Goal: Task Accomplishment & Management: Manage account settings

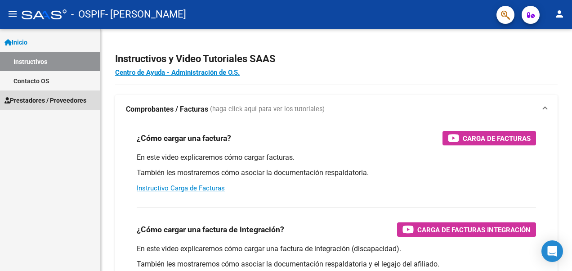
click at [50, 101] on span "Prestadores / Proveedores" at bounding box center [45, 100] width 82 height 10
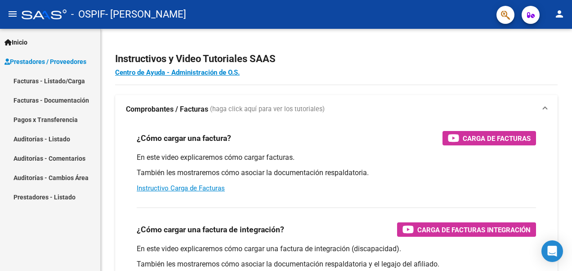
click at [72, 74] on link "Facturas - Listado/Carga" at bounding box center [50, 80] width 100 height 19
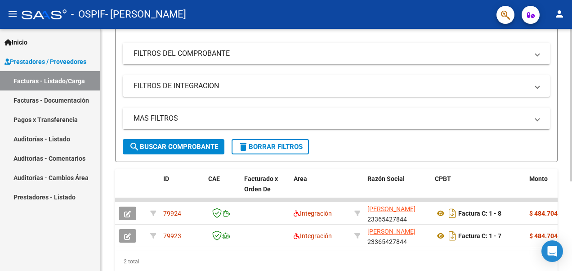
scroll to position [142, 0]
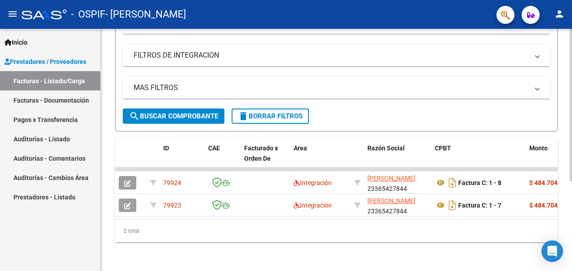
click at [568, 184] on div "Video tutorial PRESTADORES -> Listado de CPBTs Emitidos por Prestadores / Prove…" at bounding box center [338, 82] width 474 height 378
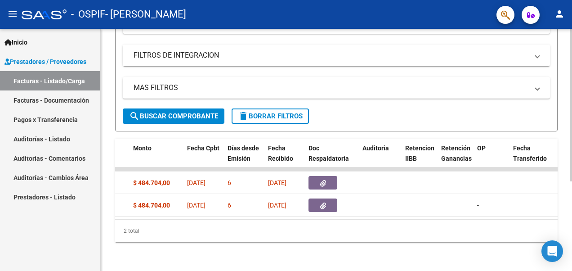
scroll to position [0, 0]
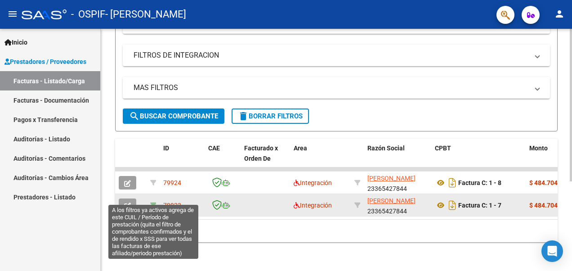
click at [156, 202] on icon at bounding box center [153, 205] width 6 height 6
type input "202507"
type input "27503641181"
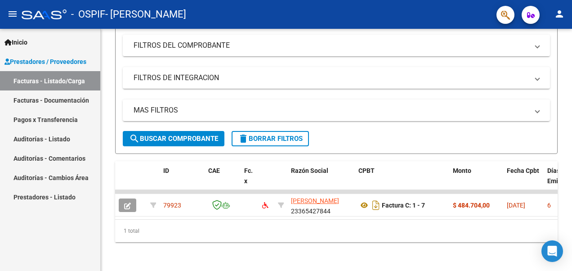
click at [288, 251] on div "Video tutorial PRESTADORES -> Listado de CPBTs Emitidos por Prestadores / Prove…" at bounding box center [336, 92] width 471 height 355
click at [159, 108] on mat-panel-title "MAS FILTROS" at bounding box center [331, 110] width 395 height 10
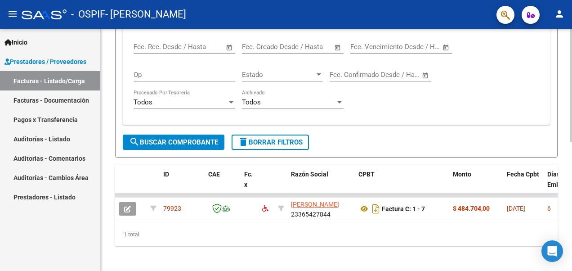
click at [570, 245] on div at bounding box center [571, 212] width 2 height 113
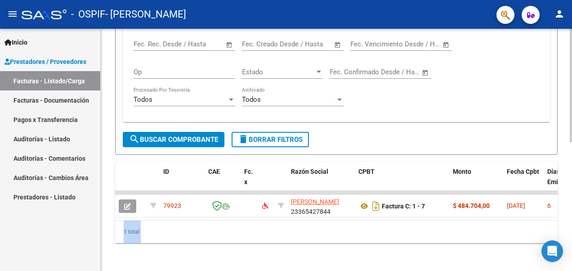
drag, startPoint x: 569, startPoint y: 191, endPoint x: 570, endPoint y: 225, distance: 34.2
click at [570, 225] on div "Video tutorial PRESTADORES -> Listado de CPBTs Emitidos por Prestadores / Prove…" at bounding box center [338, 17] width 474 height 509
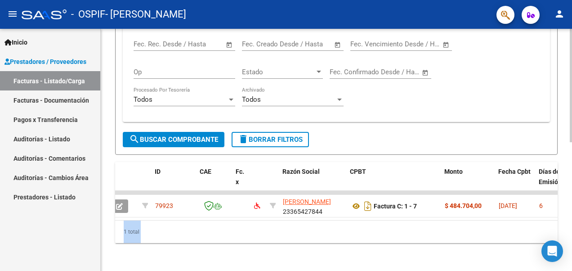
scroll to position [0, 0]
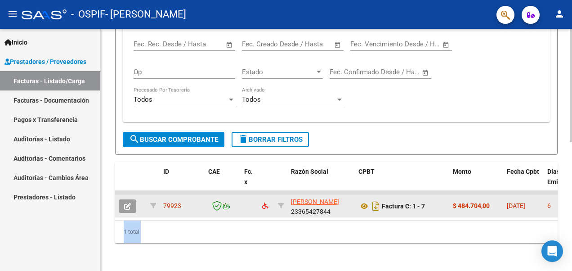
click at [129, 205] on icon "button" at bounding box center [127, 206] width 7 height 7
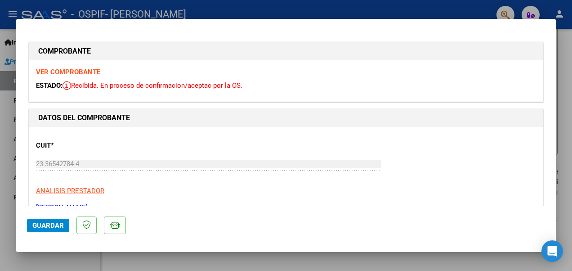
click at [58, 72] on strong "VER COMPROBANTE" at bounding box center [68, 72] width 64 height 8
click at [33, 229] on button "Guardar" at bounding box center [48, 225] width 42 height 13
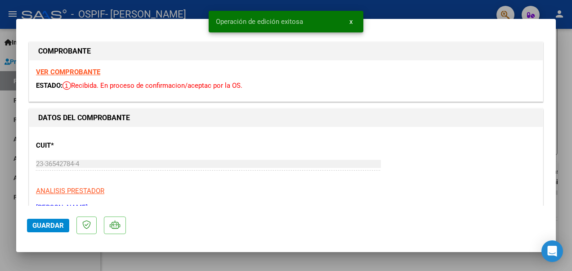
click at [563, 159] on div at bounding box center [286, 135] width 572 height 271
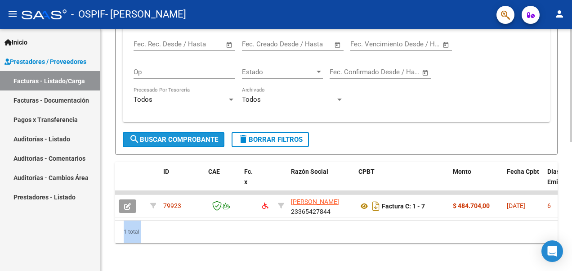
click at [196, 139] on span "search Buscar Comprobante" at bounding box center [173, 139] width 89 height 8
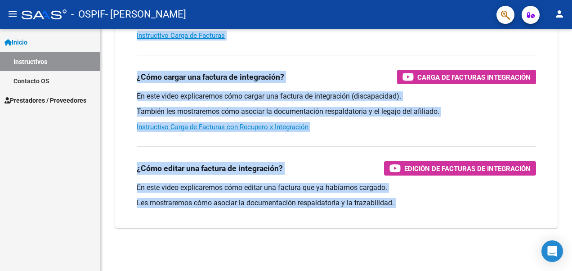
scroll to position [152, 0]
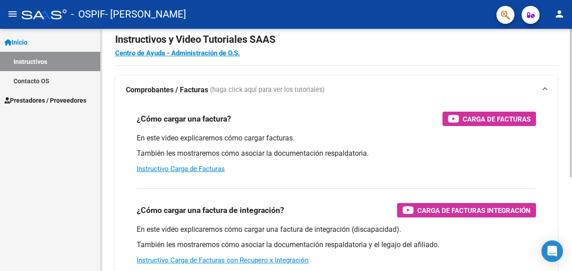
click at [572, 76] on html "menu - OSPIF - [PERSON_NAME] person Inicio Instructivos Contacto OS Prestadores…" at bounding box center [286, 135] width 572 height 271
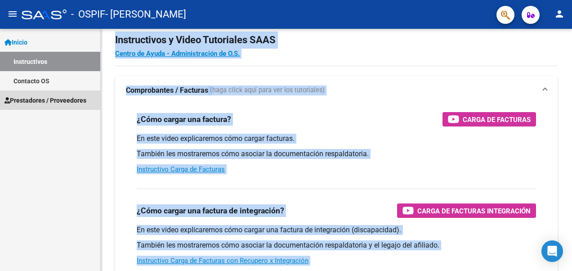
click at [30, 97] on span "Prestadores / Proveedores" at bounding box center [45, 100] width 82 height 10
click at [50, 99] on span "Prestadores / Proveedores" at bounding box center [45, 100] width 82 height 10
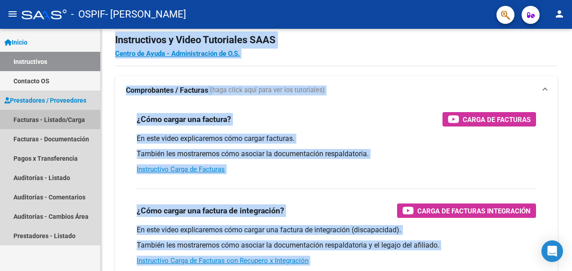
click at [64, 124] on link "Facturas - Listado/Carga" at bounding box center [50, 119] width 100 height 19
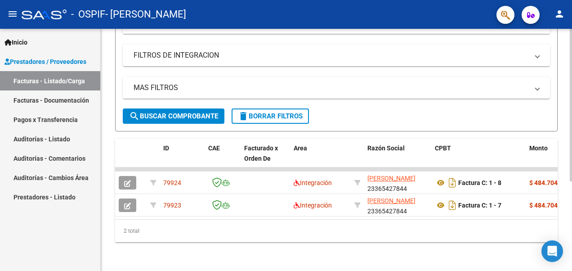
scroll to position [142, 0]
click at [568, 158] on div "Video tutorial PRESTADORES -> Listado de CPBTs Emitidos por Prestadores / Prove…" at bounding box center [338, 82] width 474 height 378
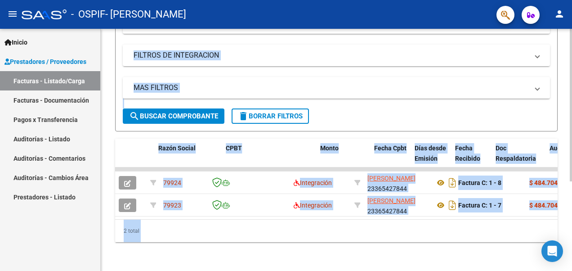
scroll to position [0, 306]
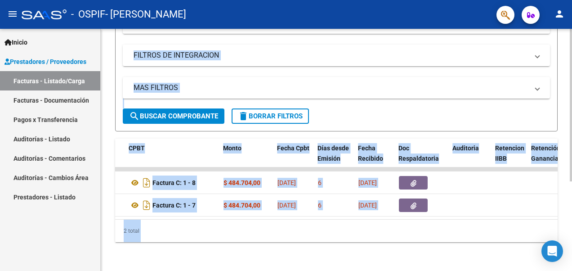
drag, startPoint x: 231, startPoint y: 210, endPoint x: 366, endPoint y: 212, distance: 134.9
click at [366, 212] on datatable-body "79924 Integración [PERSON_NAME] 23365427844 Factura C: 1 - 8 $ 484.704,00 [DATE…" at bounding box center [336, 193] width 443 height 52
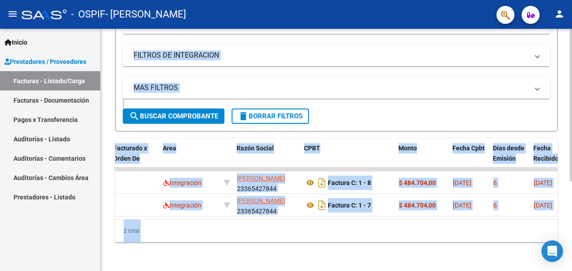
scroll to position [0, 130]
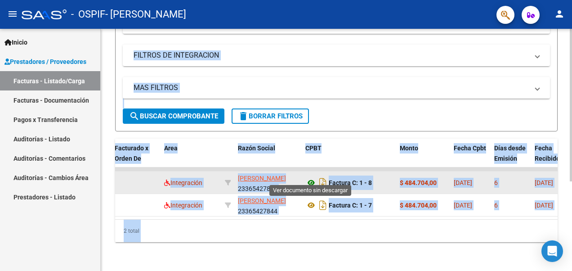
click at [311, 177] on icon at bounding box center [311, 182] width 12 height 11
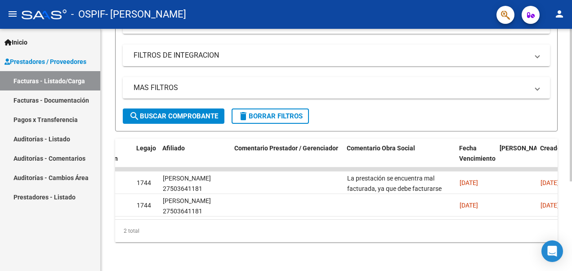
scroll to position [4, 0]
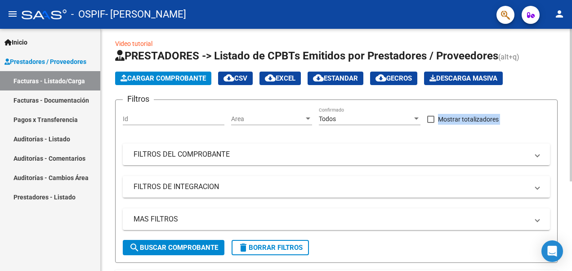
click at [572, 76] on html "menu - OSPIF - [PERSON_NAME] person Inicio Instructivos Contacto OS Prestadores…" at bounding box center [286, 135] width 572 height 271
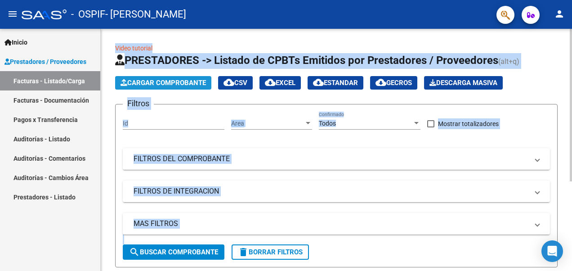
click at [179, 81] on span "Cargar Comprobante" at bounding box center [163, 83] width 85 height 8
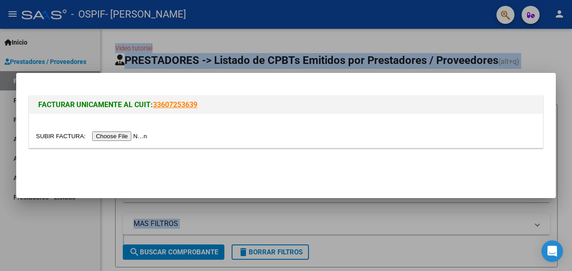
click at [121, 135] on input "file" at bounding box center [93, 135] width 114 height 9
click at [385, 229] on div at bounding box center [286, 135] width 572 height 271
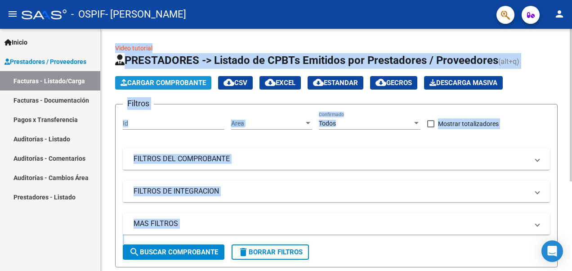
click at [157, 80] on span "Cargar Comprobante" at bounding box center [163, 83] width 85 height 8
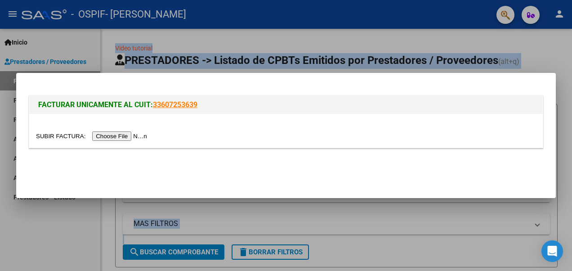
click at [99, 138] on input "file" at bounding box center [93, 135] width 114 height 9
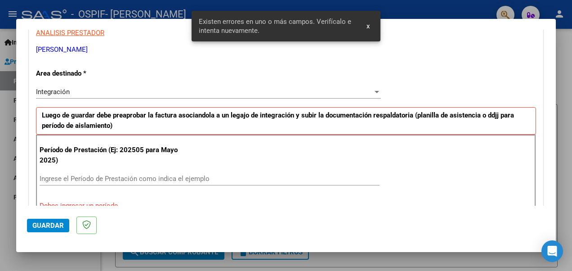
scroll to position [207, 0]
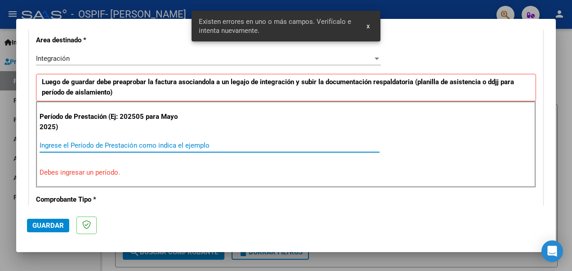
click at [129, 145] on input "Ingrese el Período de Prestación como indica el ejemplo" at bounding box center [210, 145] width 340 height 8
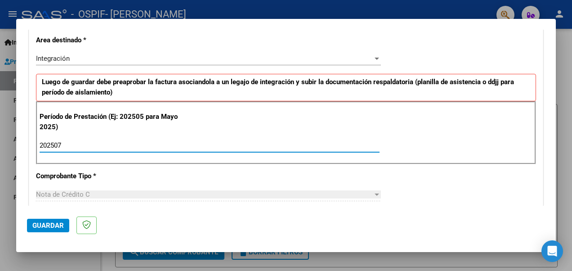
type input "202507"
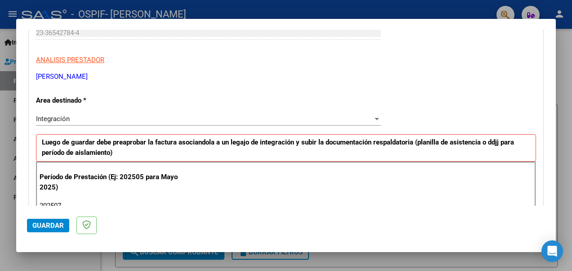
scroll to position [121, 0]
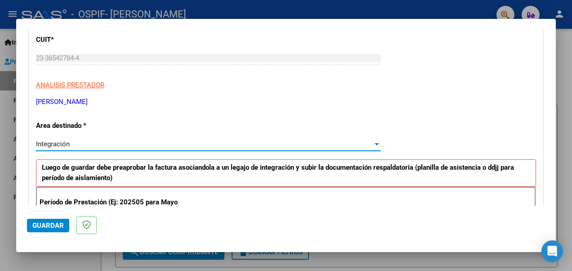
click at [321, 142] on div "Integración" at bounding box center [204, 144] width 337 height 8
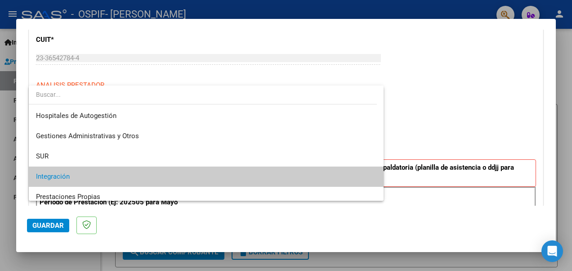
scroll to position [33, 0]
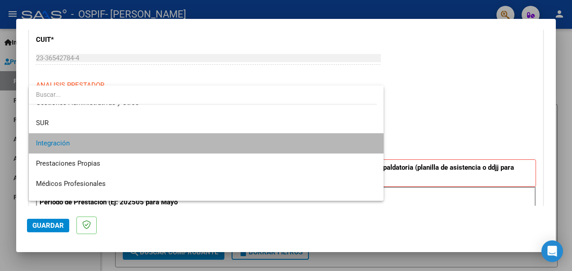
click at [310, 142] on span "Integración" at bounding box center [206, 143] width 340 height 20
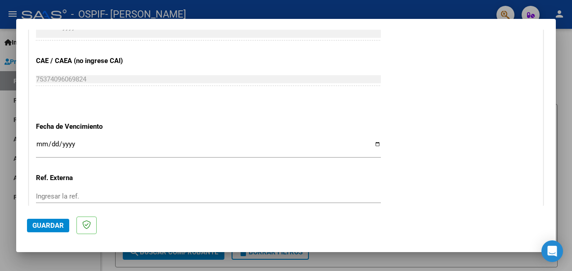
scroll to position [577, 0]
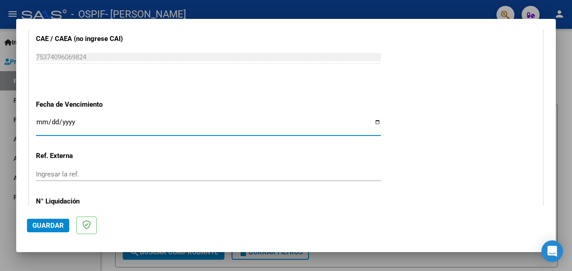
click at [368, 120] on input "Ingresar la fecha" at bounding box center [208, 125] width 345 height 14
click at [373, 122] on input "Ingresar la fecha" at bounding box center [208, 125] width 345 height 14
type input "[DATE]"
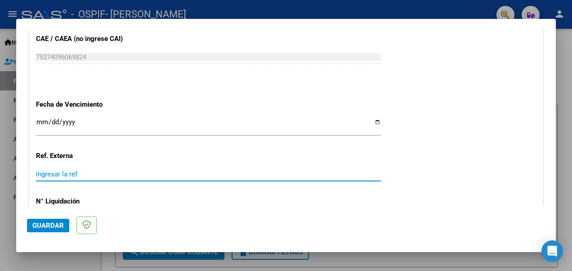
click at [152, 174] on input "Ingresar la ref." at bounding box center [208, 174] width 345 height 8
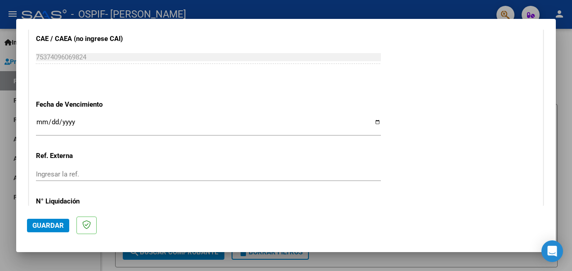
scroll to position [640, 0]
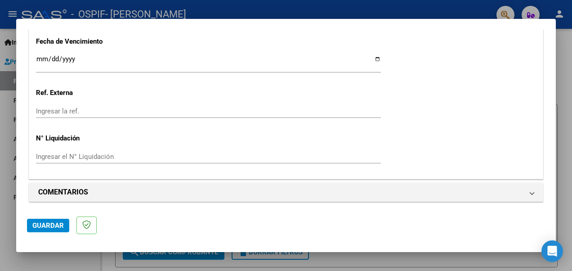
click at [153, 150] on div "Ingresar el N° Liquidación" at bounding box center [208, 156] width 345 height 13
click at [49, 222] on span "Guardar" at bounding box center [47, 225] width 31 height 8
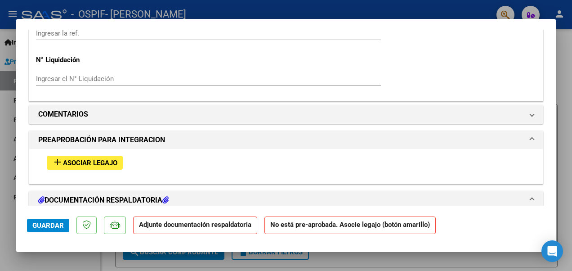
scroll to position [706, 0]
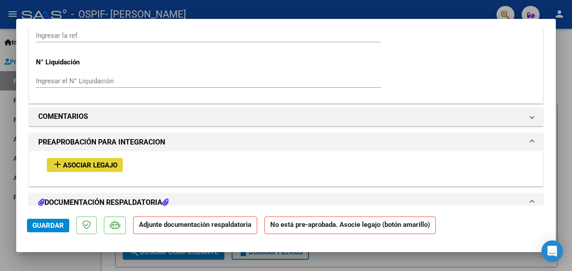
click at [88, 164] on span "Asociar Legajo" at bounding box center [90, 165] width 54 height 8
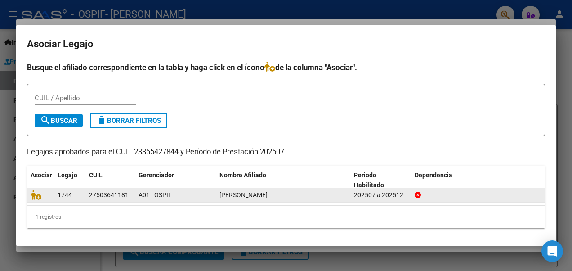
click at [325, 193] on div "[PERSON_NAME]" at bounding box center [282, 195] width 127 height 10
click at [35, 195] on icon at bounding box center [36, 195] width 11 height 10
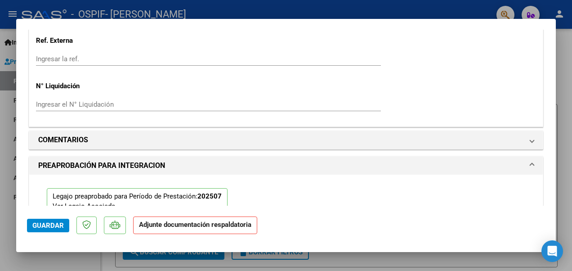
scroll to position [730, 0]
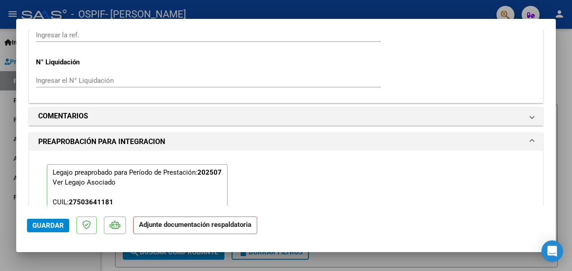
click at [187, 224] on strong "Adjunte documentación respaldatoria" at bounding box center [195, 224] width 112 height 8
click at [55, 223] on span "Guardar" at bounding box center [47, 225] width 31 height 8
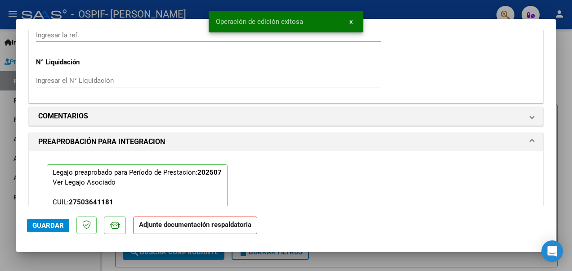
click at [173, 225] on strong "Adjunte documentación respaldatoria" at bounding box center [195, 224] width 112 height 8
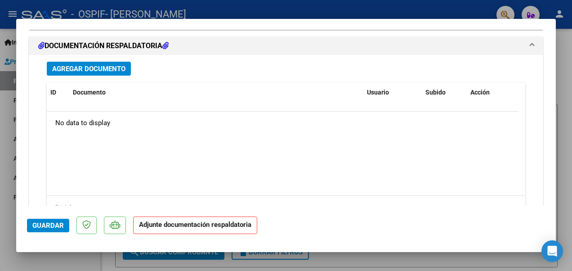
scroll to position [967, 0]
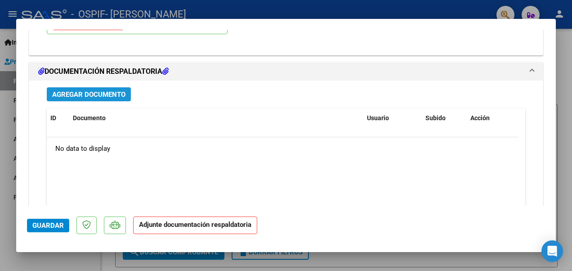
click at [96, 90] on span "Agregar Documento" at bounding box center [88, 94] width 73 height 8
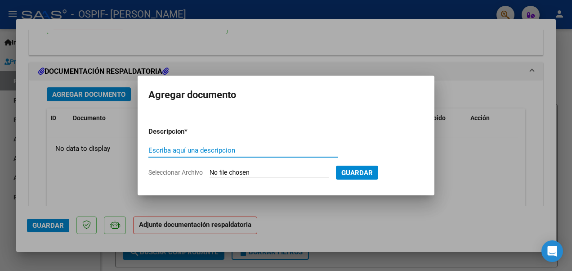
click at [208, 150] on input "Escriba aquí una descripcion" at bounding box center [243, 150] width 190 height 8
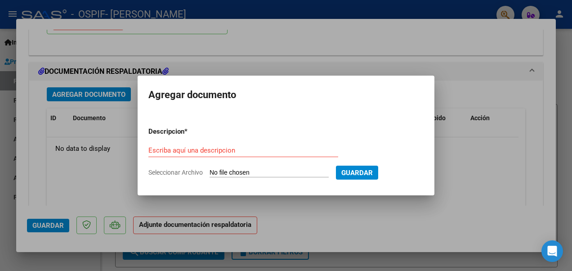
click at [237, 170] on input "Seleccionar Archivo" at bounding box center [269, 173] width 119 height 9
click at [247, 169] on input "Seleccionar Archivo" at bounding box center [269, 173] width 119 height 9
type input "C:\fakepath\CamScanner [DATE] 20.47.pdf"
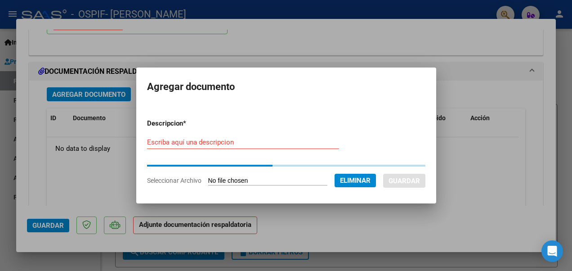
click at [230, 148] on div "Escriba aquí una descripcion" at bounding box center [243, 141] width 192 height 13
click at [214, 140] on input "Escriba aquí una descripcion" at bounding box center [243, 142] width 192 height 8
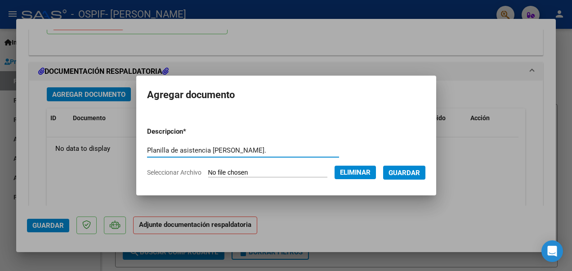
type input "Planilla de asistencia [PERSON_NAME]."
click at [411, 175] on span "Guardar" at bounding box center [404, 173] width 31 height 8
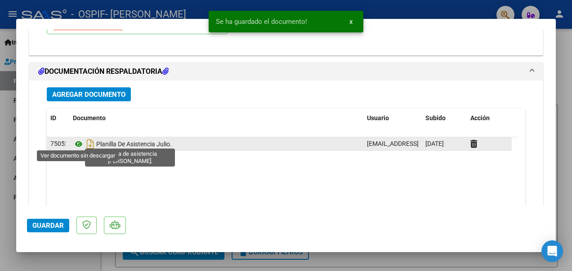
click at [79, 139] on icon at bounding box center [79, 144] width 12 height 11
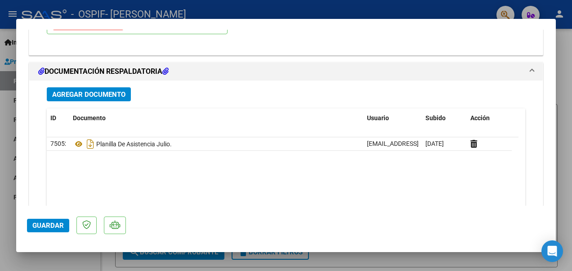
click at [51, 222] on span "Guardar" at bounding box center [47, 225] width 31 height 8
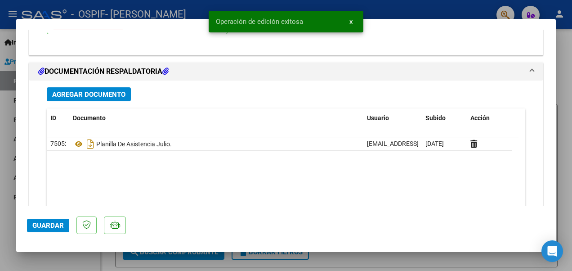
scroll to position [1030, 0]
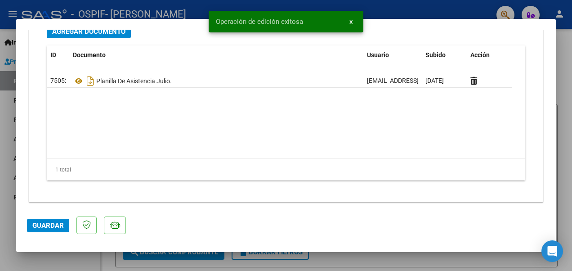
click at [452, 262] on div at bounding box center [286, 135] width 572 height 271
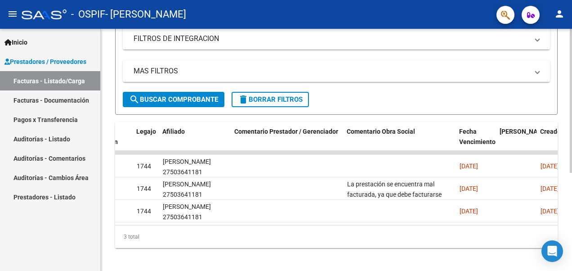
scroll to position [157, 0]
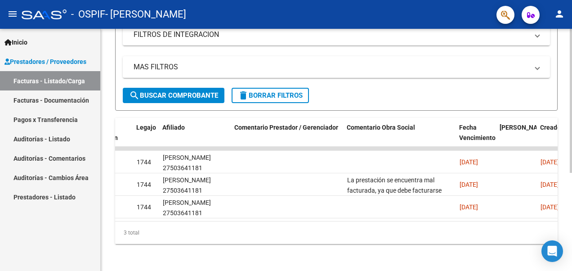
click at [571, 169] on div at bounding box center [571, 197] width 2 height 144
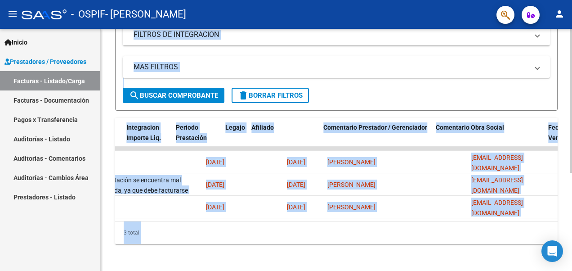
scroll to position [0, 0]
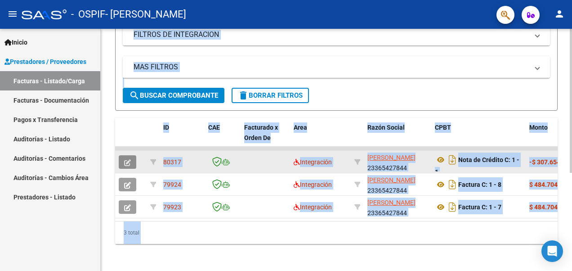
click at [129, 158] on span "button" at bounding box center [127, 162] width 7 height 8
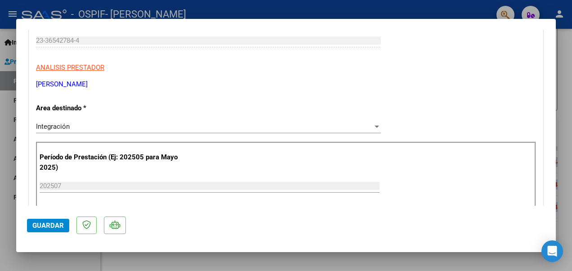
scroll to position [116, 0]
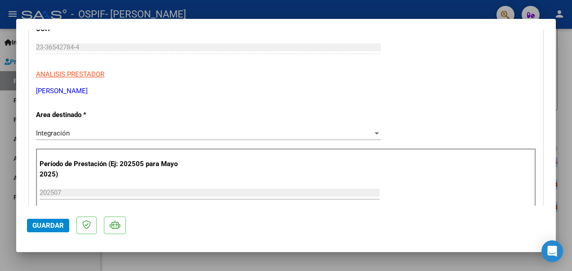
click at [115, 261] on div at bounding box center [286, 135] width 572 height 271
type input "$ 0,00"
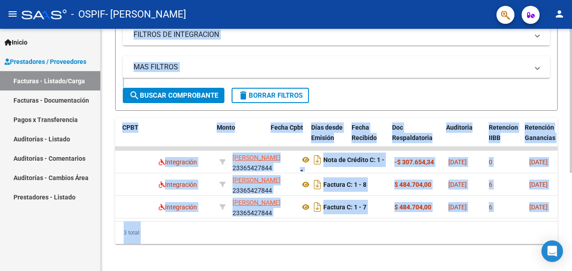
scroll to position [0, 315]
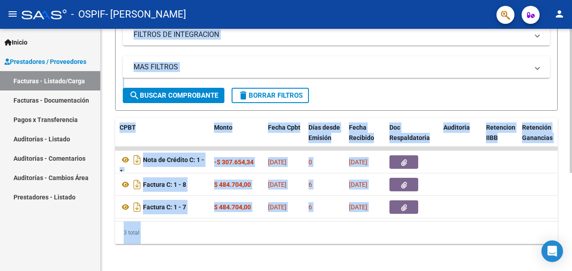
click at [255, 218] on datatable-body "80317 Integración [PERSON_NAME] 23365427844 Nota de Crédito C: 1 - 1 -$ 307.654…" at bounding box center [336, 184] width 443 height 74
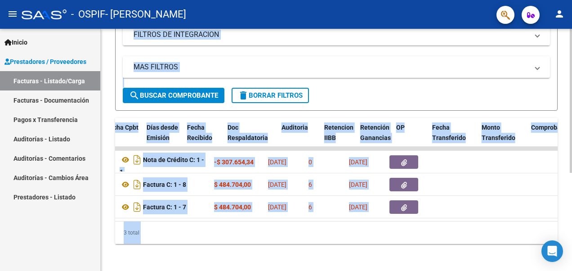
scroll to position [0, 479]
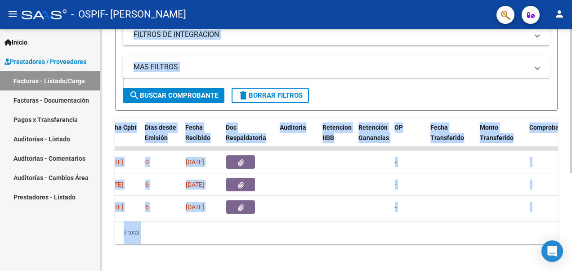
click at [285, 94] on span "delete Borrar Filtros" at bounding box center [270, 95] width 65 height 8
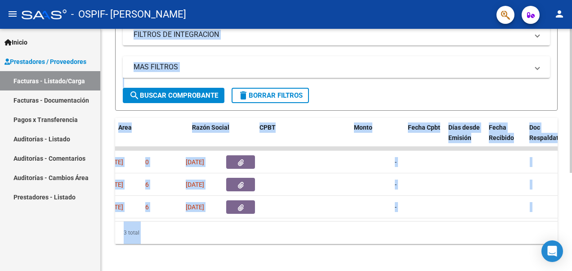
scroll to position [0, 0]
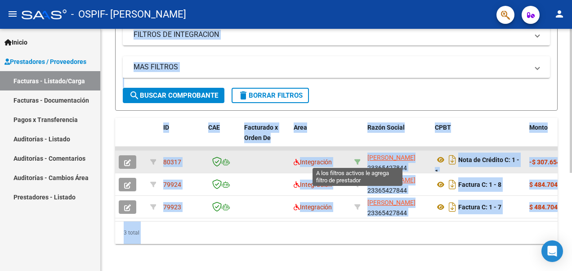
click at [355, 159] on icon at bounding box center [357, 162] width 6 height 6
type input "23365427844"
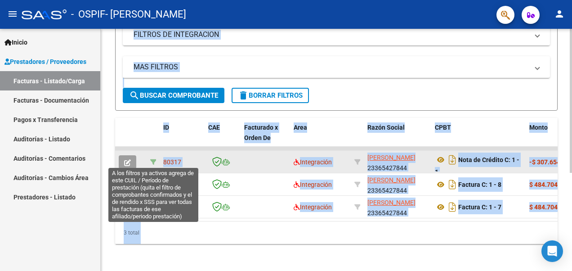
click at [153, 161] on icon at bounding box center [153, 162] width 6 height 6
type input "202507"
type input "27503641181"
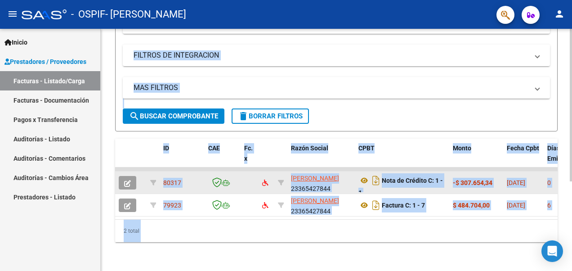
scroll to position [142, 0]
click at [259, 112] on span "delete Borrar Filtros" at bounding box center [270, 116] width 65 height 8
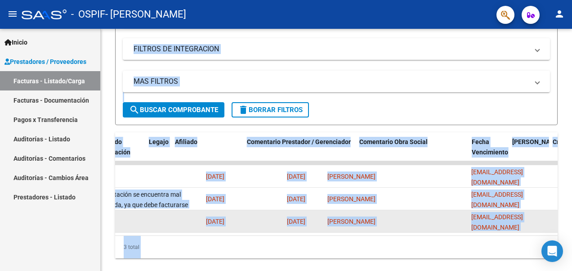
scroll to position [0, 1188]
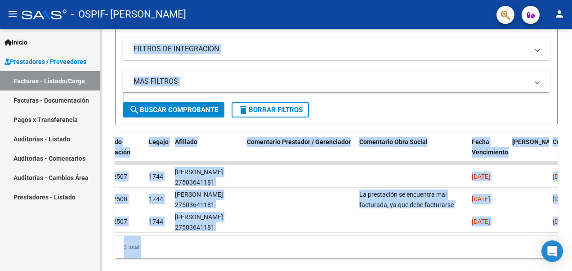
drag, startPoint x: 425, startPoint y: 243, endPoint x: 349, endPoint y: 249, distance: 76.7
click at [349, 249] on div "3 total" at bounding box center [336, 247] width 443 height 22
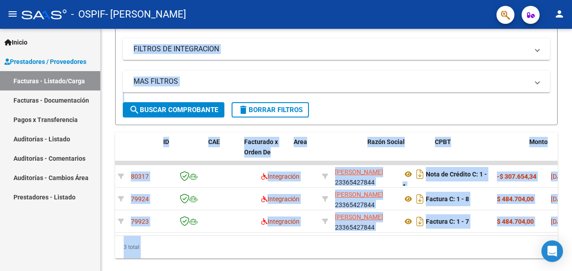
scroll to position [0, 0]
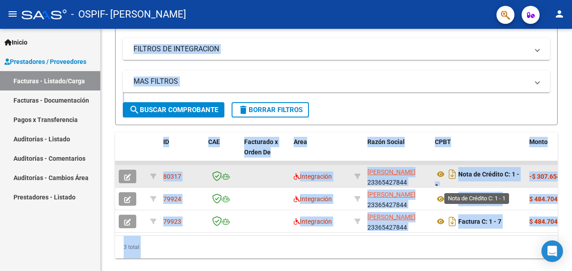
drag, startPoint x: 453, startPoint y: 169, endPoint x: 475, endPoint y: 174, distance: 22.9
click at [475, 174] on strong "Nota de Crédito C: 1 - 1" at bounding box center [477, 179] width 85 height 19
drag, startPoint x: 475, startPoint y: 174, endPoint x: 154, endPoint y: 171, distance: 321.6
click at [154, 171] on div at bounding box center [153, 176] width 6 height 10
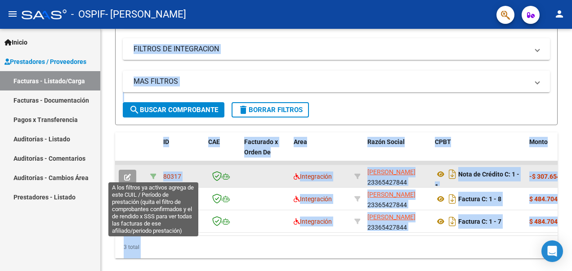
click at [152, 175] on icon at bounding box center [153, 176] width 6 height 6
type input "202507"
type input "27503641181"
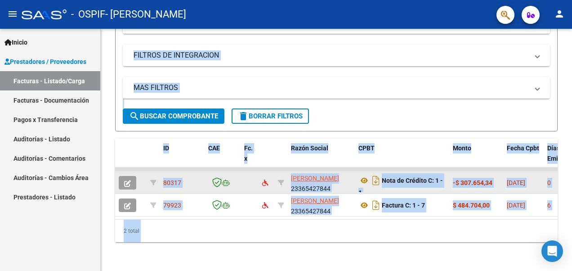
scroll to position [0, 14]
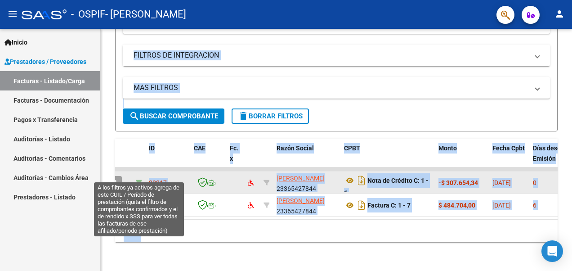
click at [140, 179] on icon at bounding box center [139, 182] width 6 height 6
click at [139, 179] on icon at bounding box center [139, 182] width 6 height 6
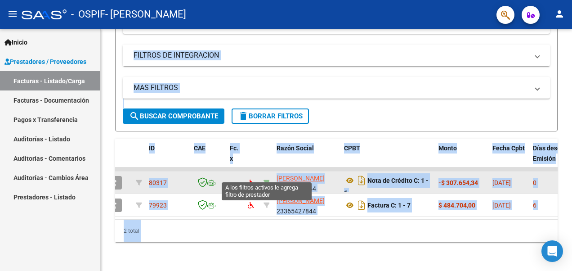
click at [267, 179] on icon at bounding box center [267, 182] width 6 height 6
type input "23365427844"
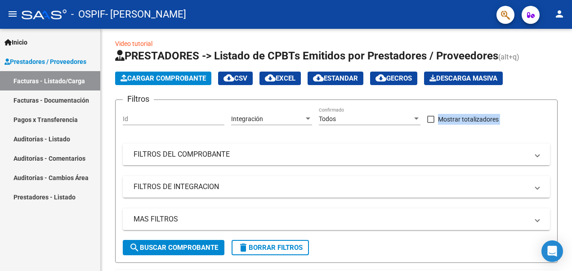
scroll to position [0, 0]
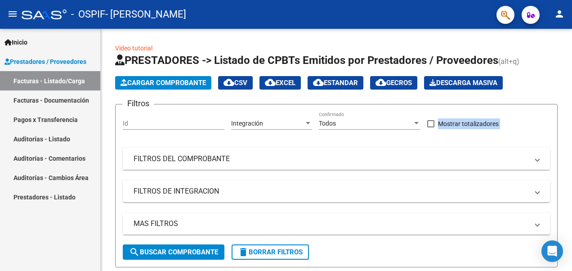
click at [571, 95] on div at bounding box center [571, 105] width 2 height 152
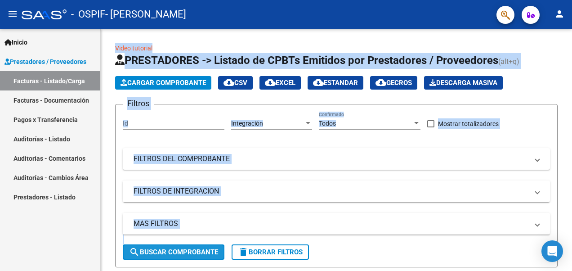
click at [183, 250] on span "search Buscar Comprobante" at bounding box center [173, 252] width 89 height 8
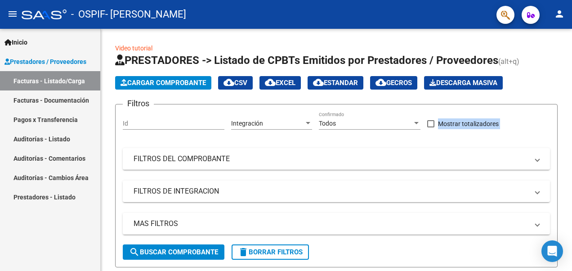
scroll to position [142, 0]
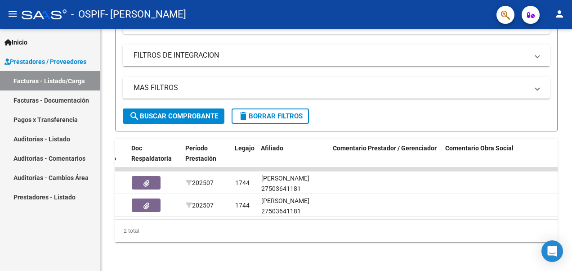
click at [572, 206] on html "menu - OSPIF - [PERSON_NAME] person Inicio Instructivos Contacto OS Prestadores…" at bounding box center [286, 135] width 572 height 271
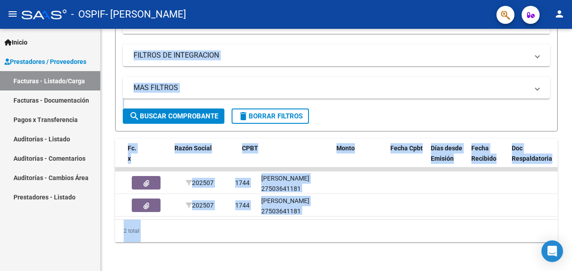
scroll to position [0, 0]
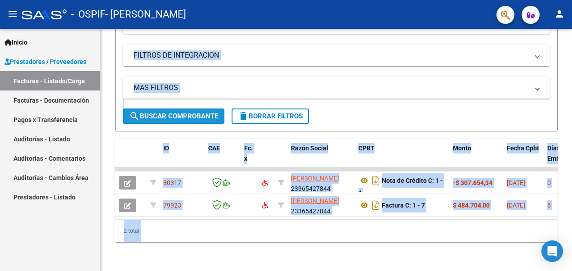
click at [184, 108] on button "search Buscar Comprobante" at bounding box center [174, 115] width 102 height 15
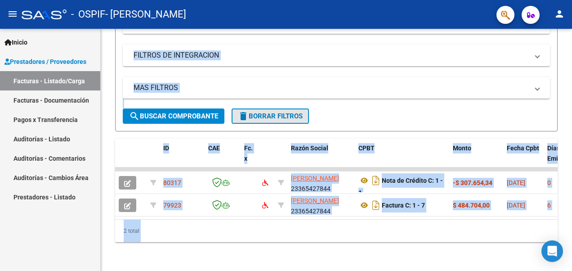
click at [273, 112] on span "delete Borrar Filtros" at bounding box center [270, 116] width 65 height 8
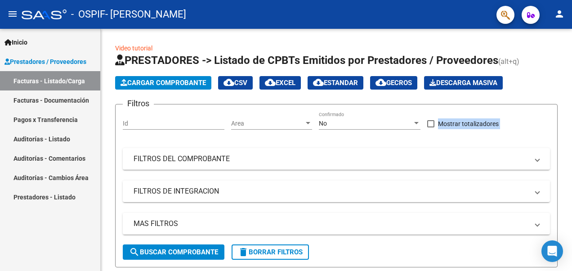
click at [572, 71] on html "menu - OSPIF - [PERSON_NAME] person Inicio Instructivos Contacto OS Prestadores…" at bounding box center [286, 135] width 572 height 271
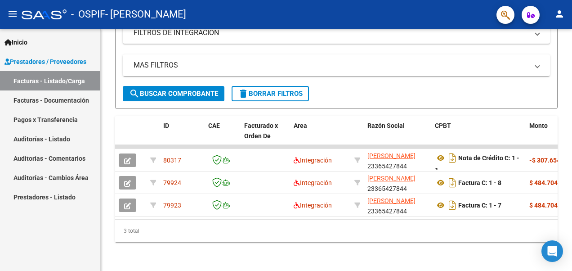
scroll to position [165, 0]
click at [568, 160] on div "Video tutorial PRESTADORES -> Listado de CPBTs Emitidos por Prestadores / Prove…" at bounding box center [338, 70] width 474 height 400
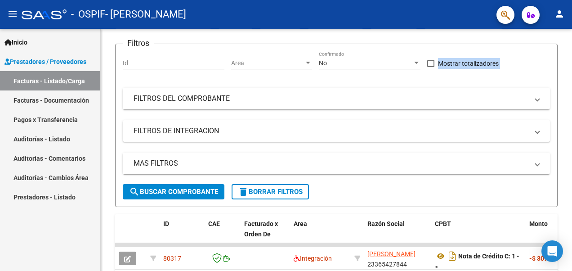
click at [571, 78] on div at bounding box center [571, 138] width 2 height 144
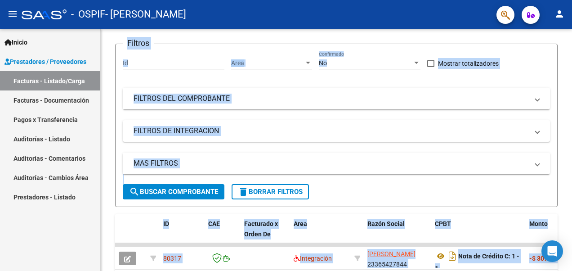
scroll to position [59, 0]
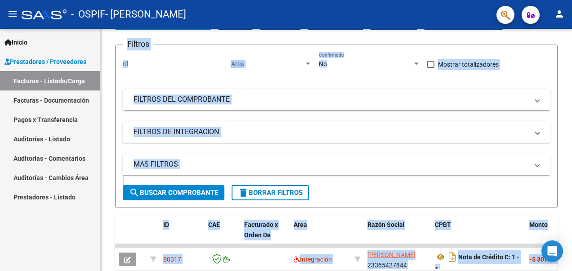
click at [228, 94] on mat-expansion-panel-header "FILTROS DEL COMPROBANTE" at bounding box center [336, 100] width 427 height 22
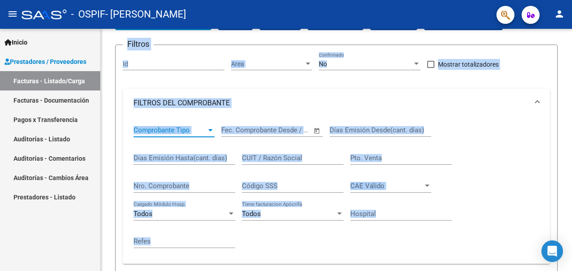
click at [201, 127] on span "Comprobante Tipo" at bounding box center [170, 130] width 73 height 8
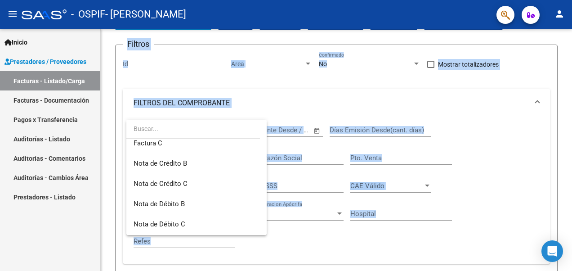
scroll to position [73, 0]
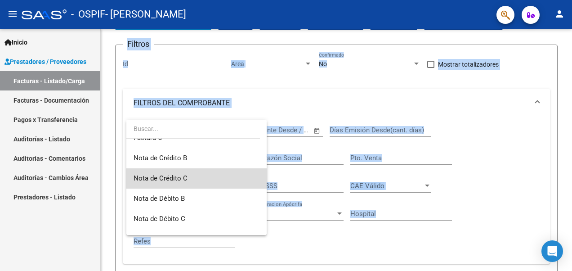
click at [209, 175] on span "Nota de Crédito C" at bounding box center [197, 178] width 126 height 20
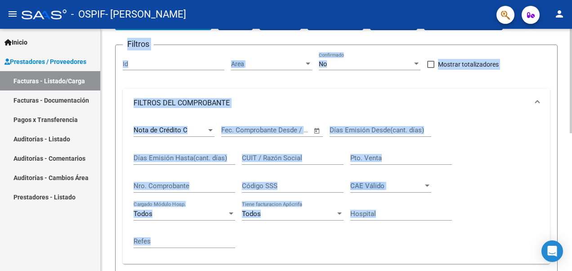
click at [273, 123] on div "Fecha inicio – Fecha fin Fec. Comprobante Desde / Hasta" at bounding box center [266, 126] width 91 height 19
click at [274, 127] on div "Fecha inicio – Fecha fin Fec. Comprobante Desde / Hasta" at bounding box center [266, 126] width 91 height 19
click at [274, 127] on input "text" at bounding box center [288, 130] width 44 height 8
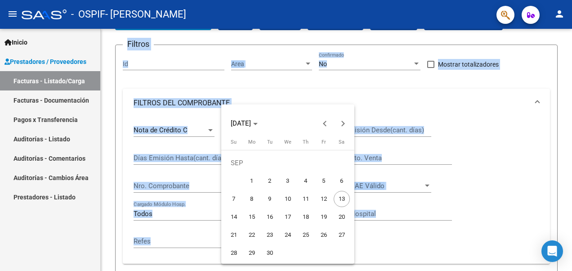
click at [360, 125] on div at bounding box center [286, 135] width 572 height 271
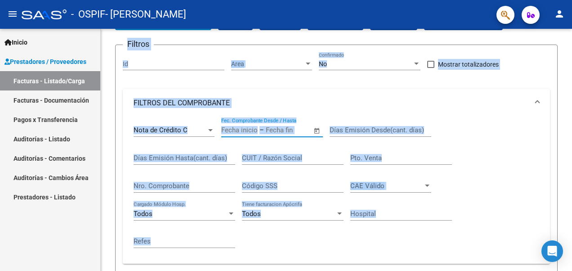
drag, startPoint x: 569, startPoint y: 122, endPoint x: 572, endPoint y: 143, distance: 21.8
click at [572, 143] on html "menu - OSPIF - [PERSON_NAME] person Inicio Instructivos Contacto OS Prestadores…" at bounding box center [286, 135] width 572 height 271
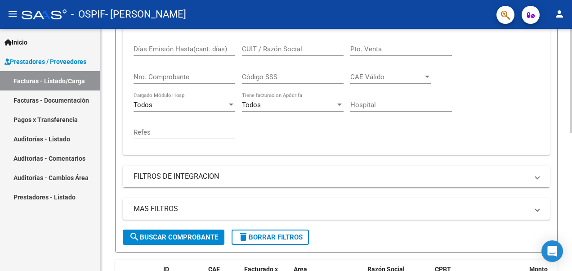
scroll to position [181, 0]
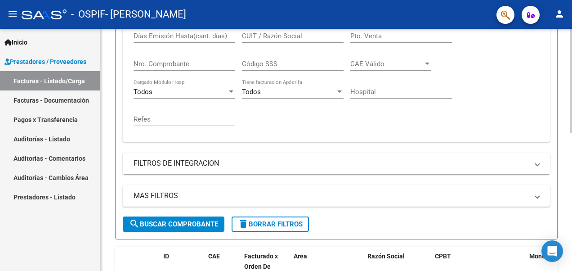
click at [572, 188] on html "menu - OSPIF - [PERSON_NAME] person Inicio Instructivos Contacto OS Prestadores…" at bounding box center [286, 135] width 572 height 271
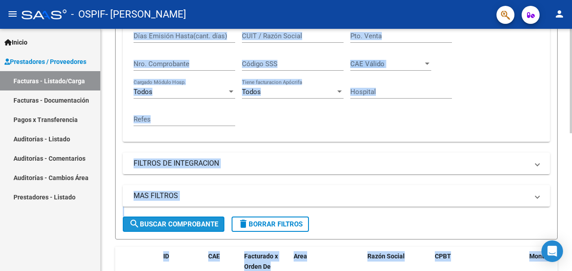
click at [162, 227] on span "search Buscar Comprobante" at bounding box center [173, 224] width 89 height 8
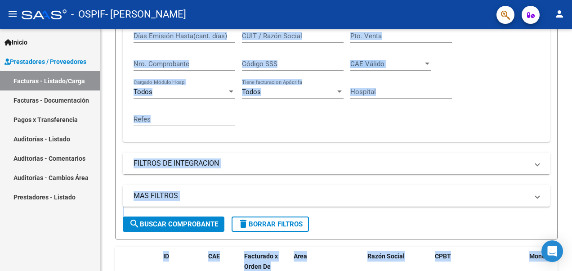
drag, startPoint x: 568, startPoint y: 133, endPoint x: 572, endPoint y: 107, distance: 25.9
click at [572, 107] on html "menu - OSPIF - [PERSON_NAME] person Inicio Instructivos Contacto OS Prestadores…" at bounding box center [286, 135] width 572 height 271
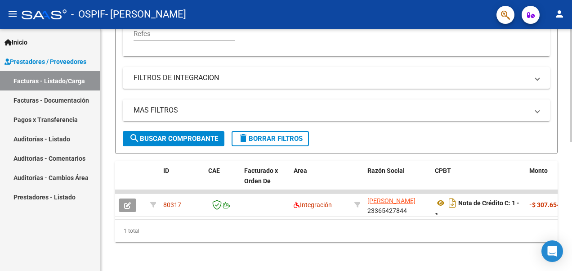
scroll to position [273, 0]
click at [572, 170] on html "menu - OSPIF - [PERSON_NAME] person Inicio Instructivos Contacto OS Prestadores…" at bounding box center [286, 135] width 572 height 271
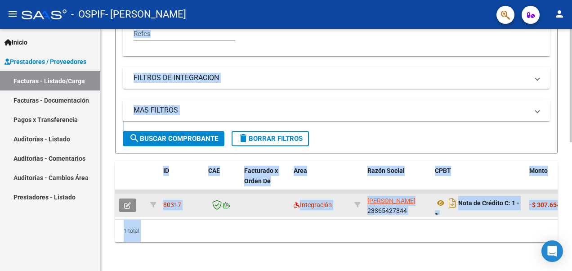
click at [127, 198] on button "button" at bounding box center [128, 204] width 18 height 13
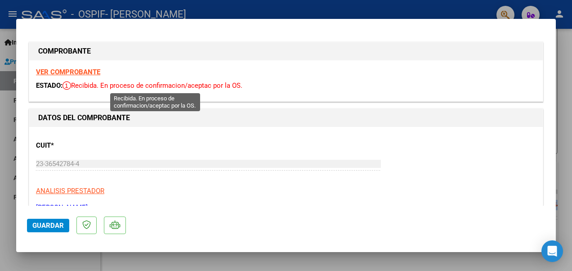
click at [85, 85] on span "Recibida. En proceso de confirmacion/aceptac por la OS." at bounding box center [153, 85] width 180 height 8
click at [73, 68] on strong "VER COMPROBANTE" at bounding box center [68, 72] width 64 height 8
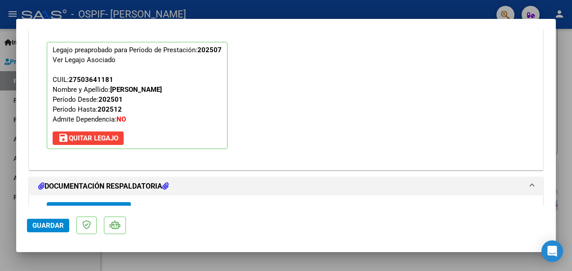
scroll to position [1031, 0]
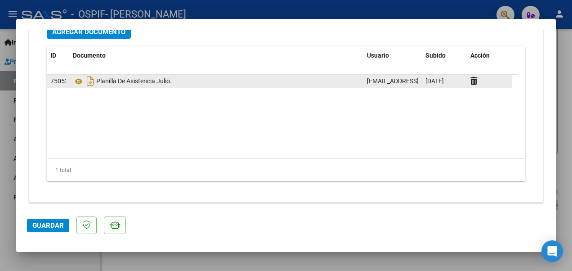
click at [477, 80] on div at bounding box center [489, 81] width 38 height 10
click at [474, 79] on icon at bounding box center [473, 80] width 7 height 9
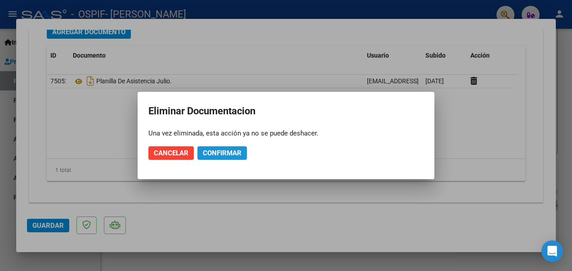
click at [225, 153] on span "Confirmar" at bounding box center [222, 153] width 39 height 8
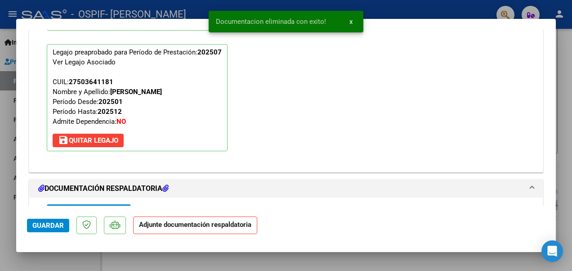
scroll to position [812, 0]
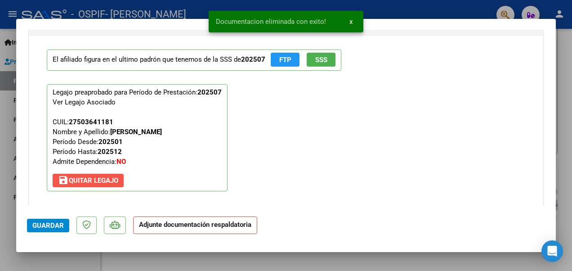
click at [105, 176] on span "save [PERSON_NAME]" at bounding box center [88, 180] width 60 height 8
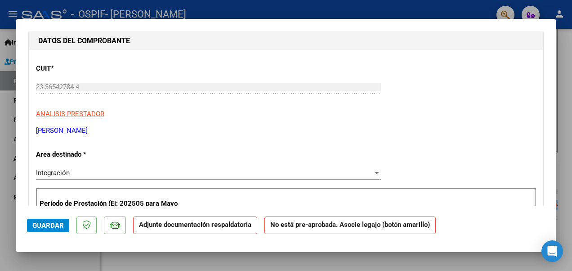
scroll to position [75, 0]
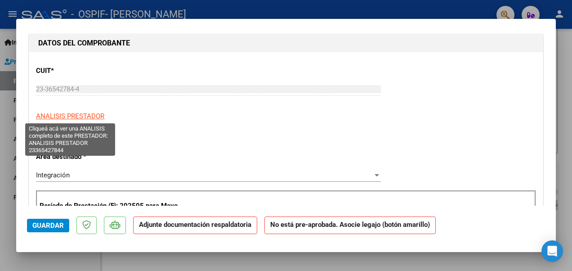
click at [74, 115] on span "ANALISIS PRESTADOR" at bounding box center [70, 116] width 68 height 8
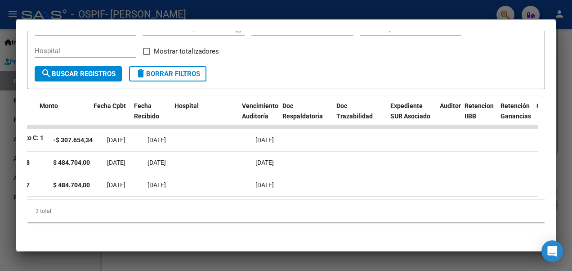
scroll to position [0, 550]
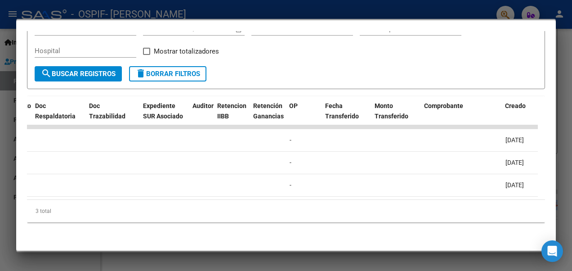
click at [265, 210] on div "3 total" at bounding box center [286, 211] width 518 height 22
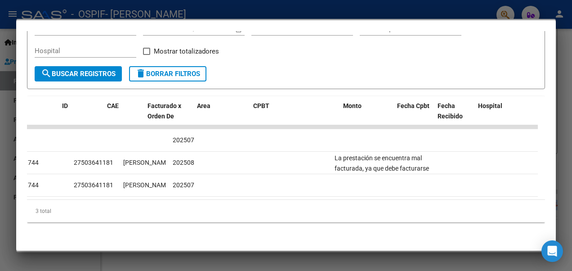
scroll to position [0, 0]
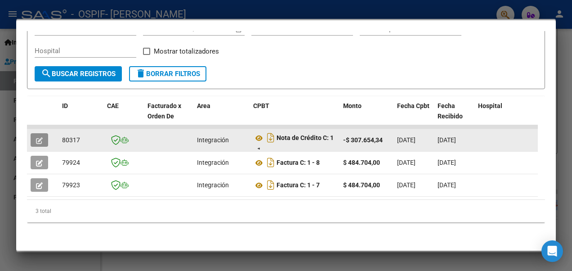
drag, startPoint x: 120, startPoint y: 134, endPoint x: 42, endPoint y: 132, distance: 77.4
click at [42, 137] on icon "button" at bounding box center [39, 140] width 7 height 7
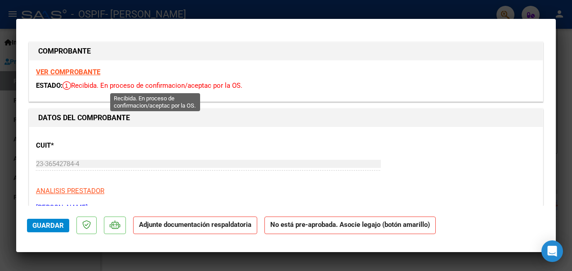
click at [83, 82] on span "Recibida. En proceso de confirmacion/aceptac por la OS." at bounding box center [153, 85] width 180 height 8
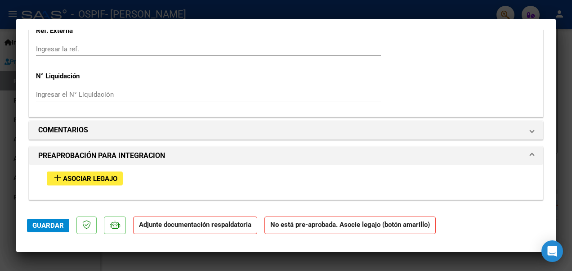
scroll to position [658, 0]
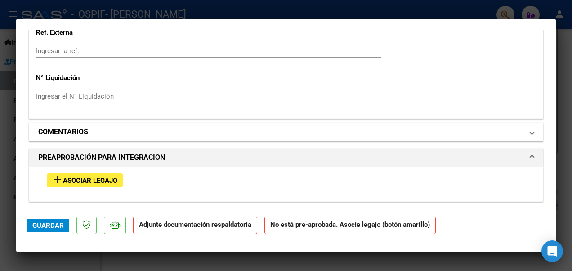
click at [76, 127] on h1 "COMENTARIOS" at bounding box center [63, 131] width 50 height 11
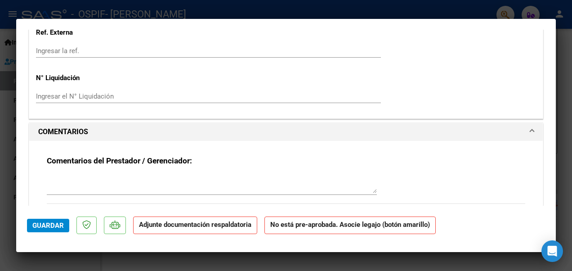
scroll to position [729, 0]
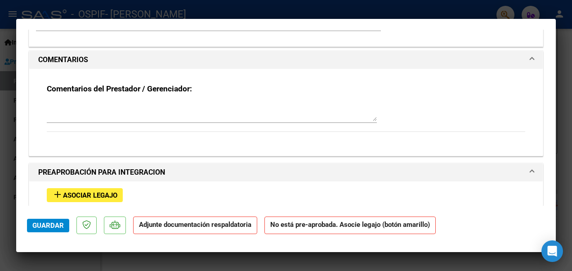
click at [464, 260] on div at bounding box center [286, 135] width 572 height 271
type input "$ 0,00"
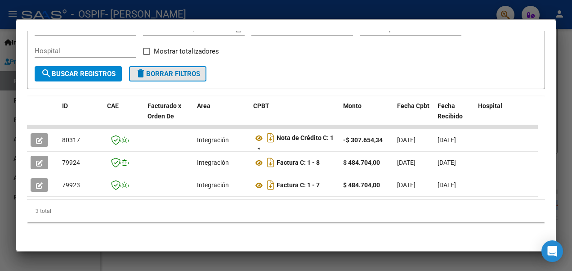
click at [183, 70] on span "delete Borrar Filtros" at bounding box center [167, 74] width 65 height 8
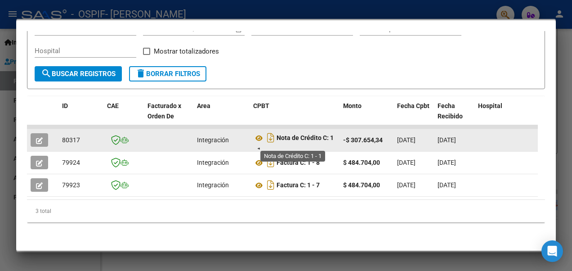
click at [258, 141] on strong "Nota de Crédito C: 1 - 1" at bounding box center [293, 143] width 81 height 19
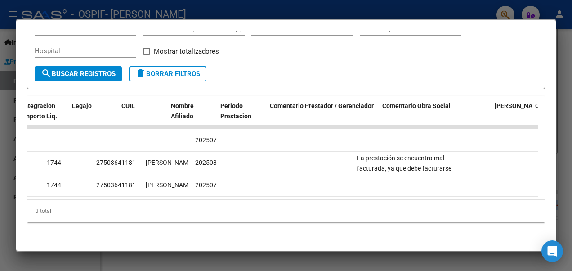
scroll to position [0, 0]
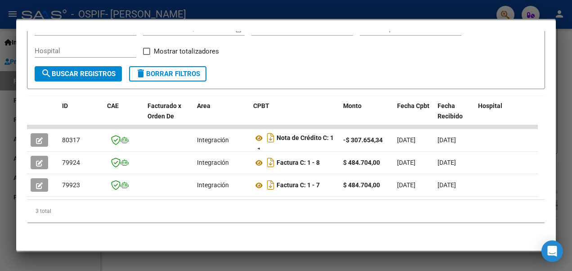
drag, startPoint x: 561, startPoint y: 240, endPoint x: 550, endPoint y: 5, distance: 235.0
click at [550, 5] on div at bounding box center [286, 135] width 572 height 271
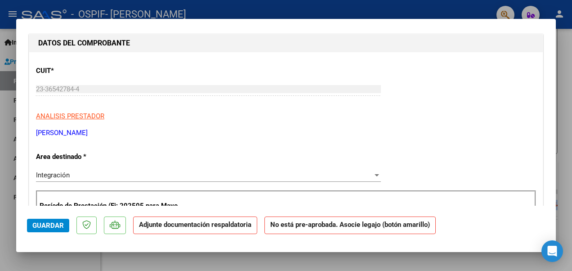
click at [202, 263] on div at bounding box center [286, 135] width 572 height 271
type input "$ 0,00"
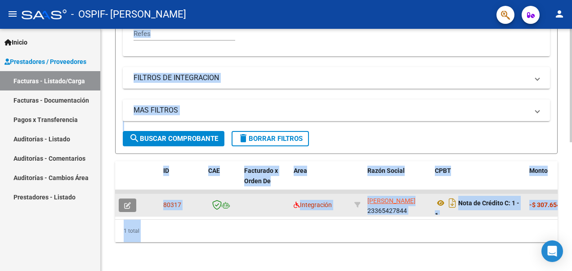
click at [129, 202] on icon "button" at bounding box center [127, 205] width 7 height 7
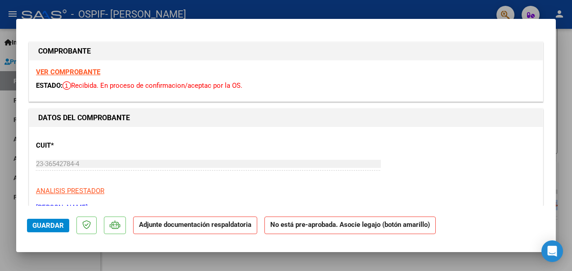
click at [0, 164] on html "menu - OSPIF - [PERSON_NAME] person Inicio Instructivos Contacto OS Prestadores…" at bounding box center [286, 135] width 572 height 271
click at [380, 264] on div at bounding box center [286, 135] width 572 height 271
type input "$ 0,00"
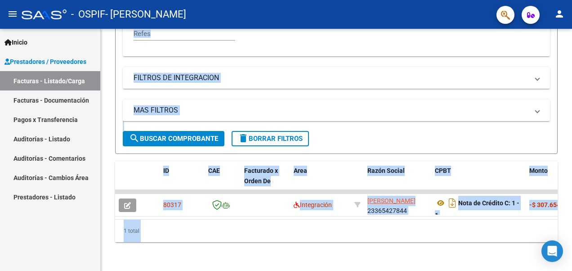
click at [380, 264] on div "Video tutorial PRESTADORES -> Listado de CPBTs Emitidos por Prestadores / Prove…" at bounding box center [336, 16] width 471 height 509
click at [264, 134] on span "delete Borrar Filtros" at bounding box center [270, 138] width 65 height 8
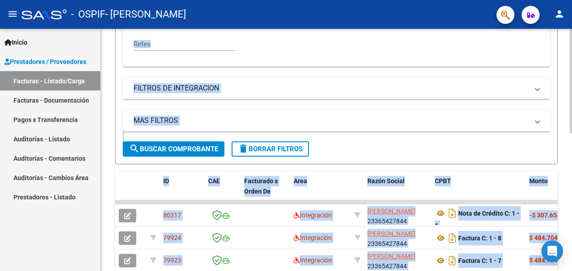
scroll to position [273, 0]
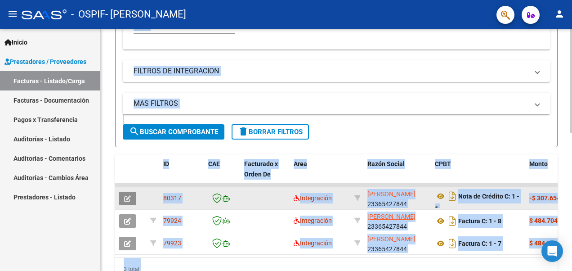
click at [134, 194] on button "button" at bounding box center [128, 198] width 18 height 13
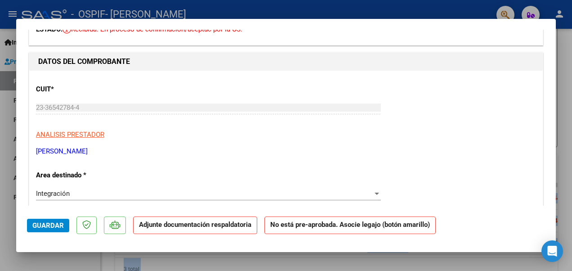
scroll to position [0, 0]
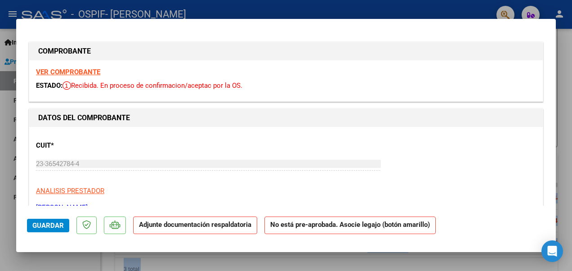
click at [26, 246] on mat-dialog-container "COMPROBANTE VER COMPROBANTE ESTADO: Recibida. En proceso de confirmacion/acepta…" at bounding box center [286, 135] width 540 height 233
click at [390, 259] on div at bounding box center [286, 135] width 572 height 271
type input "$ 0,00"
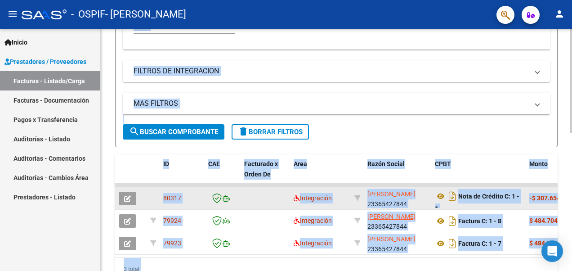
drag, startPoint x: 172, startPoint y: 200, endPoint x: 348, endPoint y: 206, distance: 175.9
click at [348, 206] on datatable-body-cell "Integración" at bounding box center [320, 198] width 61 height 22
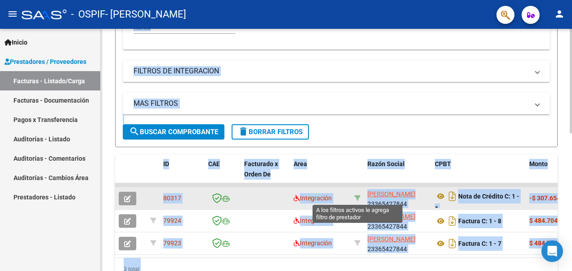
click at [358, 199] on icon at bounding box center [357, 198] width 6 height 6
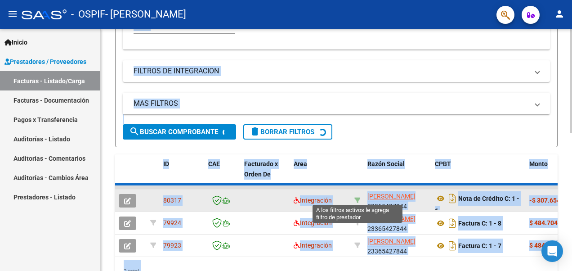
type input "23365427844"
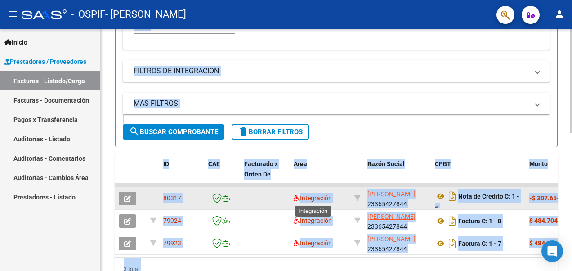
click at [316, 199] on span "Integración" at bounding box center [313, 197] width 38 height 7
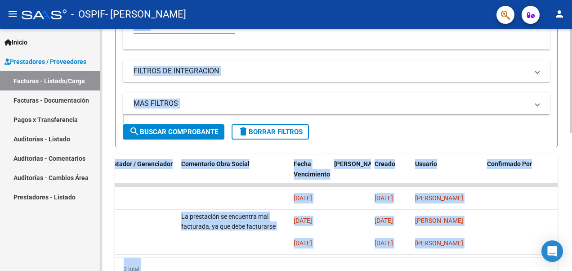
scroll to position [0, 1454]
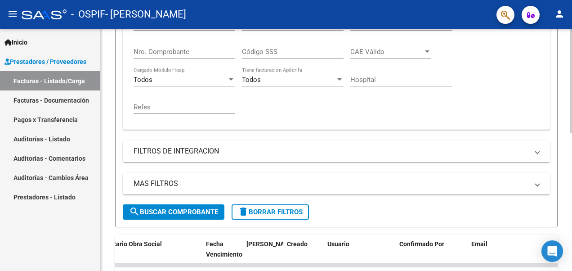
click at [571, 145] on div at bounding box center [571, 166] width 2 height 104
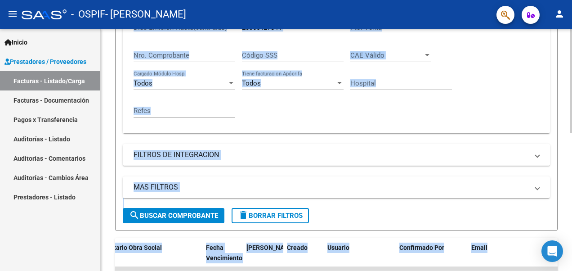
click at [516, 153] on mat-panel-title "FILTROS DE INTEGRACION" at bounding box center [331, 155] width 395 height 10
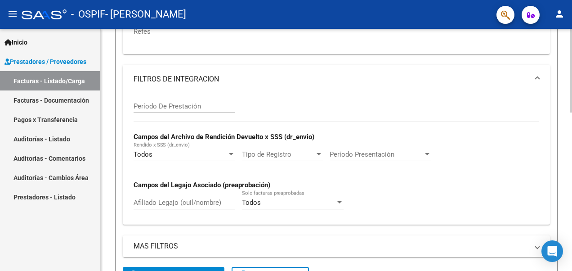
scroll to position [265, 0]
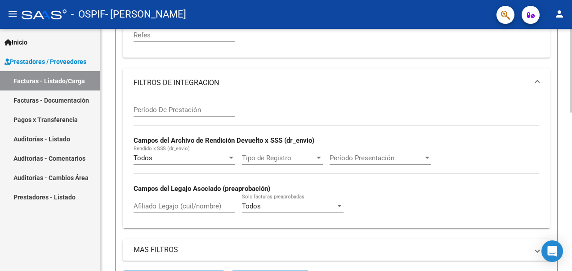
click at [572, 158] on html "menu - OSPIF - [PERSON_NAME] person Inicio Instructivos Contacto OS Prestadores…" at bounding box center [286, 135] width 572 height 271
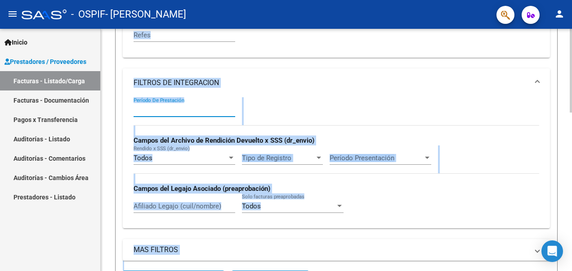
click at [192, 109] on input "Período De Prestación" at bounding box center [185, 110] width 102 height 8
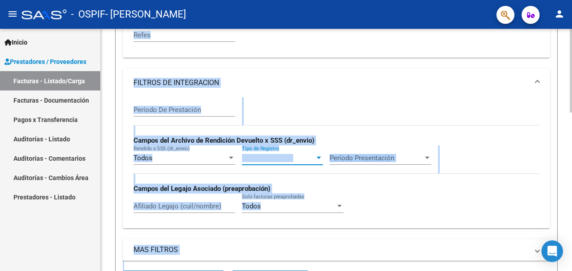
click at [259, 157] on span "Tipo de Registro" at bounding box center [278, 158] width 73 height 8
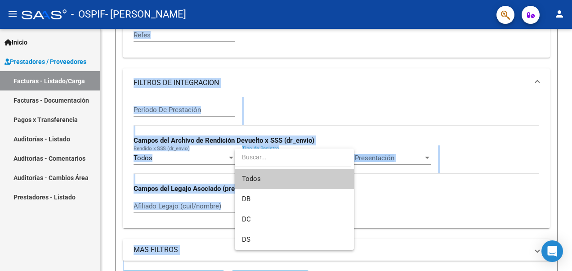
click at [231, 161] on div at bounding box center [286, 135] width 572 height 271
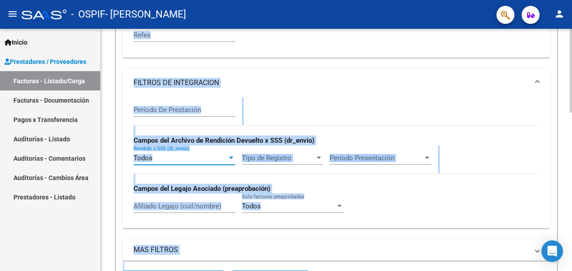
click at [218, 158] on div "Todos" at bounding box center [181, 158] width 94 height 8
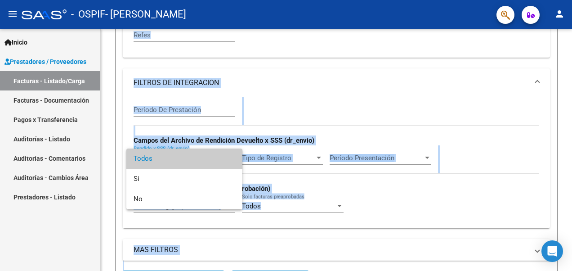
click at [358, 151] on div at bounding box center [286, 135] width 572 height 271
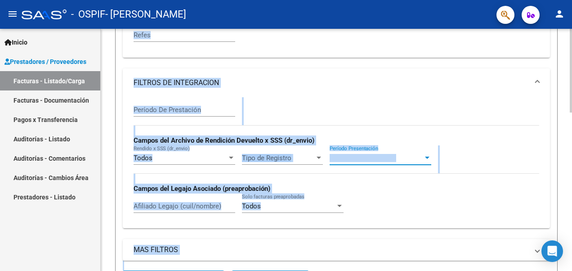
click at [362, 158] on span "Período Presentación" at bounding box center [377, 158] width 94 height 8
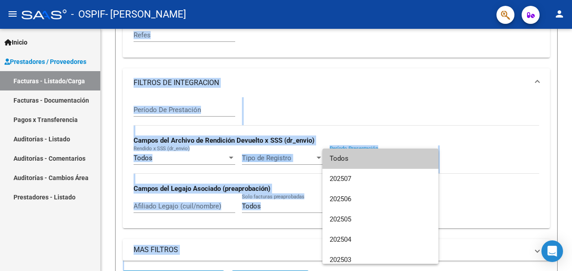
click at [482, 154] on div at bounding box center [286, 135] width 572 height 271
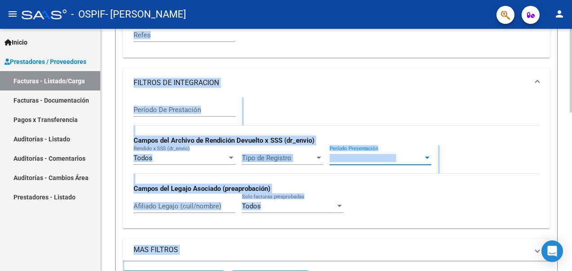
click at [387, 156] on span "Período Presentación" at bounding box center [377, 158] width 94 height 8
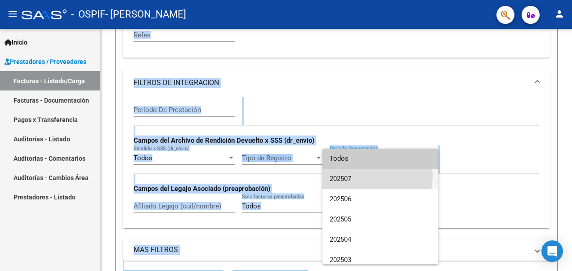
click at [363, 176] on span "202507" at bounding box center [381, 179] width 102 height 20
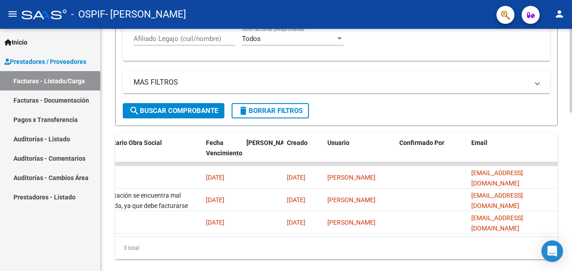
scroll to position [457, 0]
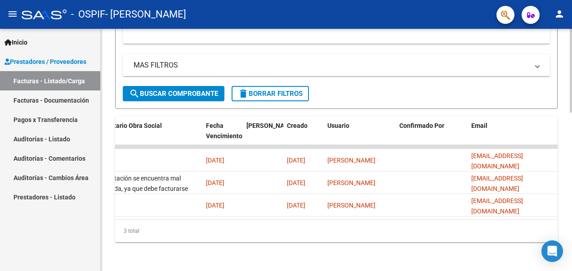
click at [559, 243] on body "menu - OSPIF - [PERSON_NAME] person Inicio Instructivos Contacto OS Prestadores…" at bounding box center [286, 135] width 572 height 271
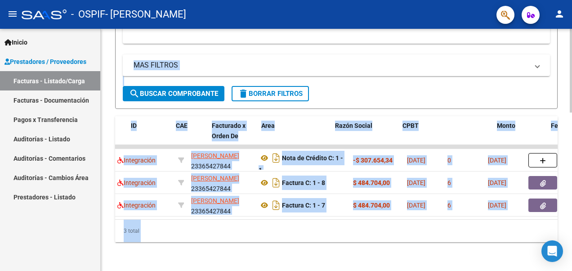
scroll to position [0, 0]
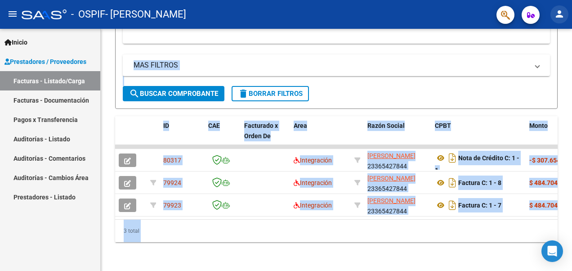
click at [562, 16] on mat-icon "person" at bounding box center [559, 14] width 11 height 11
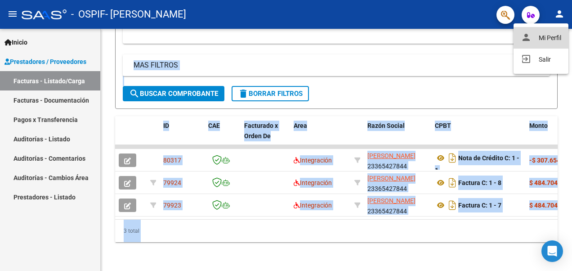
click at [543, 40] on button "person Mi Perfil" at bounding box center [541, 38] width 55 height 22
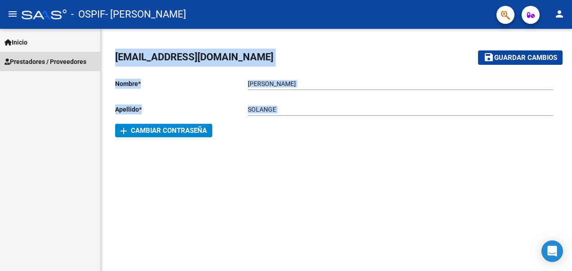
click at [49, 59] on span "Prestadores / Proveedores" at bounding box center [45, 62] width 82 height 10
click at [46, 61] on span "Prestadores / Proveedores" at bounding box center [45, 62] width 82 height 10
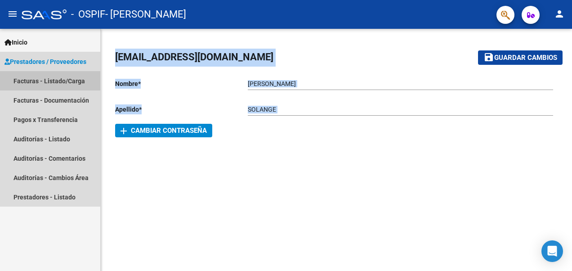
click at [59, 81] on link "Facturas - Listado/Carga" at bounding box center [50, 80] width 100 height 19
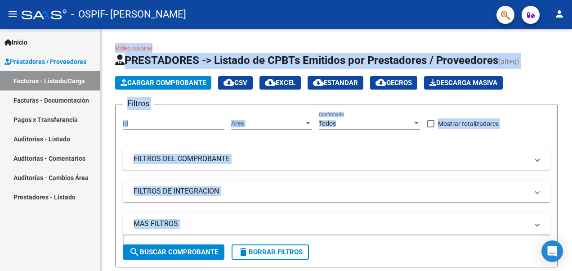
drag, startPoint x: 569, startPoint y: 129, endPoint x: 573, endPoint y: 190, distance: 60.8
click at [572, 190] on html "menu - OSPIF - [PERSON_NAME] person Inicio Instructivos Contacto OS Prestadores…" at bounding box center [286, 135] width 572 height 271
drag, startPoint x: 572, startPoint y: 190, endPoint x: 550, endPoint y: 81, distance: 111.3
click at [550, 81] on div "Cargar Comprobante cloud_download CSV cloud_download EXCEL cloud_download Estan…" at bounding box center [336, 82] width 443 height 13
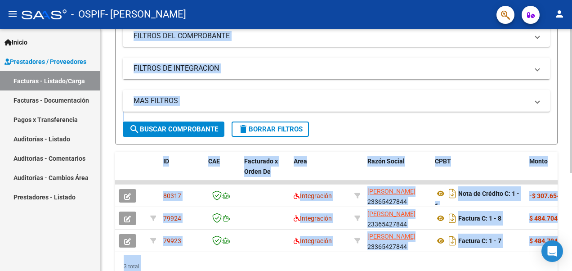
scroll to position [165, 0]
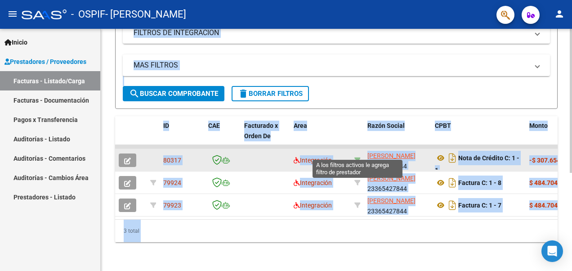
click at [354, 157] on icon at bounding box center [357, 160] width 6 height 6
type input "23365427844"
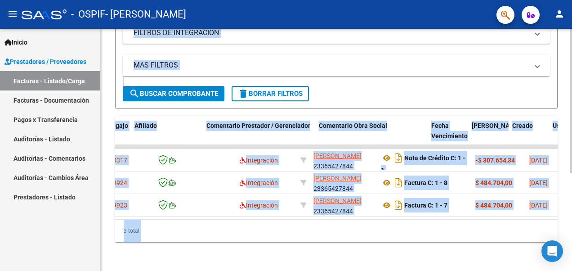
scroll to position [0, 1454]
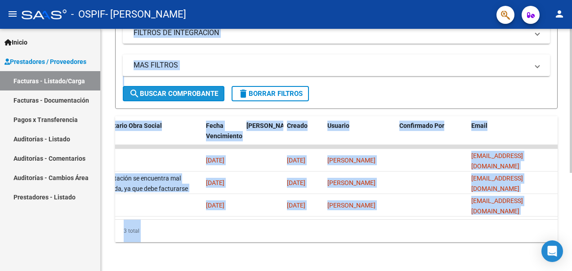
click at [196, 89] on span "search Buscar Comprobante" at bounding box center [173, 93] width 89 height 8
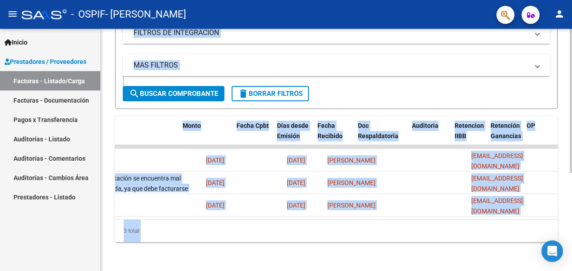
scroll to position [0, 0]
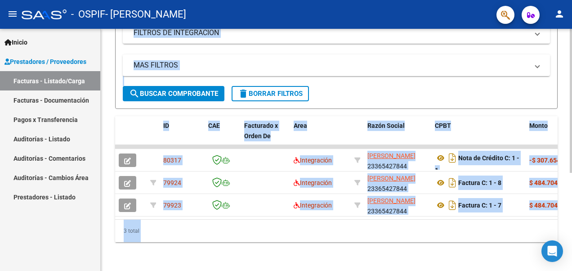
click at [568, 176] on div "Video tutorial PRESTADORES -> Listado de CPBTs Emitidos por Prestadores / Prove…" at bounding box center [336, 70] width 471 height 400
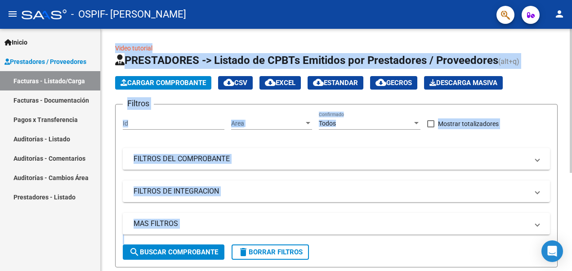
click at [570, 109] on div at bounding box center [571, 150] width 2 height 242
click at [181, 116] on div "Id" at bounding box center [174, 121] width 102 height 18
click at [262, 128] on div "Area Area" at bounding box center [271, 121] width 81 height 18
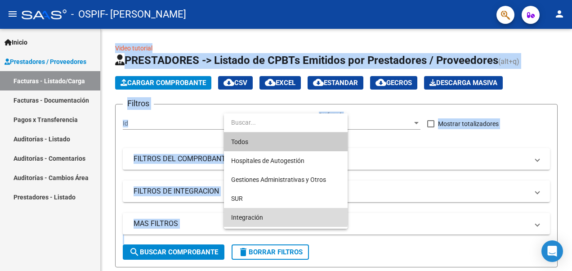
click at [271, 213] on span "Integración" at bounding box center [285, 217] width 109 height 19
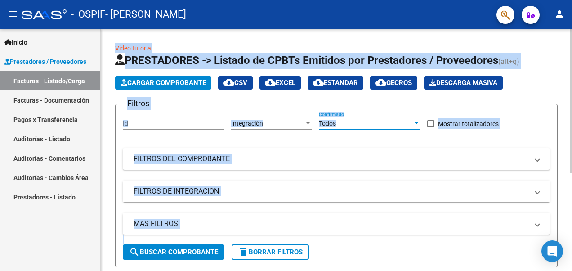
click at [368, 121] on div "Todos" at bounding box center [366, 124] width 94 height 8
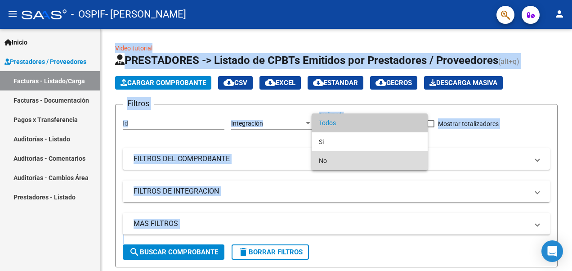
click at [418, 154] on span "No" at bounding box center [370, 160] width 102 height 19
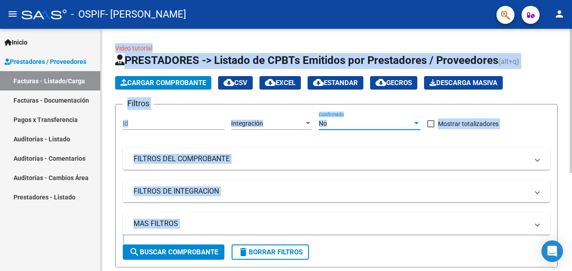
click at [367, 120] on div "No" at bounding box center [366, 124] width 94 height 8
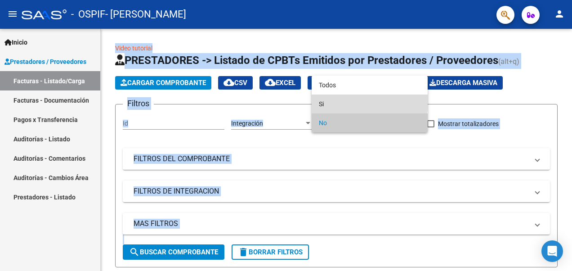
click at [344, 102] on span "Si" at bounding box center [370, 103] width 102 height 19
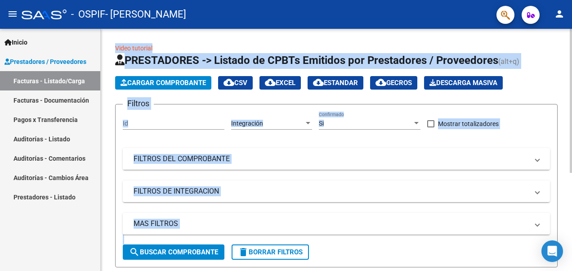
click at [199, 161] on mat-panel-title "FILTROS DEL COMPROBANTE" at bounding box center [331, 159] width 395 height 10
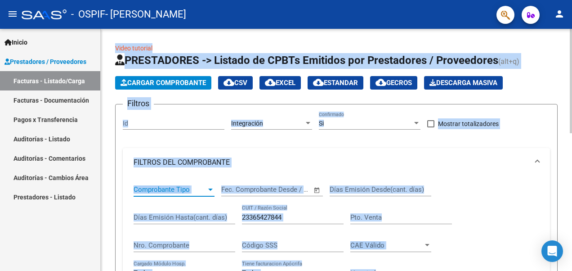
click at [194, 188] on span "Comprobante Tipo" at bounding box center [170, 189] width 73 height 8
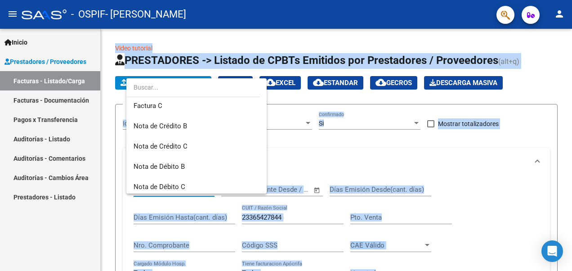
scroll to position [67, 0]
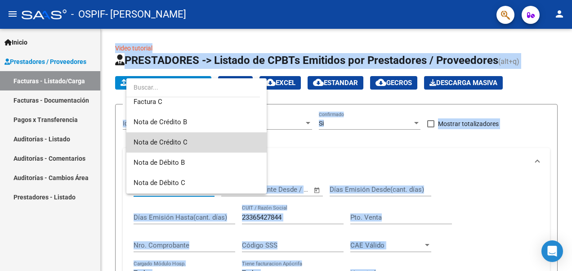
click at [201, 137] on span "Nota de Crédito C" at bounding box center [197, 142] width 126 height 20
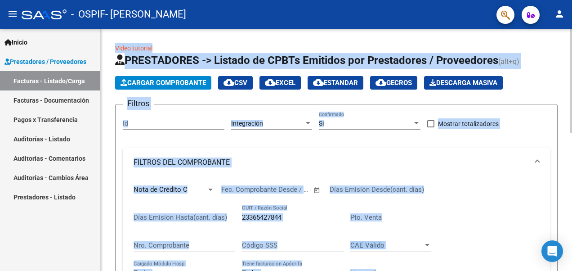
click at [262, 188] on span "–" at bounding box center [261, 189] width 4 height 8
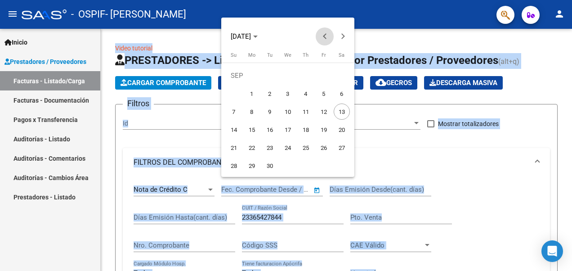
click at [327, 36] on button "Previous month" at bounding box center [325, 36] width 18 height 18
click at [269, 97] on span "1" at bounding box center [270, 93] width 16 height 16
type input "[DATE]"
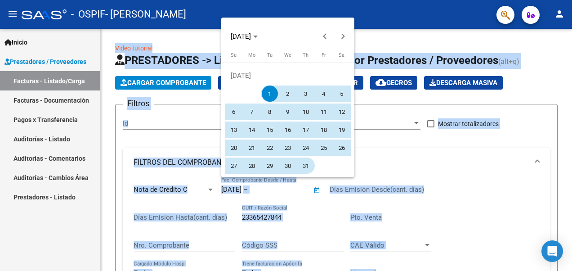
click at [304, 165] on span "31" at bounding box center [306, 165] width 16 height 16
type input "[DATE]"
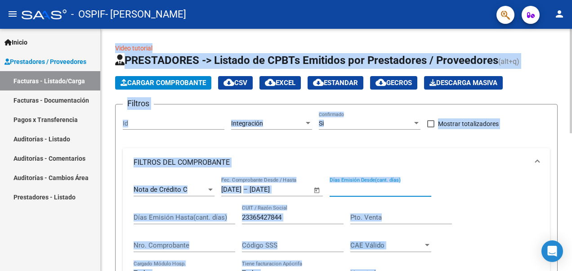
click at [355, 189] on input "Días Emisión Desde(cant. días)" at bounding box center [381, 189] width 102 height 8
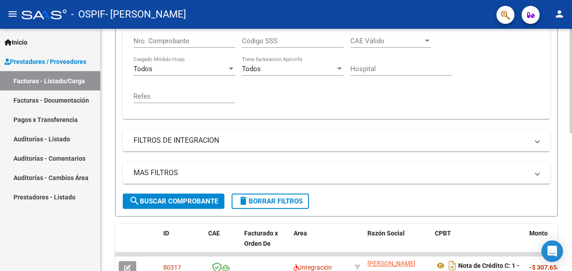
scroll to position [208, 0]
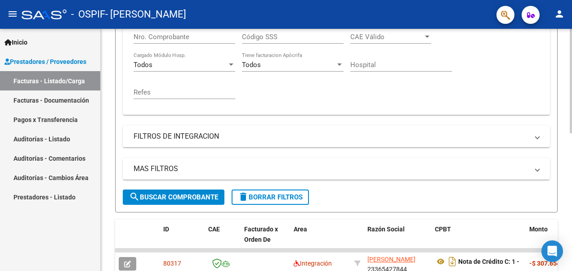
click at [572, 210] on html "menu - OSPIF - [PERSON_NAME] person Inicio Instructivos Contacto OS Prestadores…" at bounding box center [286, 135] width 572 height 271
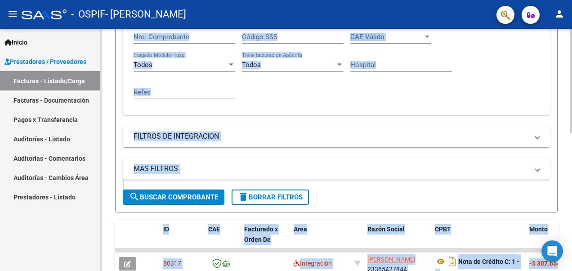
click at [206, 197] on span "search Buscar Comprobante" at bounding box center [173, 197] width 89 height 8
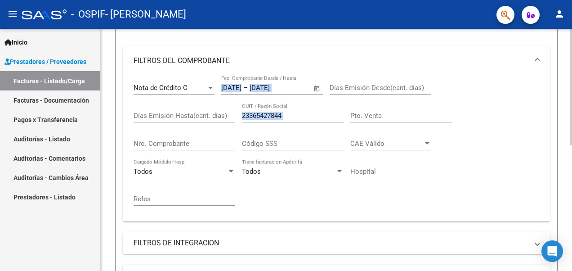
scroll to position [260, 0]
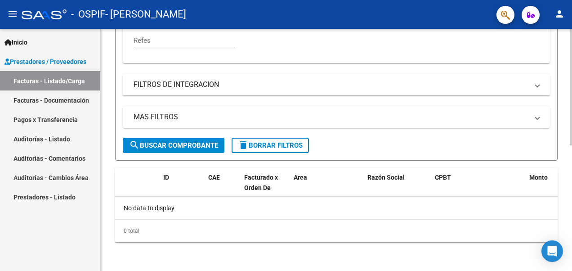
click at [571, 192] on div at bounding box center [571, 212] width 2 height 116
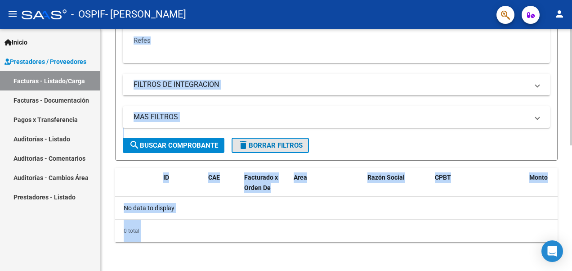
click at [248, 146] on mat-icon "delete" at bounding box center [243, 144] width 11 height 11
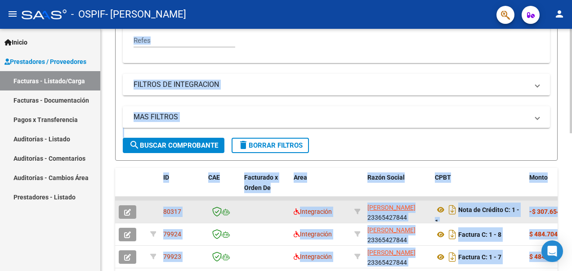
drag, startPoint x: 218, startPoint y: 213, endPoint x: 137, endPoint y: 215, distance: 81.0
click at [137, 215] on div at bounding box center [131, 211] width 24 height 13
click at [133, 213] on button "button" at bounding box center [128, 211] width 18 height 13
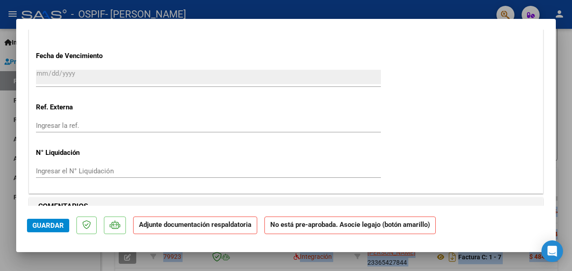
scroll to position [867, 0]
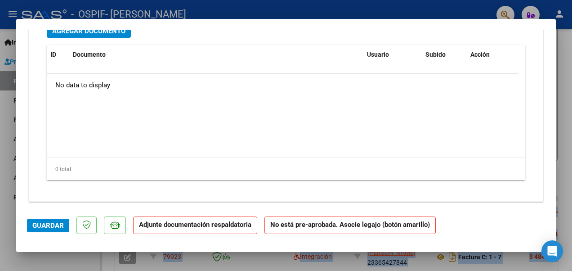
drag, startPoint x: 85, startPoint y: 226, endPoint x: 309, endPoint y: 164, distance: 232.4
click at [309, 164] on div "0 total" at bounding box center [286, 169] width 479 height 22
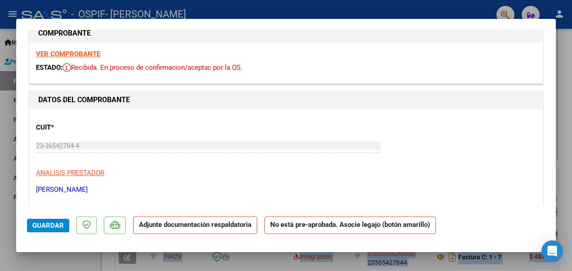
scroll to position [0, 0]
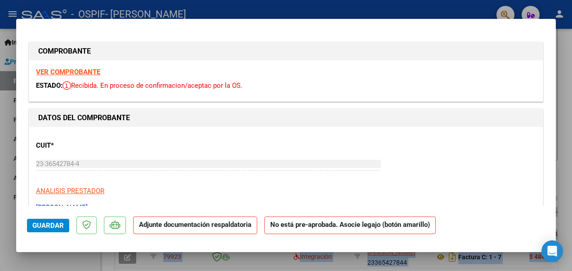
drag, startPoint x: 63, startPoint y: 222, endPoint x: 358, endPoint y: 153, distance: 303.0
click at [358, 153] on div "CUIT * 23-36542784-4 Ingresar CUIT ANALISIS PRESTADOR CABALLERO [PERSON_NAME] A…" at bounding box center [286, 173] width 500 height 79
click at [82, 81] on div "ESTADO: Recibida. En proceso de confirmacion/aceptac por la OS." at bounding box center [286, 86] width 500 height 10
drag, startPoint x: 82, startPoint y: 81, endPoint x: 66, endPoint y: 85, distance: 16.8
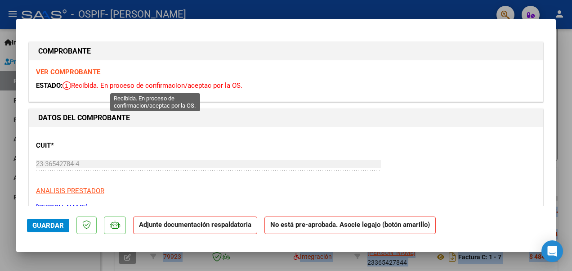
click at [66, 85] on icon at bounding box center [67, 85] width 9 height 9
click at [92, 85] on span "Recibida. En proceso de confirmacion/aceptac por la OS." at bounding box center [153, 85] width 180 height 8
drag, startPoint x: 92, startPoint y: 85, endPoint x: 425, endPoint y: 126, distance: 335.4
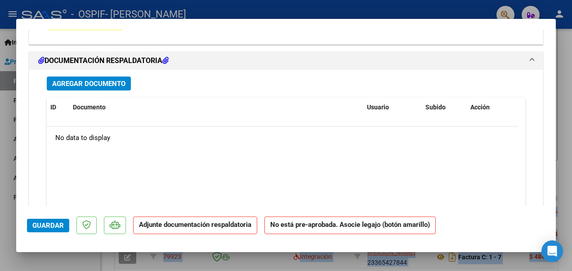
scroll to position [817, 0]
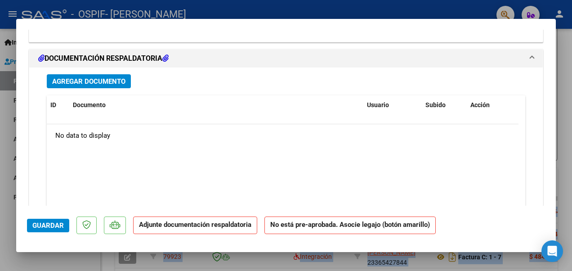
drag, startPoint x: 556, startPoint y: 177, endPoint x: 554, endPoint y: 151, distance: 26.2
click at [554, 151] on div "COMPROBANTE VER COMPROBANTE ESTADO: Recibida. En proceso de confirmacion/acepta…" at bounding box center [286, 135] width 572 height 271
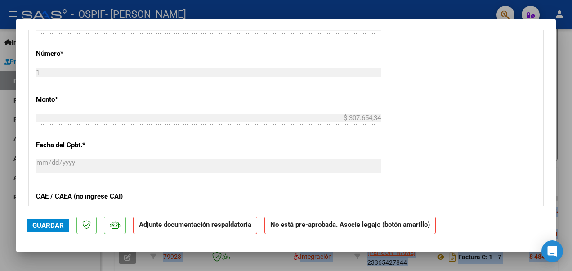
scroll to position [109, 0]
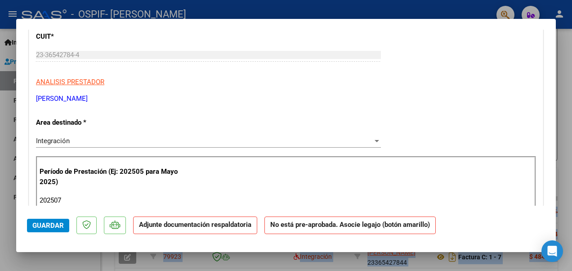
click at [450, 92] on div "CUIT * 23-36542784-4 Ingresar CUIT ANALISIS PRESTADOR CABALLERO [PERSON_NAME] A…" at bounding box center [286, 64] width 500 height 79
click at [561, 167] on div at bounding box center [286, 135] width 572 height 271
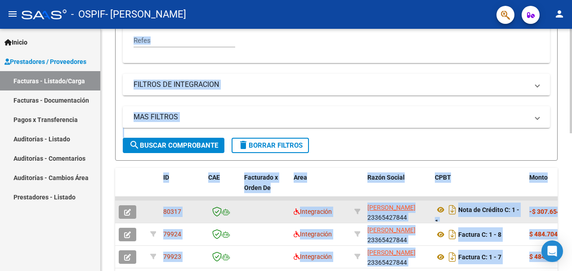
click at [542, 210] on strong "-$ 307.654,34" at bounding box center [549, 211] width 40 height 7
click at [124, 206] on button "button" at bounding box center [128, 211] width 18 height 13
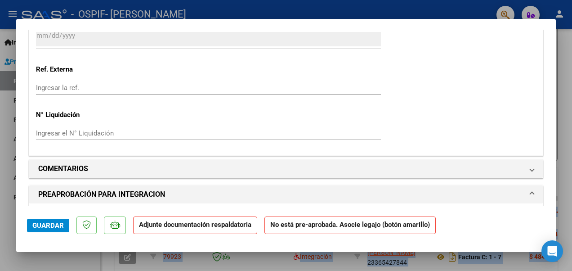
scroll to position [619, 0]
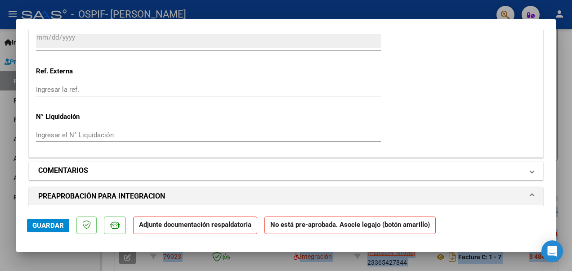
click at [377, 172] on mat-panel-title "COMENTARIOS" at bounding box center [280, 170] width 485 height 11
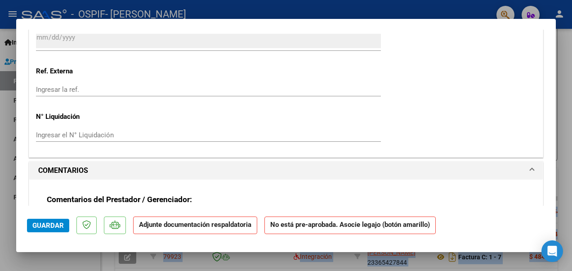
scroll to position [729, 0]
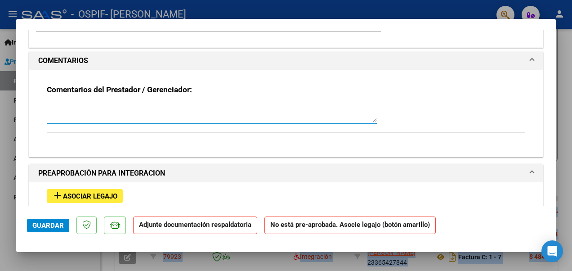
click at [300, 107] on textarea at bounding box center [212, 113] width 330 height 18
type textarea "E"
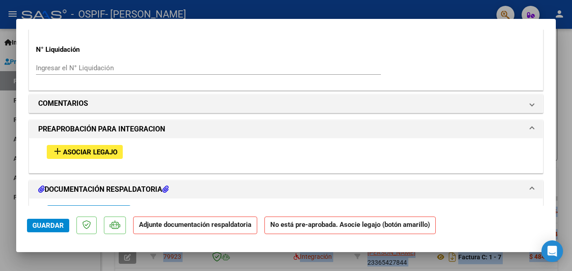
scroll to position [676, 0]
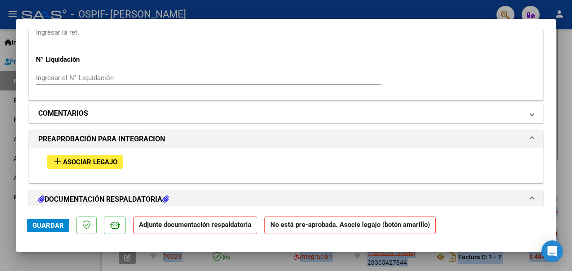
click at [511, 116] on mat-panel-title "COMENTARIOS" at bounding box center [280, 113] width 485 height 11
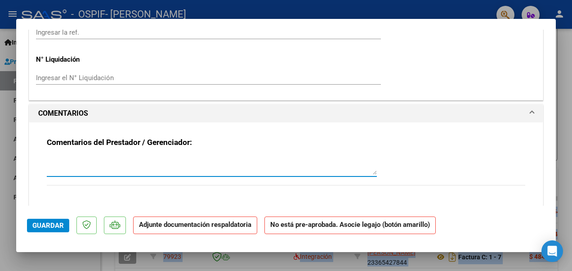
click at [248, 169] on textarea at bounding box center [212, 166] width 330 height 18
type textarea "n"
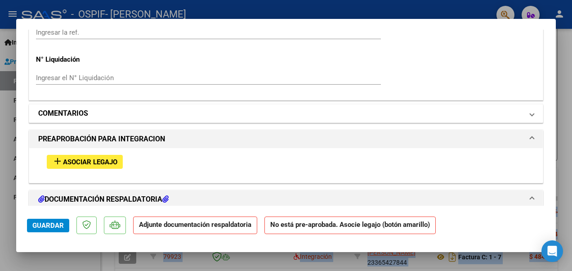
click at [514, 109] on mat-panel-title "COMENTARIOS" at bounding box center [280, 113] width 485 height 11
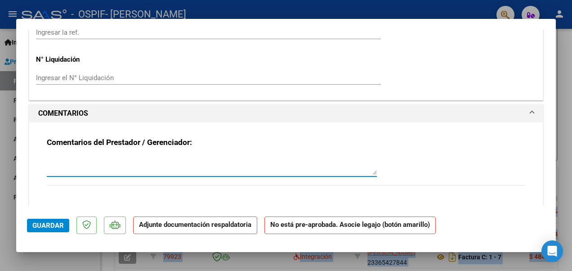
click at [244, 165] on textarea at bounding box center [212, 166] width 330 height 18
type textarea "n"
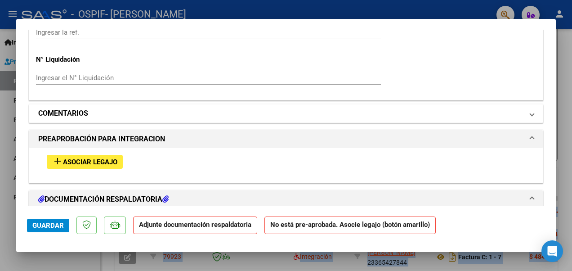
click at [463, 113] on mat-panel-title "COMENTARIOS" at bounding box center [280, 113] width 485 height 11
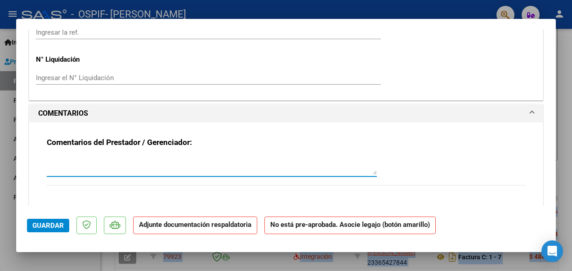
click at [217, 161] on textarea at bounding box center [212, 166] width 330 height 18
click at [179, 160] on textarea "Nota de crédito anulada." at bounding box center [212, 166] width 330 height 18
type textarea "Nota de crédito anulada. Mal facturada"
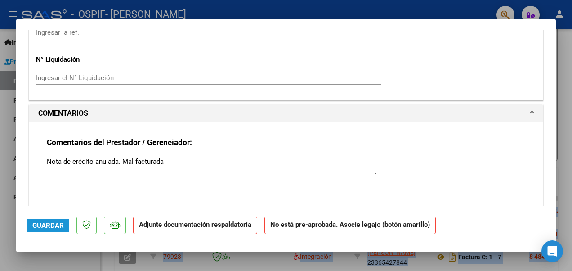
click at [49, 222] on span "Guardar" at bounding box center [47, 225] width 31 height 8
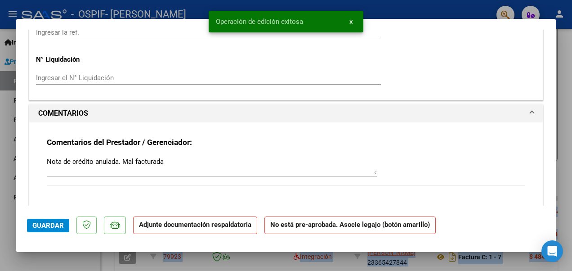
click at [565, 181] on div at bounding box center [286, 135] width 572 height 271
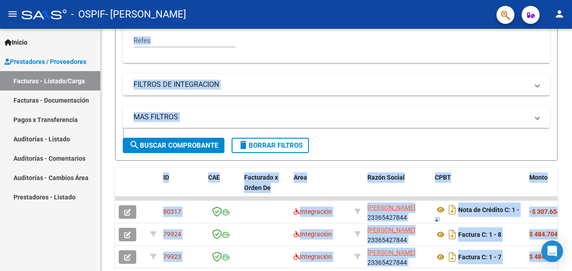
click at [73, 215] on div "Inicio Instructivos Contacto OS Prestadores / Proveedores Facturas - Listado/Ca…" at bounding box center [50, 150] width 100 height 242
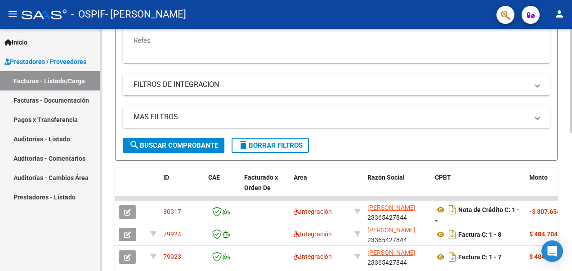
scroll to position [318, 0]
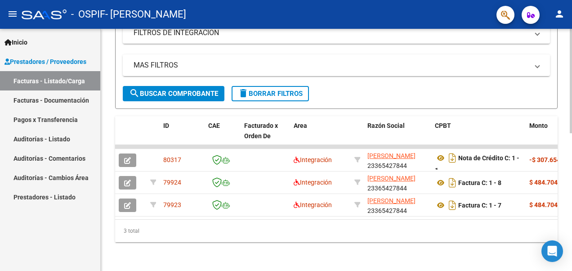
click at [572, 248] on html "menu - OSPIF - [PERSON_NAME] person Inicio Instructivos Contacto OS Prestadores…" at bounding box center [286, 135] width 572 height 271
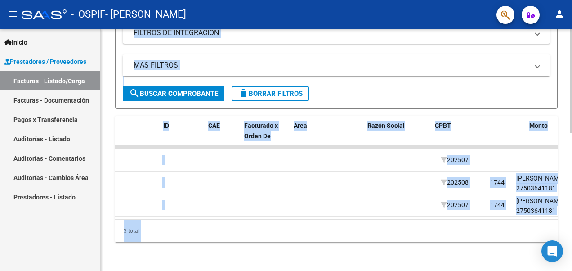
scroll to position [0, 0]
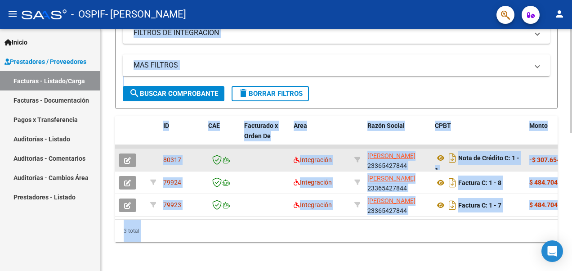
click at [116, 150] on datatable-body-cell at bounding box center [130, 160] width 31 height 22
click at [128, 157] on icon "button" at bounding box center [127, 160] width 7 height 7
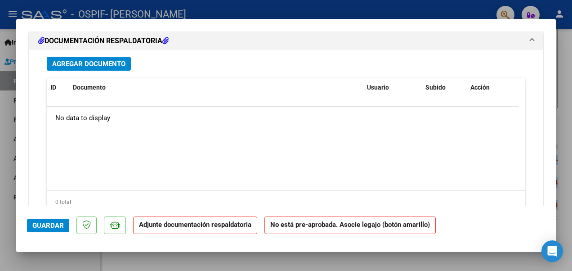
scroll to position [953, 0]
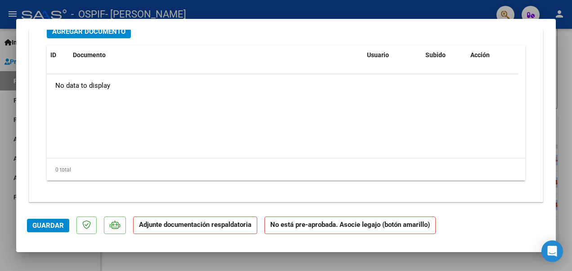
click at [493, 190] on div "Agregar Documento ID Documento Usuario Subido Acción No data to display 0 total…" at bounding box center [286, 106] width 492 height 177
click at [98, 257] on div at bounding box center [286, 135] width 572 height 271
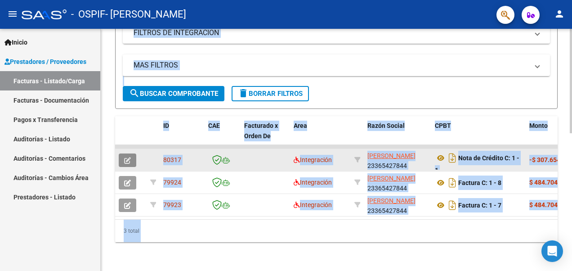
click at [131, 153] on button "button" at bounding box center [128, 159] width 18 height 13
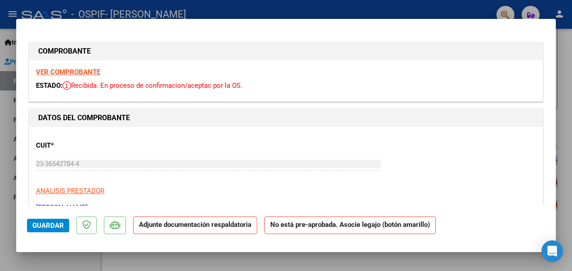
click at [38, 237] on mat-dialog-actions "Guardar Adjunte documentación respaldatoria No está pre-aprobada. Asocie legajo…" at bounding box center [286, 224] width 518 height 36
drag, startPoint x: 14, startPoint y: 246, endPoint x: 52, endPoint y: 252, distance: 37.7
click at [52, 252] on div at bounding box center [286, 135] width 572 height 271
type input "$ 0,00"
click at [52, 252] on div "Inicio Instructivos Contacto OS Prestadores / Proveedores Facturas - Listado/Ca…" at bounding box center [50, 150] width 100 height 242
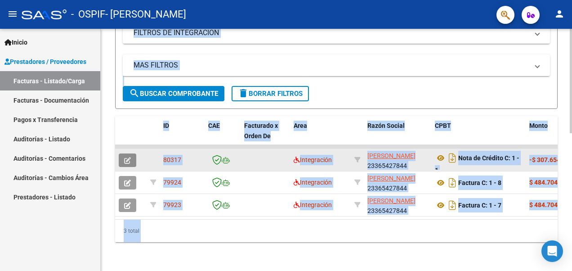
click at [131, 154] on button "button" at bounding box center [128, 159] width 18 height 13
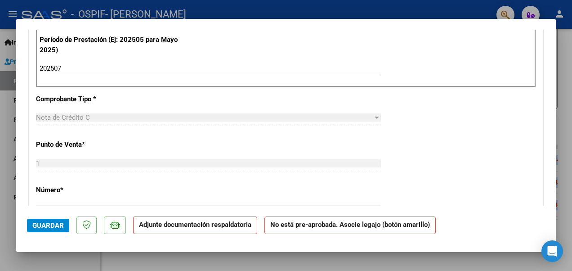
scroll to position [0, 0]
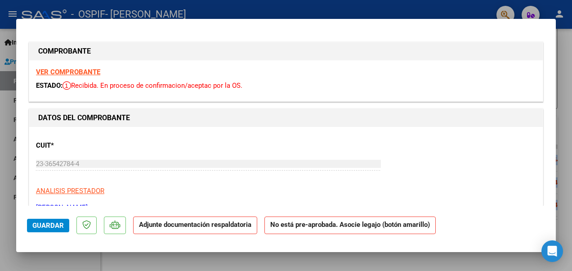
click at [300, 7] on div at bounding box center [286, 135] width 572 height 271
type input "$ 0,00"
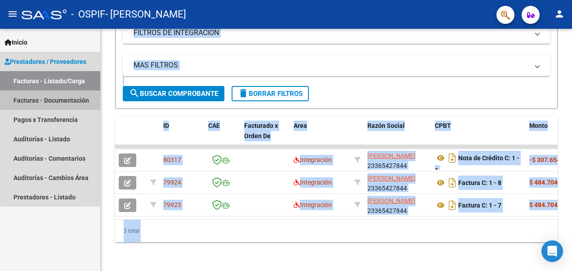
click at [68, 99] on link "Facturas - Documentación" at bounding box center [50, 99] width 100 height 19
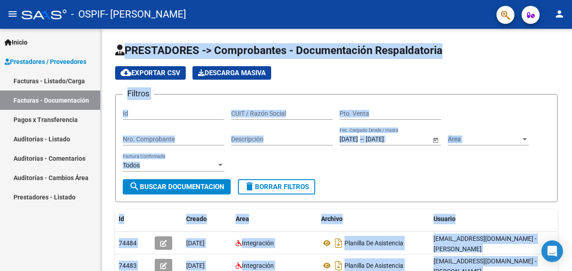
click at [58, 83] on link "Facturas - Listado/Carga" at bounding box center [50, 80] width 100 height 19
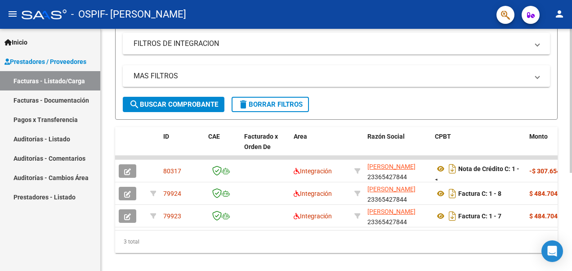
click at [572, 204] on html "menu - OSPIF - [PERSON_NAME] person Inicio Instructivos Contacto OS Prestadores…" at bounding box center [286, 135] width 572 height 271
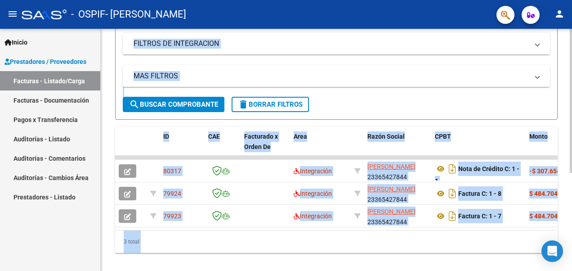
scroll to position [149, 0]
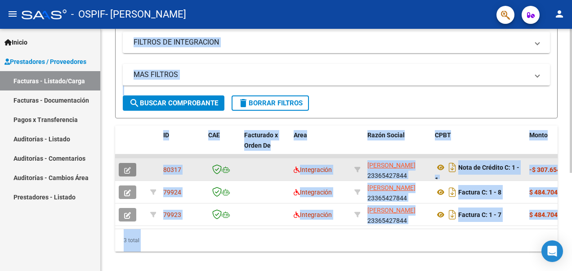
drag, startPoint x: 500, startPoint y: 166, endPoint x: 129, endPoint y: 165, distance: 371.5
click at [129, 166] on span "button" at bounding box center [127, 170] width 7 height 8
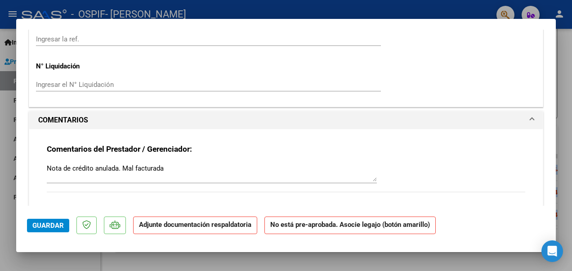
scroll to position [953, 0]
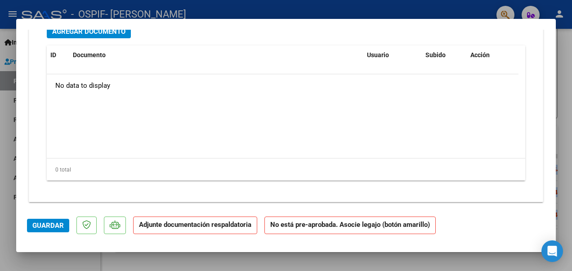
drag, startPoint x: 35, startPoint y: 253, endPoint x: 49, endPoint y: 214, distance: 41.4
click at [49, 214] on div "COMPROBANTE VER COMPROBANTE ESTADO: Recibida. En proceso de confirmacion/acepta…" at bounding box center [286, 135] width 572 height 271
click at [49, 214] on mat-dialog-actions "Guardar Adjunte documentación respaldatoria No está pre-aprobada. Asocie legajo…" at bounding box center [286, 224] width 518 height 36
click at [23, 255] on div at bounding box center [286, 135] width 572 height 271
type input "$ 0,00"
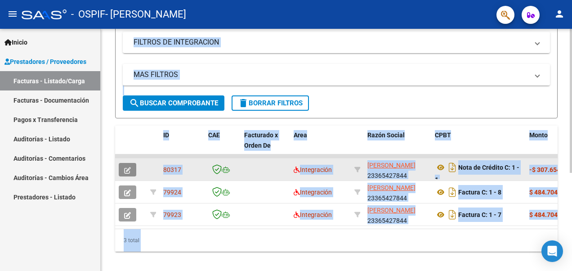
click at [129, 174] on button "button" at bounding box center [128, 169] width 18 height 13
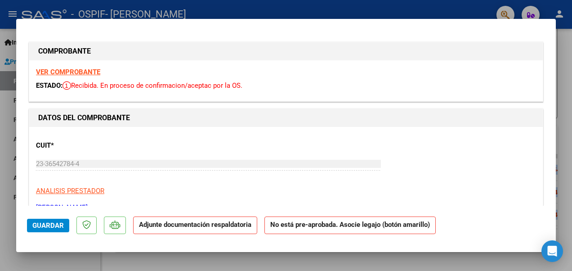
drag, startPoint x: 59, startPoint y: 224, endPoint x: 41, endPoint y: 211, distance: 22.0
drag, startPoint x: 41, startPoint y: 211, endPoint x: 503, endPoint y: 32, distance: 495.1
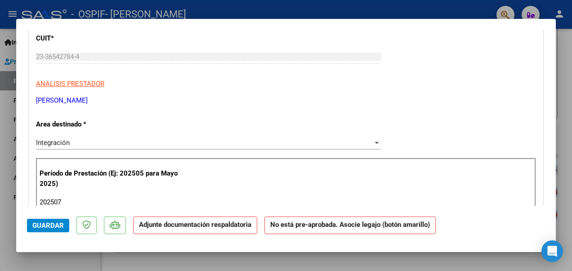
scroll to position [0, 0]
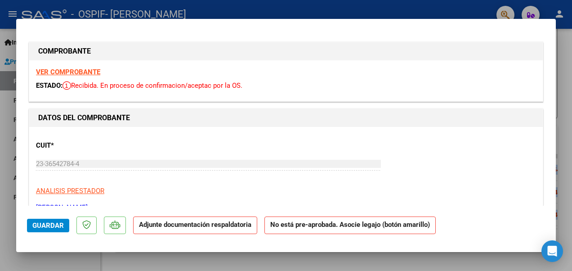
drag, startPoint x: 23, startPoint y: 252, endPoint x: 47, endPoint y: 222, distance: 38.4
click at [47, 222] on div "COMPROBANTE VER COMPROBANTE ESTADO: Recibida. En proceso de confirmacion/acepta…" at bounding box center [286, 135] width 572 height 271
drag, startPoint x: 47, startPoint y: 222, endPoint x: 31, endPoint y: 261, distance: 42.2
click at [31, 261] on div at bounding box center [286, 135] width 572 height 271
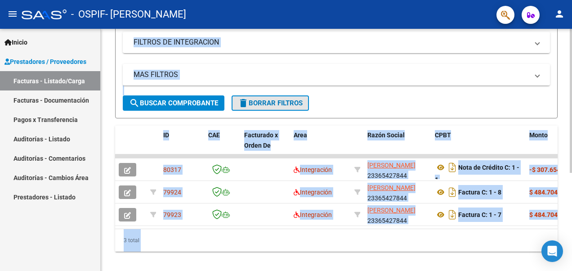
click at [274, 105] on span "delete Borrar Filtros" at bounding box center [270, 103] width 65 height 8
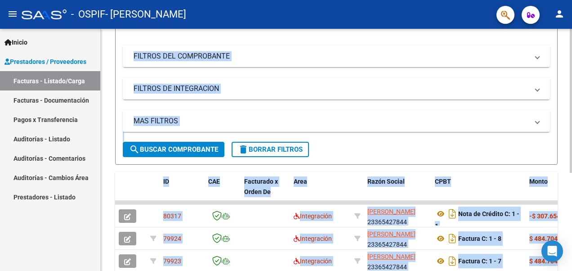
scroll to position [149, 0]
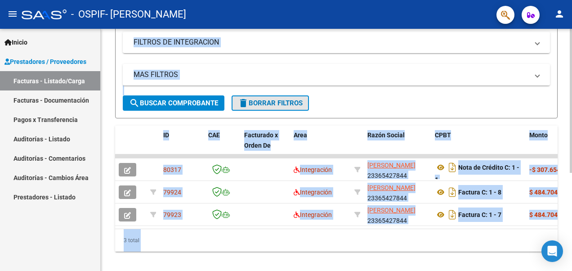
click at [278, 101] on span "delete Borrar Filtros" at bounding box center [270, 103] width 65 height 8
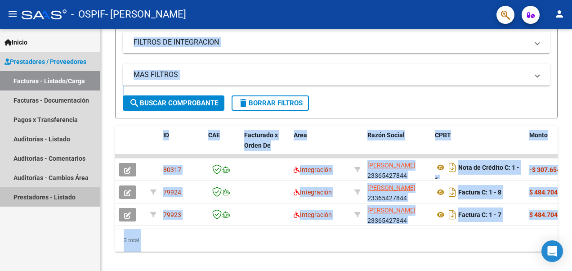
click at [41, 193] on link "Prestadores - Listado" at bounding box center [50, 196] width 100 height 19
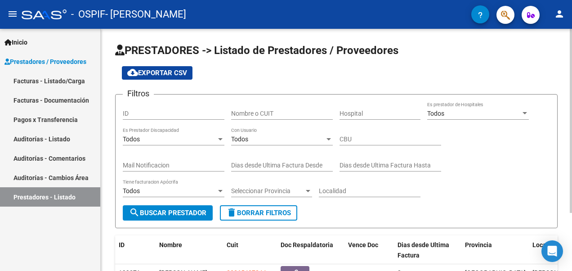
scroll to position [76, 0]
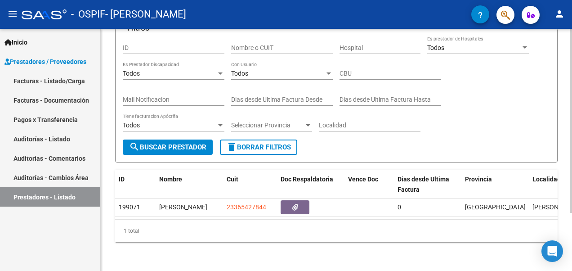
click at [572, 240] on html "menu - OSPIF - [PERSON_NAME] person Inicio Instructivos Contacto OS Prestadores…" at bounding box center [286, 135] width 572 height 271
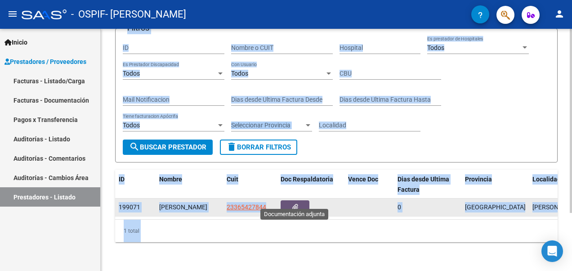
click at [301, 200] on button "button" at bounding box center [295, 207] width 29 height 14
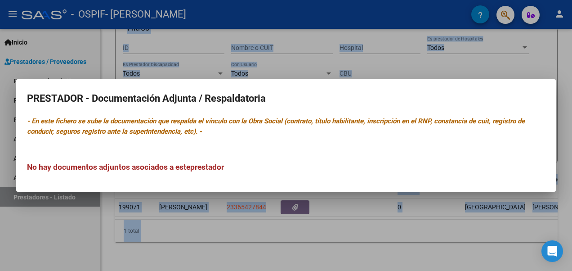
click at [267, 252] on div at bounding box center [286, 135] width 572 height 271
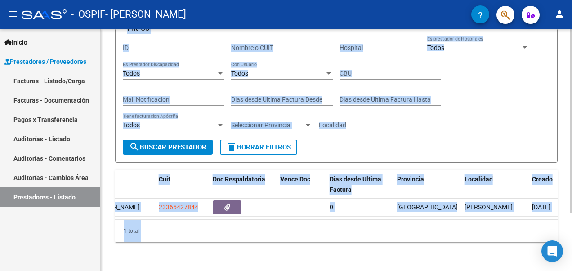
scroll to position [0, 88]
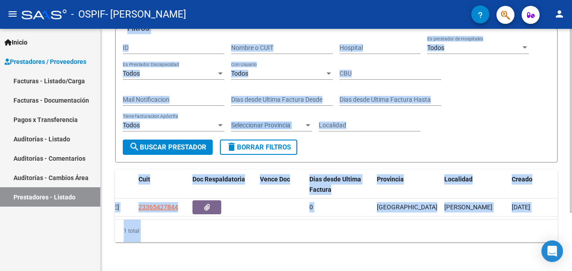
drag, startPoint x: 504, startPoint y: 211, endPoint x: 170, endPoint y: 219, distance: 333.3
click at [170, 219] on div "ID Nombre Cuit Doc Respaldatoria Vence Doc Dias desde [GEOGRAPHIC_DATA] Factura…" at bounding box center [336, 206] width 443 height 72
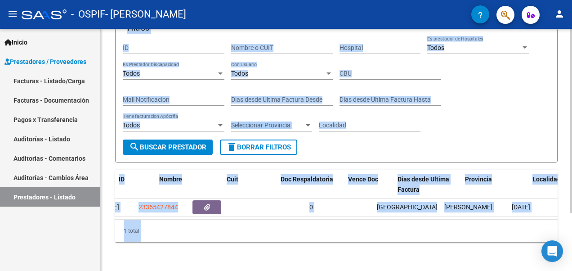
scroll to position [0, 0]
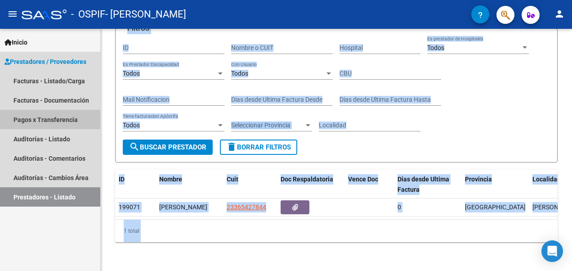
click at [53, 118] on link "Pagos x Transferencia" at bounding box center [50, 119] width 100 height 19
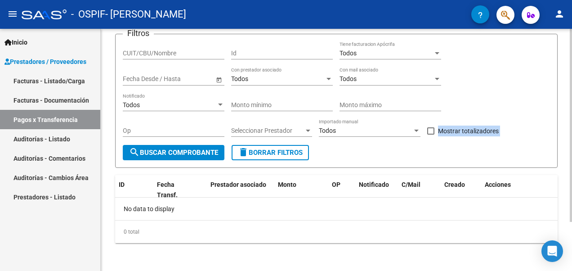
scroll to position [17, 0]
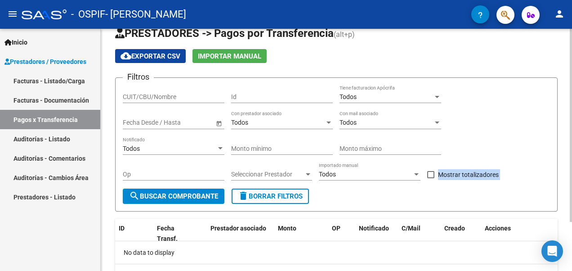
click at [572, 86] on html "menu - OSPIF - [PERSON_NAME] person Inicio Instructivos Contacto OS Prestadores…" at bounding box center [286, 135] width 572 height 271
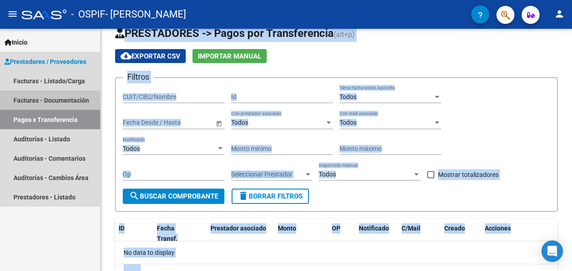
click at [41, 101] on link "Facturas - Documentación" at bounding box center [50, 99] width 100 height 19
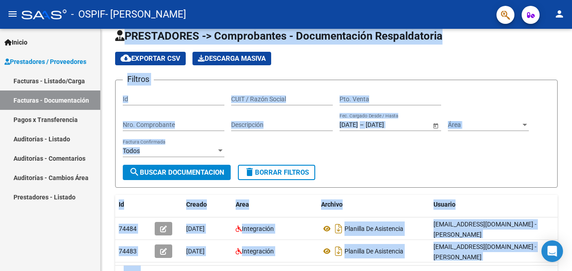
scroll to position [17, 0]
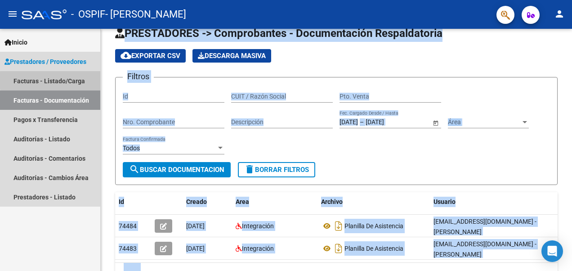
click at [81, 80] on link "Facturas - Listado/Carga" at bounding box center [50, 80] width 100 height 19
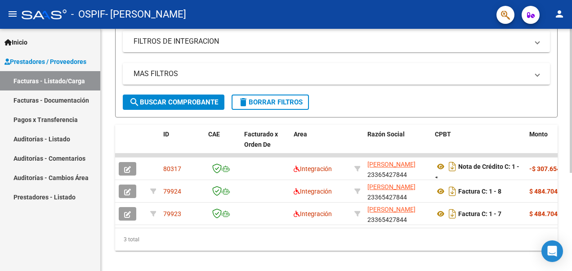
scroll to position [151, 0]
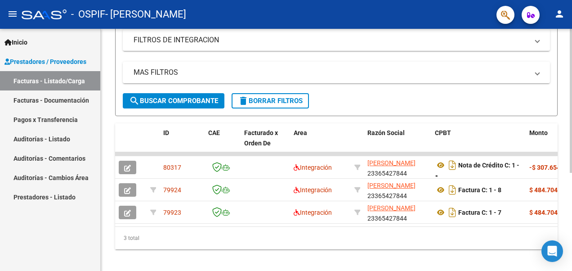
click at [572, 168] on html "menu - OSPIF - [PERSON_NAME] person Inicio Instructivos Contacto OS Prestadores…" at bounding box center [286, 135] width 572 height 271
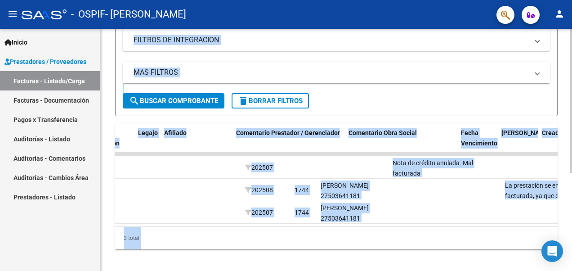
scroll to position [0, 1205]
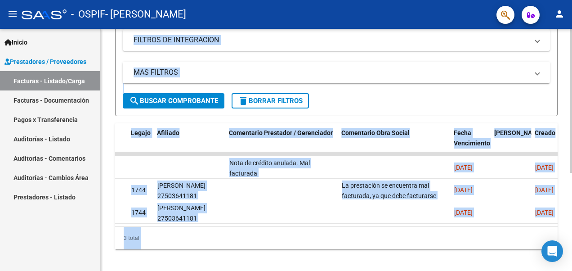
drag, startPoint x: 411, startPoint y: 233, endPoint x: 276, endPoint y: 230, distance: 135.0
click at [276, 230] on div "ID CAE Facturado x Orden De Area Razón Social CPBT Monto Fecha Cpbt Días desde …" at bounding box center [336, 186] width 443 height 126
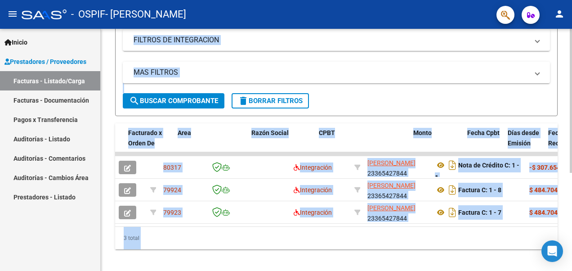
scroll to position [0, 122]
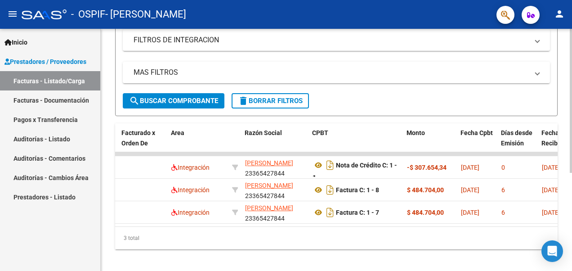
click at [572, 51] on html "menu - OSPIF - [PERSON_NAME] person Inicio Instructivos Contacto OS Prestadores…" at bounding box center [286, 135] width 572 height 271
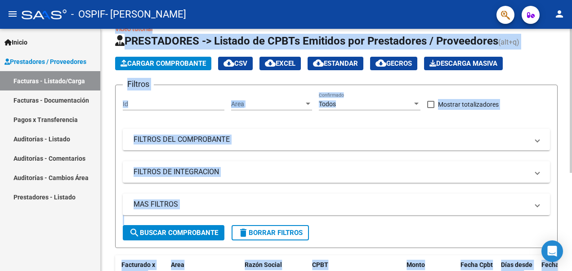
click at [196, 60] on span "Cargar Comprobante" at bounding box center [163, 63] width 85 height 8
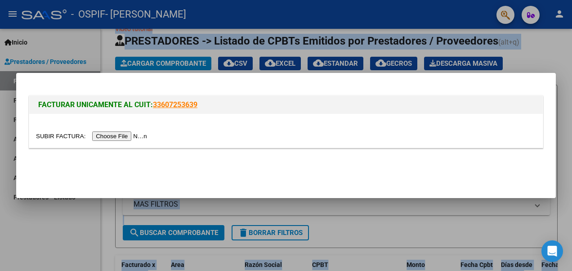
click at [108, 141] on div at bounding box center [286, 131] width 514 height 34
click at [121, 131] on input "file" at bounding box center [93, 135] width 114 height 9
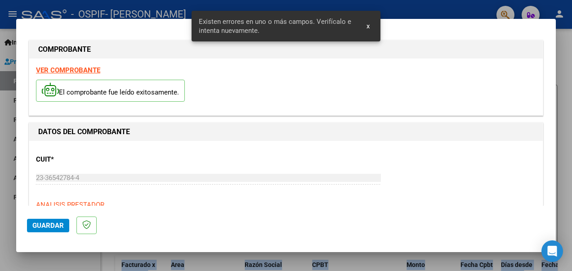
scroll to position [0, 0]
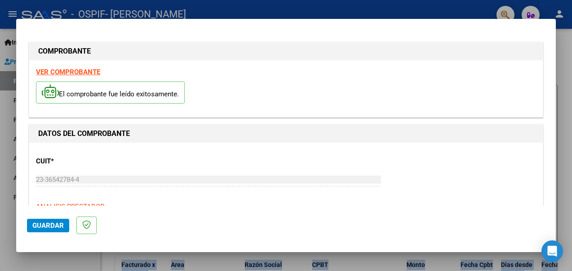
click at [81, 72] on strong "VER COMPROBANTE" at bounding box center [68, 72] width 64 height 8
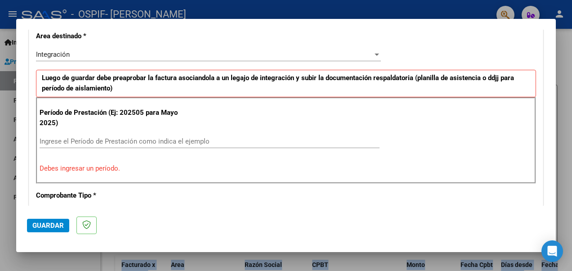
scroll to position [214, 0]
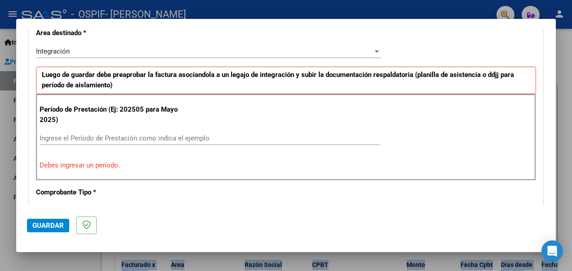
click at [251, 131] on div "Ingrese el Período de Prestación como indica el ejemplo" at bounding box center [210, 137] width 340 height 13
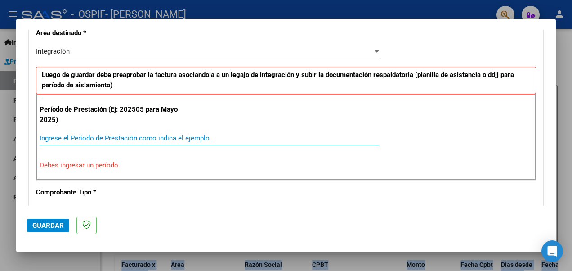
click at [220, 136] on input "Ingrese el Período de Prestación como indica el ejemplo" at bounding box center [210, 138] width 340 height 8
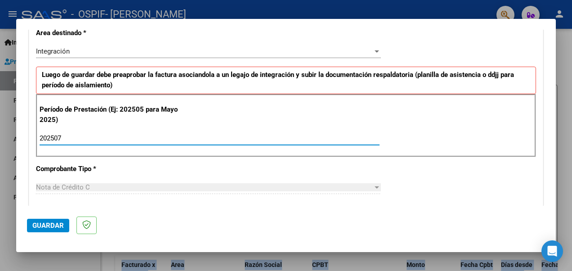
type input "202507"
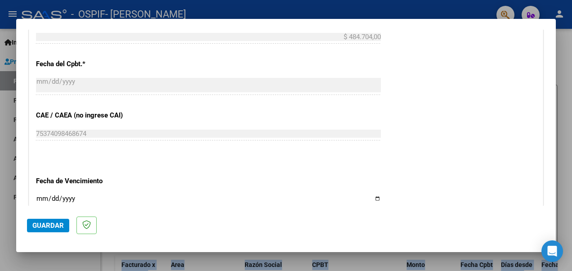
scroll to position [640, 0]
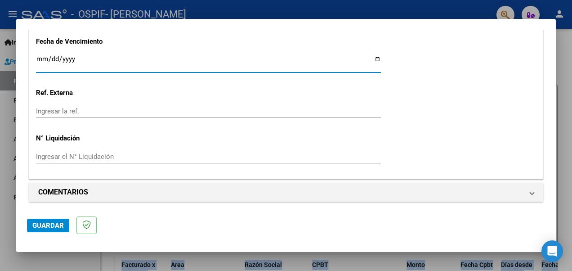
click at [372, 55] on input "Ingresar la fecha" at bounding box center [208, 62] width 345 height 14
type input "[DATE]"
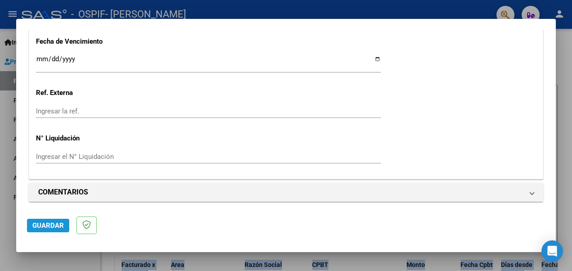
click at [31, 226] on button "Guardar" at bounding box center [48, 225] width 42 height 13
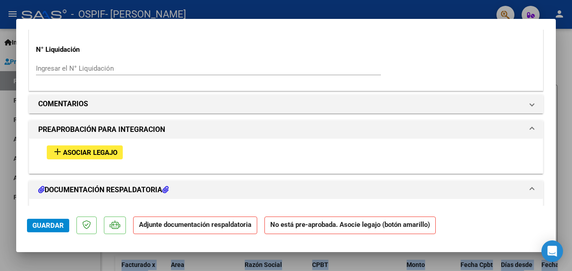
scroll to position [900, 0]
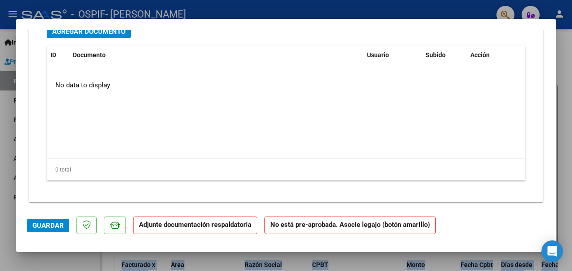
click at [572, 141] on html "menu - OSPIF - [PERSON_NAME] person Inicio Instructivos Contacto OS Prestadores…" at bounding box center [286, 135] width 572 height 271
click at [567, 149] on div at bounding box center [286, 135] width 572 height 271
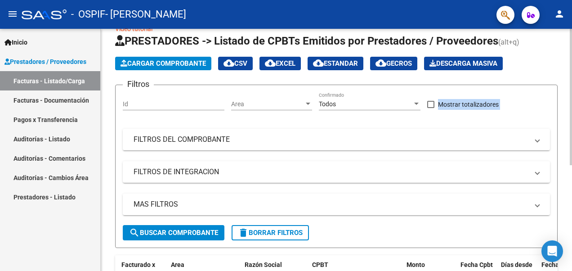
scroll to position [153, 0]
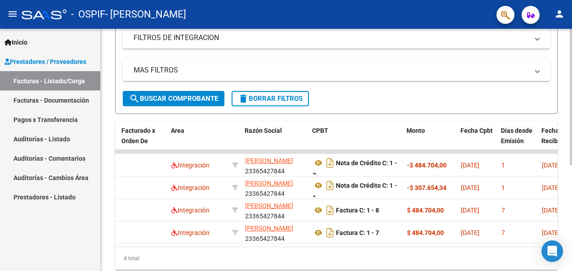
click at [572, 205] on html "menu - OSPIF - [PERSON_NAME] person Inicio Instructivos Contacto OS Prestadores…" at bounding box center [286, 135] width 572 height 271
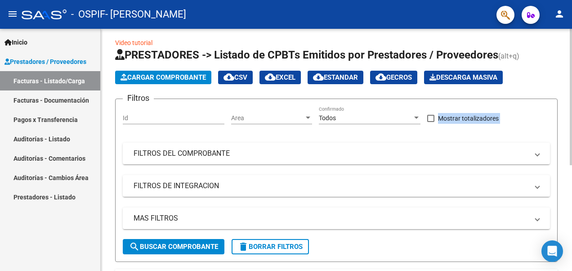
scroll to position [0, 0]
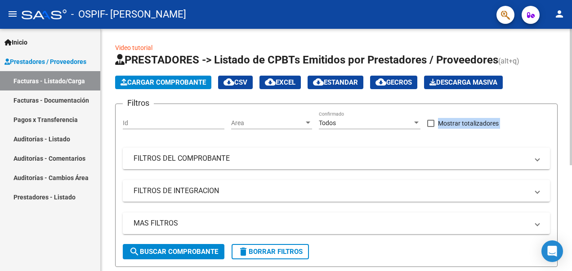
click at [572, 52] on html "menu - OSPIF - [PERSON_NAME] person Inicio Instructivos Contacto OS Prestadores…" at bounding box center [286, 135] width 572 height 271
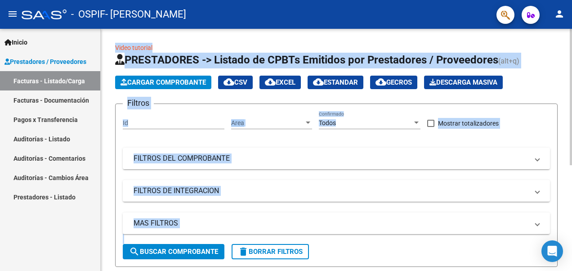
scroll to position [0, 0]
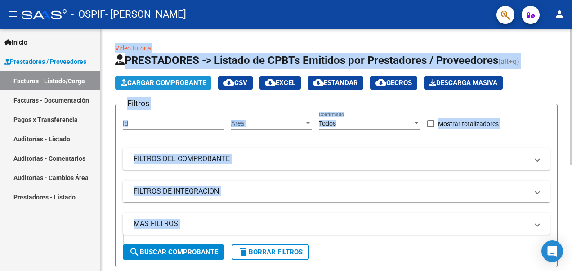
click at [183, 84] on span "Cargar Comprobante" at bounding box center [163, 83] width 85 height 8
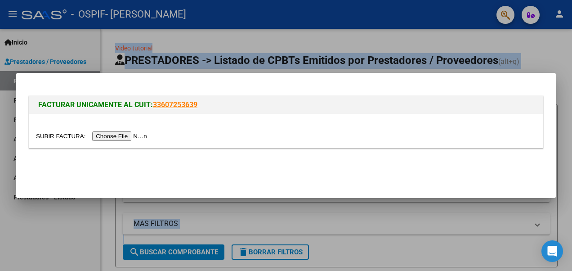
click at [125, 136] on input "file" at bounding box center [93, 135] width 114 height 9
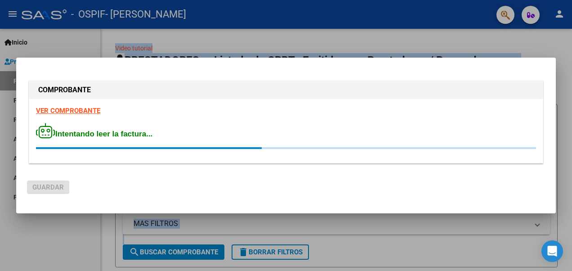
click at [88, 111] on div "VER COMPROBANTE Intentando leer la factura..." at bounding box center [286, 131] width 514 height 64
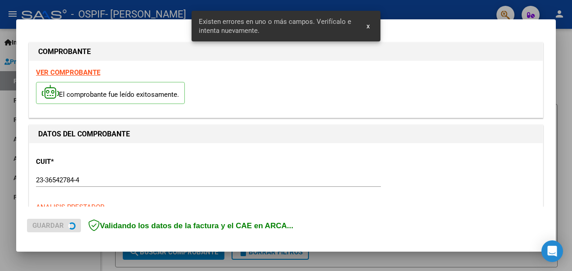
scroll to position [207, 0]
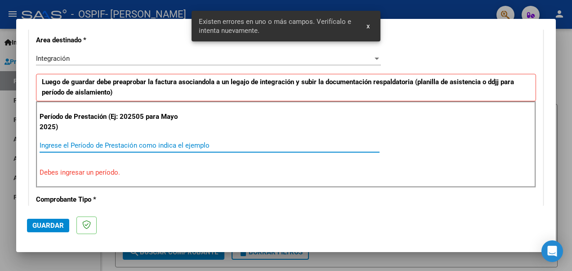
click at [221, 143] on input "Ingrese el Período de Prestación como indica el ejemplo" at bounding box center [210, 145] width 340 height 8
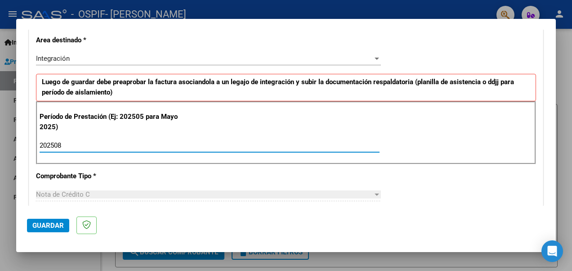
type input "202508"
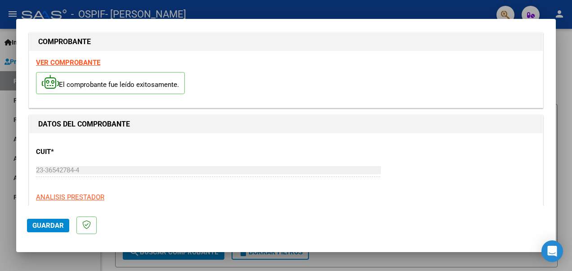
scroll to position [0, 0]
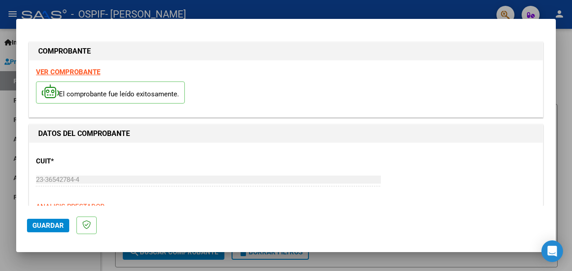
click at [85, 72] on strong "VER COMPROBANTE" at bounding box center [68, 72] width 64 height 8
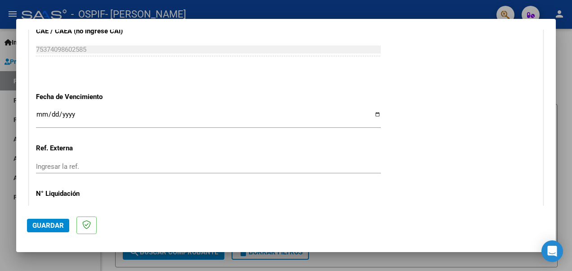
scroll to position [640, 0]
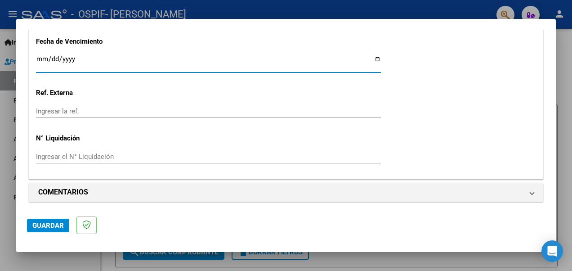
click at [369, 56] on input "Ingresar la fecha" at bounding box center [208, 62] width 345 height 14
click at [372, 56] on input "Ingresar la fecha" at bounding box center [208, 62] width 345 height 14
type input "[DATE]"
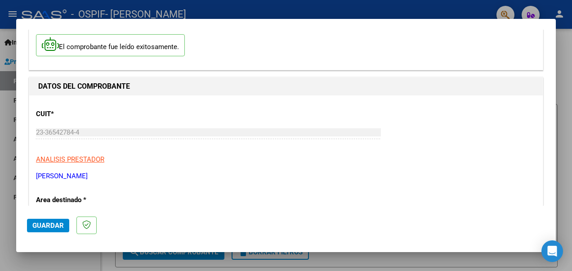
scroll to position [0, 0]
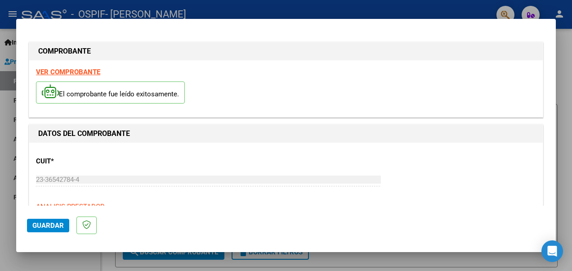
click at [81, 71] on strong "VER COMPROBANTE" at bounding box center [68, 72] width 64 height 8
click at [55, 227] on span "Guardar" at bounding box center [47, 225] width 31 height 8
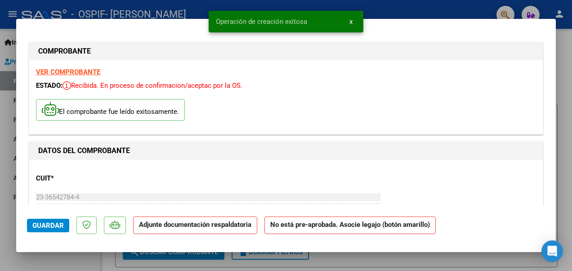
click at [570, 94] on div at bounding box center [286, 135] width 572 height 271
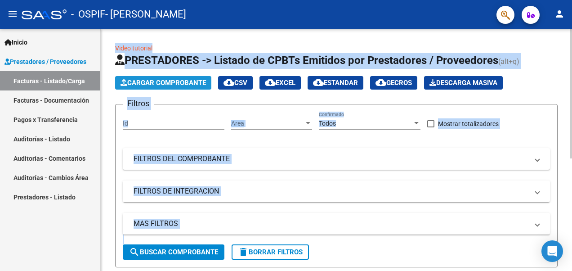
click at [165, 85] on span "Cargar Comprobante" at bounding box center [163, 83] width 85 height 8
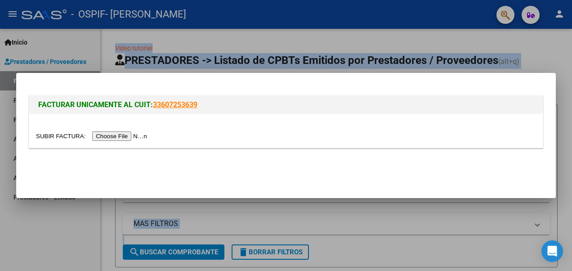
click at [123, 136] on input "file" at bounding box center [93, 135] width 114 height 9
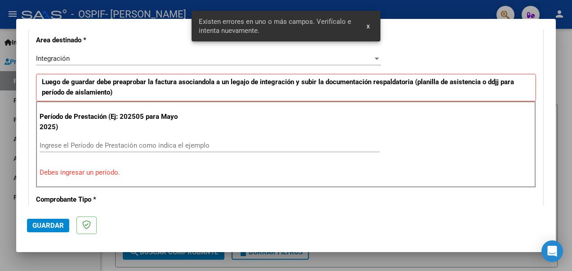
scroll to position [224, 0]
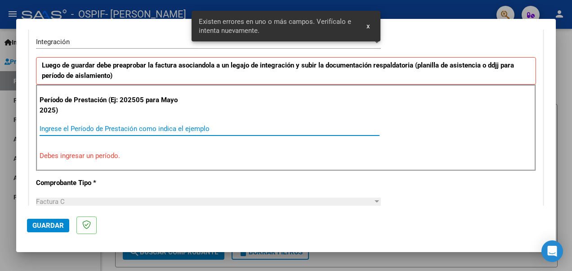
click at [182, 127] on input "Ingrese el Período de Prestación como indica el ejemplo" at bounding box center [210, 129] width 340 height 8
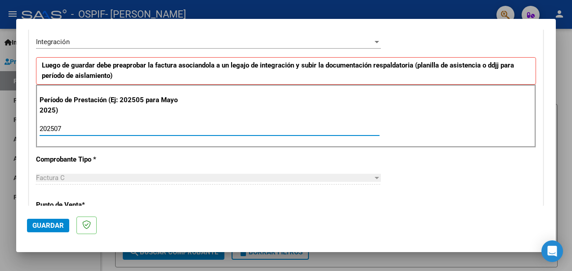
type input "202507"
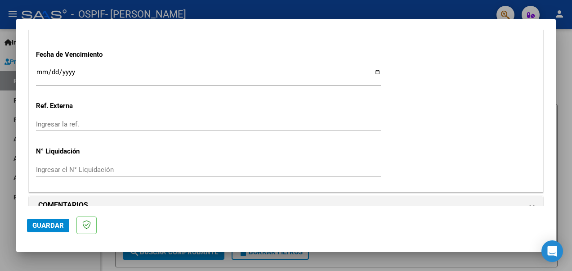
scroll to position [635, 0]
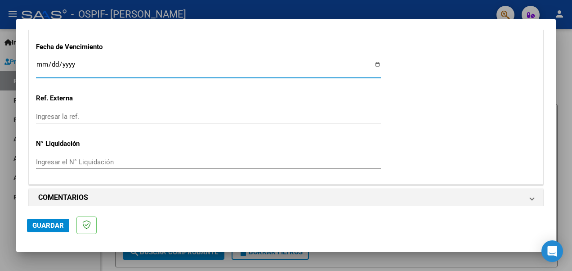
click at [375, 65] on input "Ingresar la fecha" at bounding box center [208, 68] width 345 height 14
type input "[DATE]"
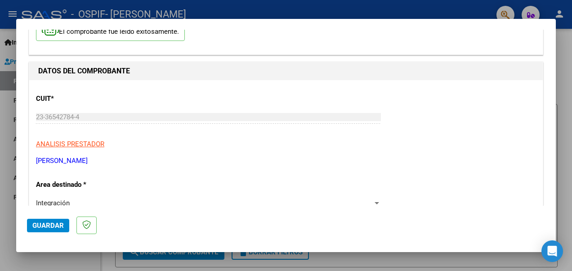
scroll to position [0, 0]
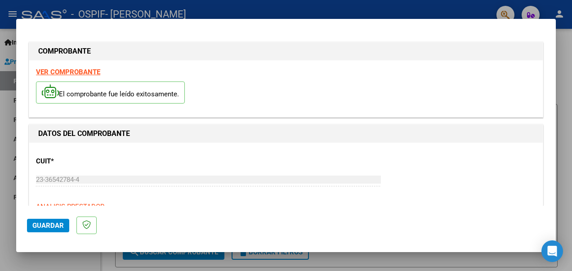
click at [75, 70] on strong "VER COMPROBANTE" at bounding box center [68, 72] width 64 height 8
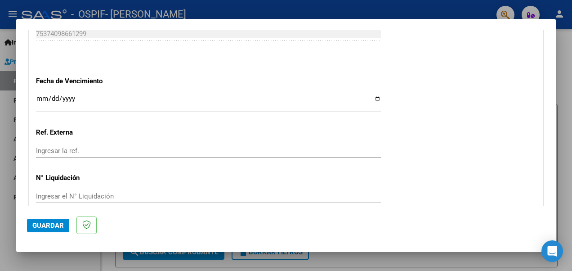
scroll to position [640, 0]
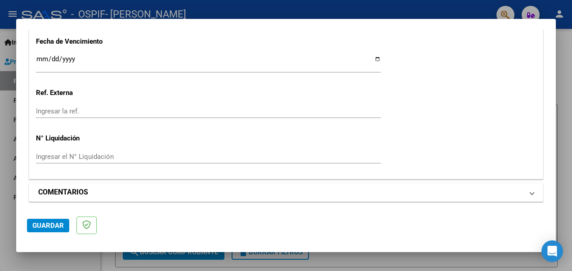
click at [506, 188] on mat-panel-title "COMENTARIOS" at bounding box center [280, 192] width 485 height 11
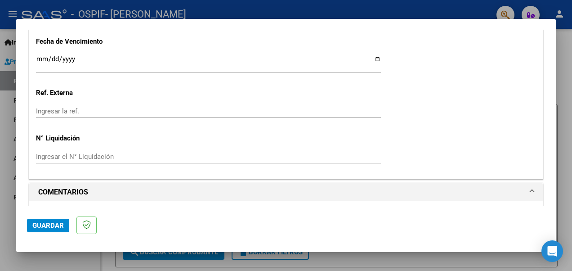
scroll to position [727, 0]
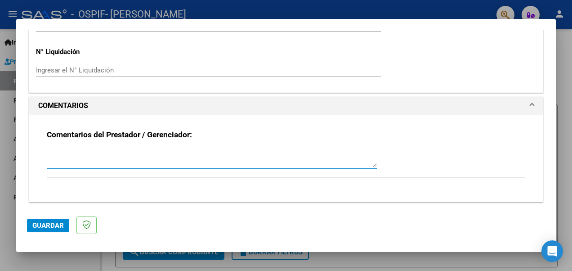
click at [273, 160] on textarea at bounding box center [212, 158] width 330 height 18
type textarea "Nueva factura correspondiente a mes de julio."
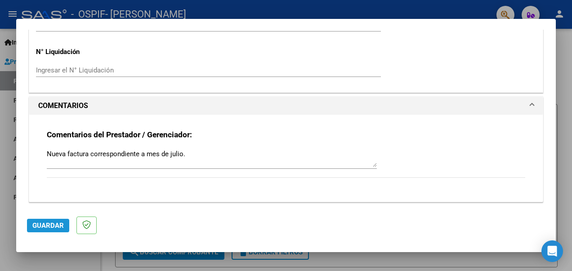
click at [43, 223] on span "Guardar" at bounding box center [47, 225] width 31 height 8
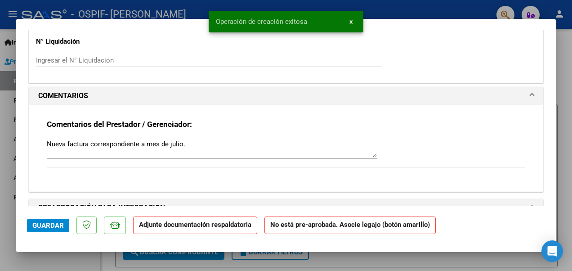
scroll to position [0, 0]
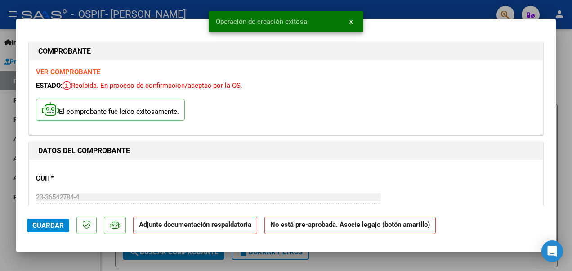
click at [229, 225] on strong "Adjunte documentación respaldatoria" at bounding box center [195, 224] width 112 height 8
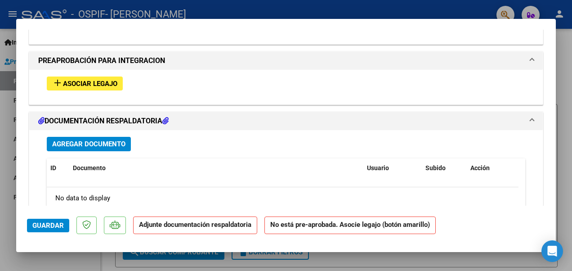
scroll to position [881, 0]
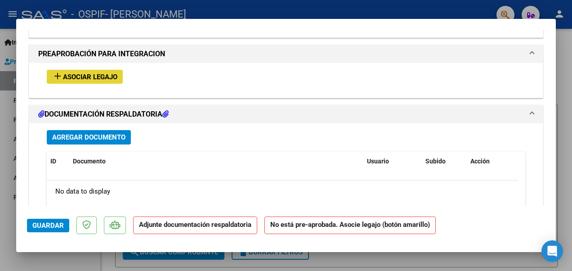
click at [103, 75] on span "Asociar Legajo" at bounding box center [90, 77] width 54 height 8
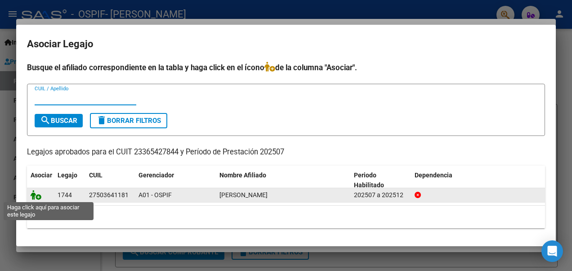
click at [37, 199] on icon at bounding box center [36, 195] width 11 height 10
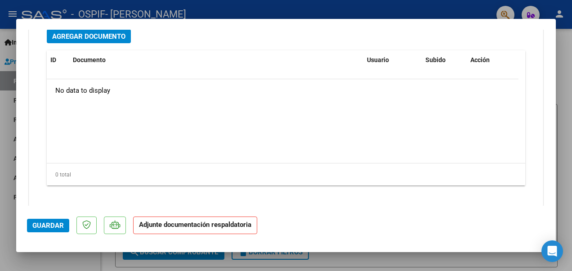
scroll to position [1116, 0]
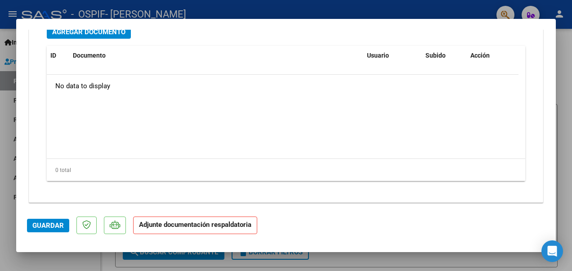
drag, startPoint x: 557, startPoint y: 191, endPoint x: 551, endPoint y: 174, distance: 17.1
click at [551, 174] on div "COMPROBANTE VER COMPROBANTE ESTADO: Recibida. En proceso de confirmacion/acepta…" at bounding box center [286, 135] width 572 height 271
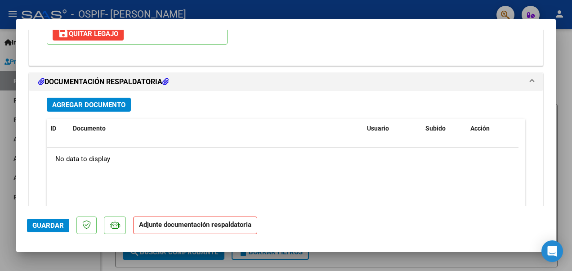
scroll to position [996, 0]
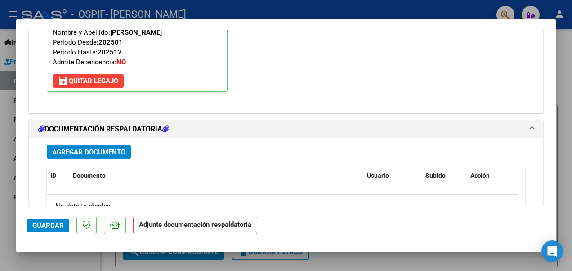
click at [213, 147] on div "Agregar Documento" at bounding box center [286, 152] width 479 height 14
click at [110, 148] on span "Agregar Documento" at bounding box center [88, 152] width 73 height 8
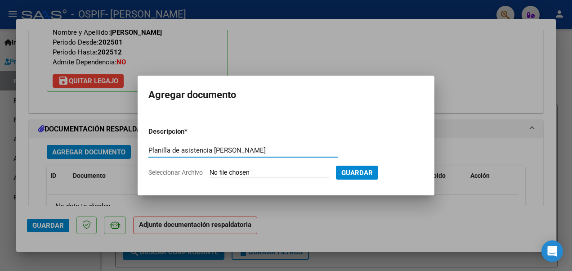
type input "Planilla de asistencia [PERSON_NAME]"
click at [264, 172] on input "Seleccionar Archivo" at bounding box center [269, 173] width 119 height 9
type input "C:\fakepath\CamScanner [DATE] 20.47.pdf"
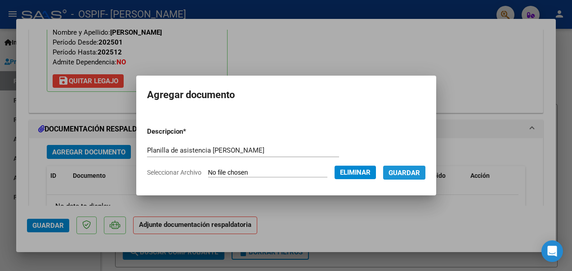
click at [420, 174] on span "Guardar" at bounding box center [404, 173] width 31 height 8
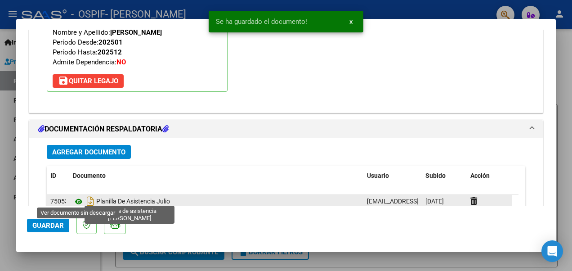
click at [77, 199] on icon at bounding box center [79, 201] width 12 height 11
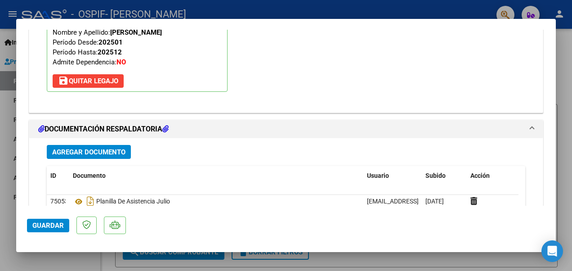
click at [45, 227] on span "Guardar" at bounding box center [47, 225] width 31 height 8
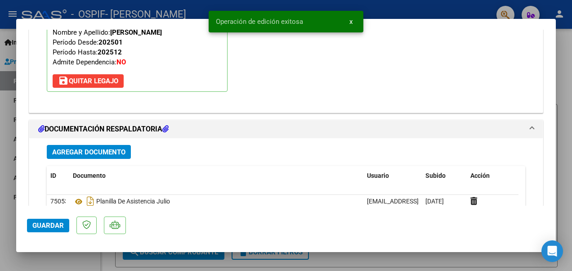
click at [565, 139] on div at bounding box center [286, 135] width 572 height 271
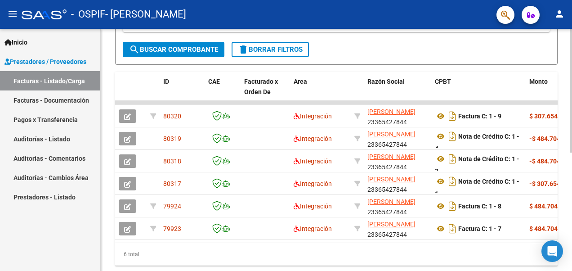
scroll to position [204, 0]
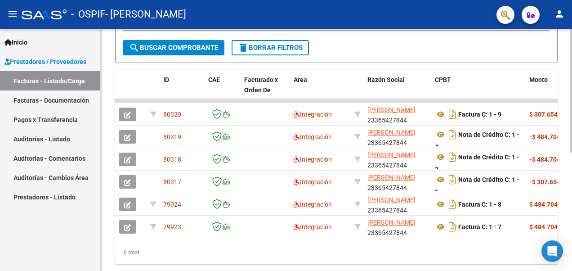
click at [563, 228] on div "Video tutorial PRESTADORES -> Listado de CPBTs Emitidos por Prestadores / Prove…" at bounding box center [338, 59] width 474 height 468
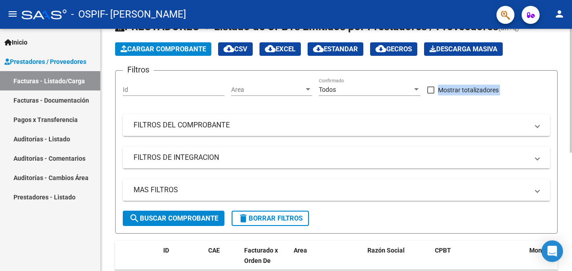
scroll to position [0, 0]
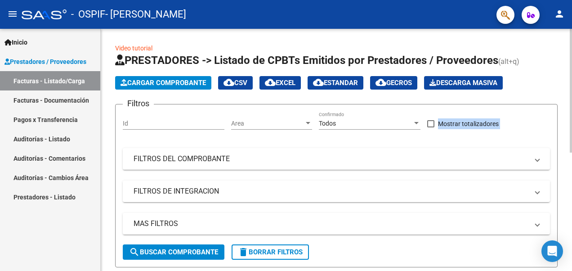
click at [572, 53] on div at bounding box center [571, 91] width 2 height 124
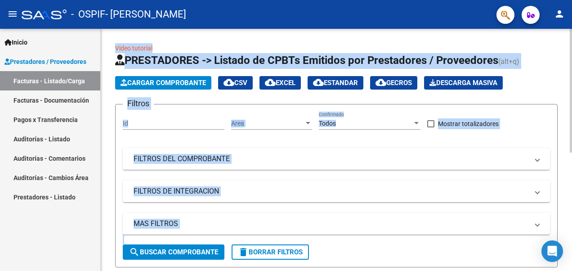
click at [181, 85] on span "Cargar Comprobante" at bounding box center [163, 83] width 85 height 8
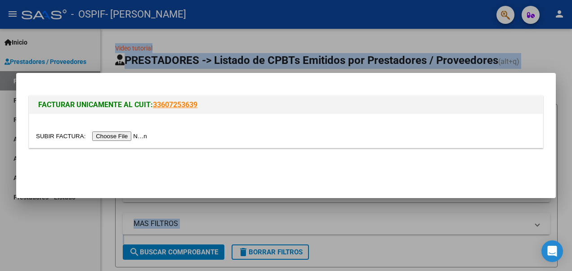
click at [123, 135] on input "file" at bounding box center [93, 135] width 114 height 9
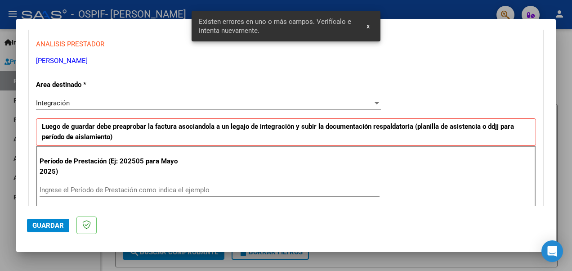
scroll to position [177, 0]
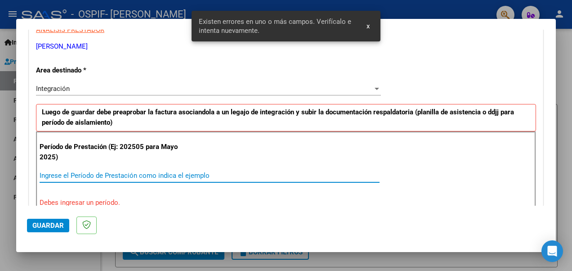
click at [151, 171] on input "Ingrese el Período de Prestación como indica el ejemplo" at bounding box center [210, 175] width 340 height 8
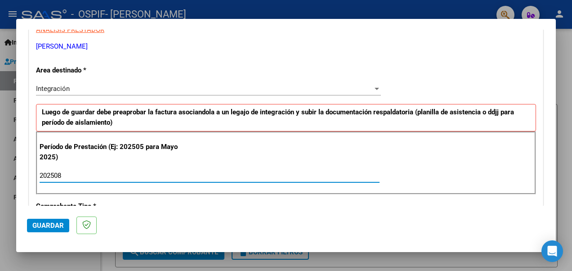
type input "202508"
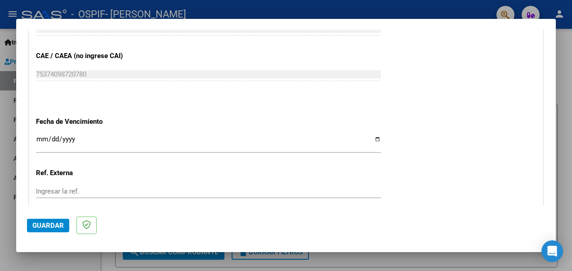
scroll to position [582, 0]
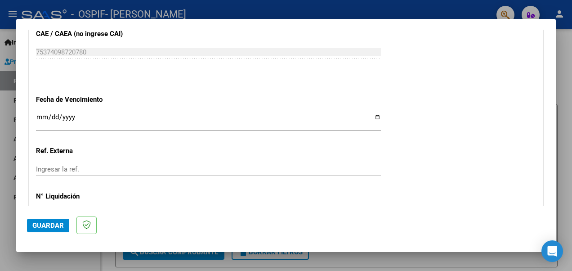
click at [368, 115] on input "Ingresar la fecha" at bounding box center [208, 120] width 345 height 14
click at [371, 116] on input "Ingresar la fecha" at bounding box center [208, 120] width 345 height 14
type input "[DATE]"
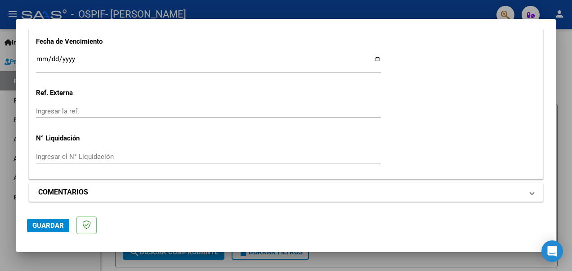
click at [306, 190] on mat-panel-title "COMENTARIOS" at bounding box center [280, 192] width 485 height 11
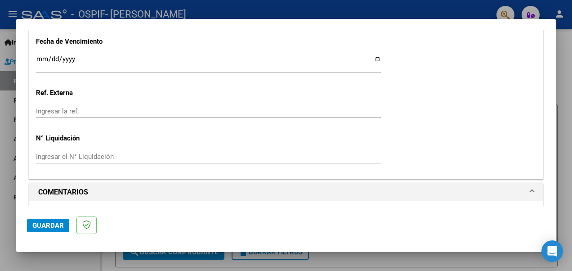
click at [556, 156] on div at bounding box center [286, 135] width 572 height 271
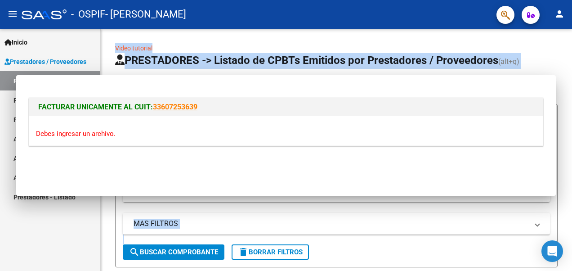
scroll to position [0, 0]
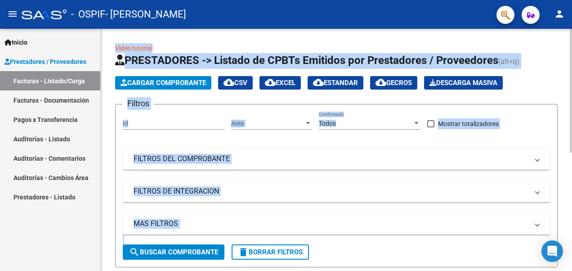
click at [554, 157] on form "Filtros Id Area Area Todos Confirmado Mostrar totalizadores FILTROS DEL COMPROB…" at bounding box center [336, 185] width 443 height 163
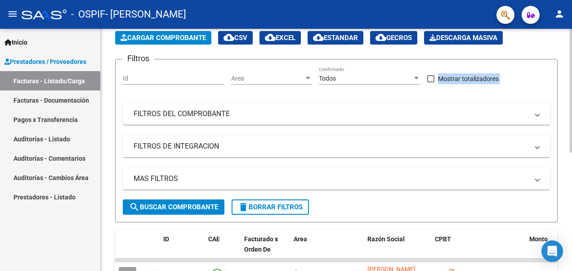
scroll to position [49, 0]
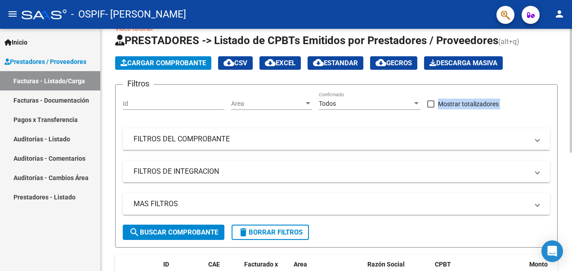
click at [572, 120] on html "menu - OSPIF - [PERSON_NAME] person Inicio Instructivos Contacto OS Prestadores…" at bounding box center [286, 135] width 572 height 271
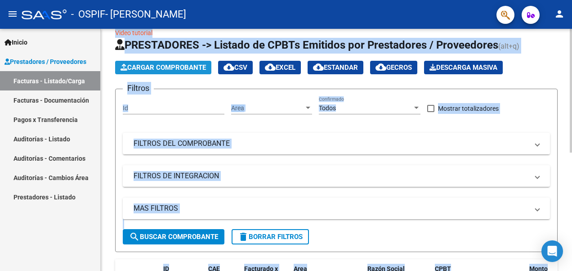
click at [183, 66] on span "Cargar Comprobante" at bounding box center [163, 67] width 85 height 8
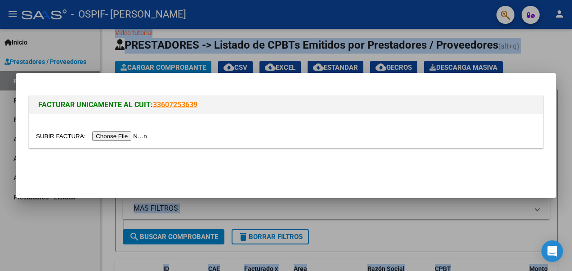
click at [128, 135] on input "file" at bounding box center [93, 135] width 114 height 9
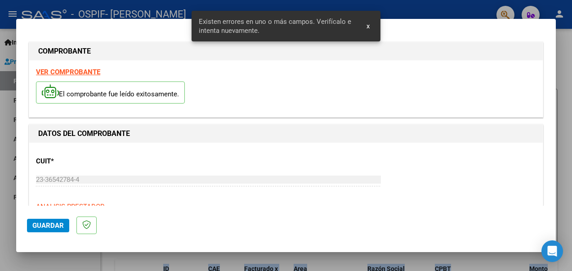
scroll to position [224, 0]
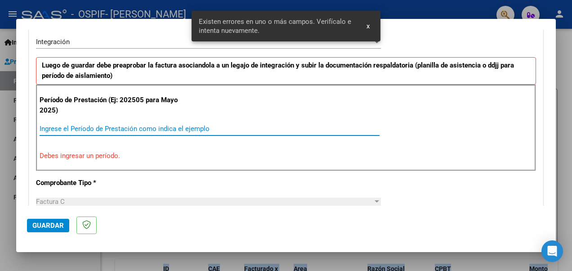
click at [209, 129] on input "Ingrese el Período de Prestación como indica el ejemplo" at bounding box center [210, 129] width 340 height 8
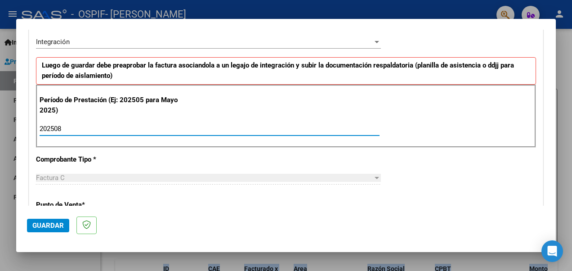
type input "202508"
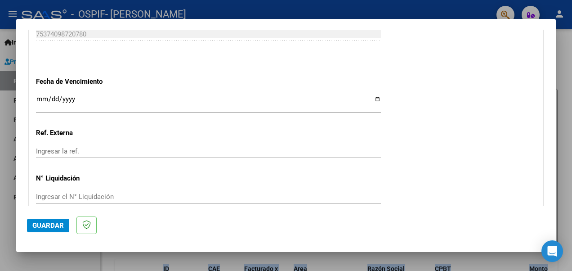
scroll to position [640, 0]
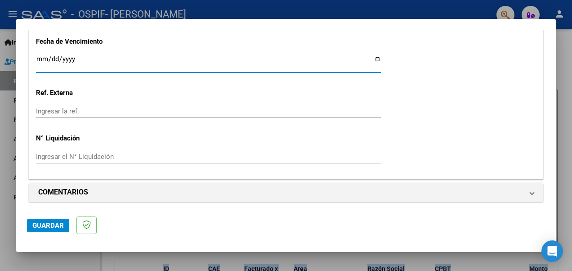
click at [376, 58] on input "Ingresar la fecha" at bounding box center [208, 62] width 345 height 14
type input "[DATE]"
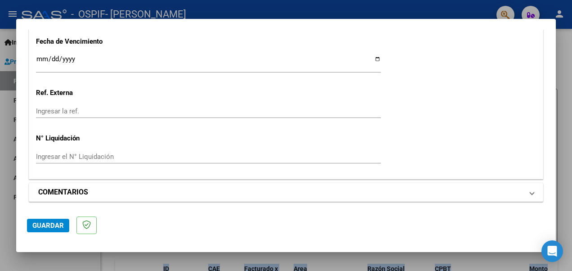
click at [521, 189] on span "COMENTARIOS" at bounding box center [284, 192] width 492 height 11
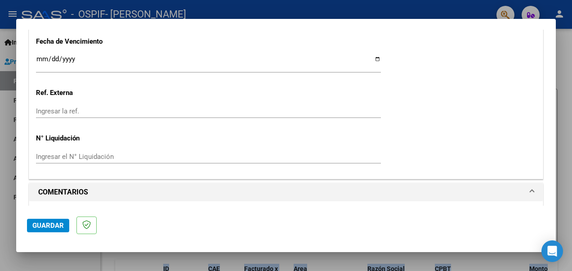
scroll to position [727, 0]
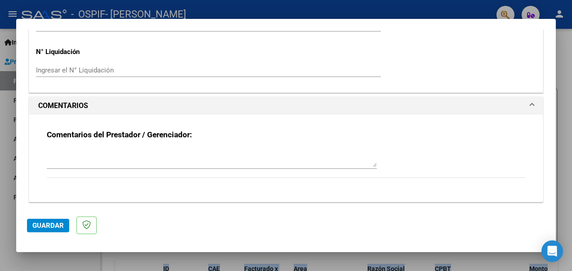
click at [186, 158] on textarea at bounding box center [212, 158] width 330 height 18
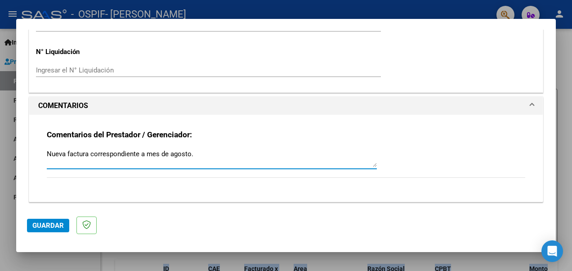
type textarea "Nueva factura correspondiente a mes de agosto."
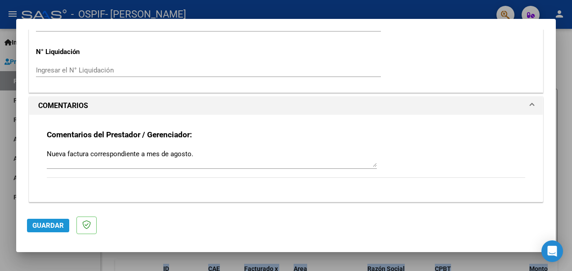
click at [34, 228] on span "Guardar" at bounding box center [47, 225] width 31 height 8
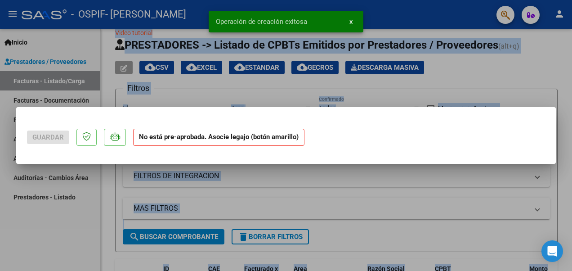
scroll to position [0, 0]
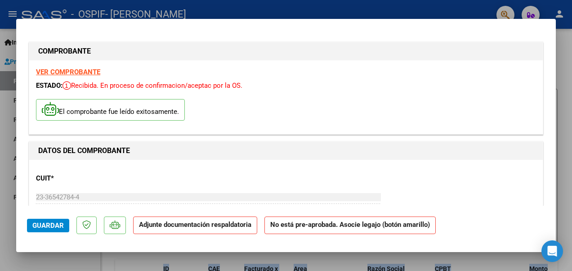
click at [76, 69] on strong "VER COMPROBANTE" at bounding box center [68, 72] width 64 height 8
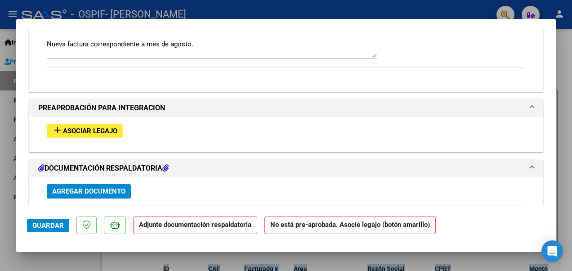
scroll to position [829, 0]
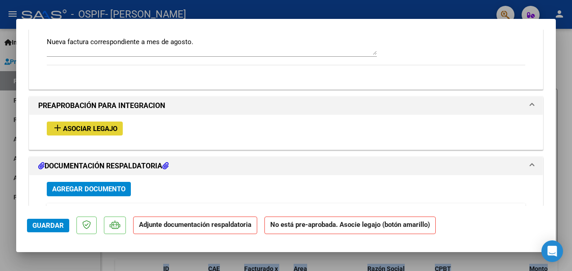
click at [88, 121] on button "add Asociar Legajo" at bounding box center [85, 128] width 76 height 14
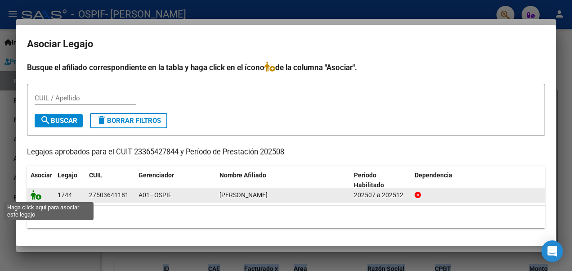
click at [34, 195] on icon at bounding box center [36, 195] width 11 height 10
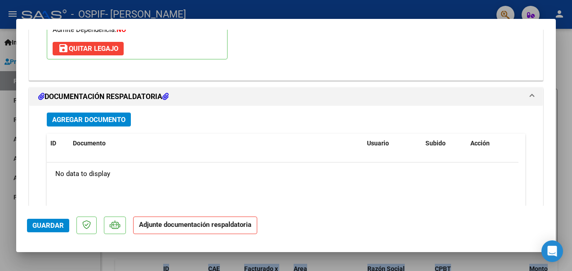
scroll to position [1021, 0]
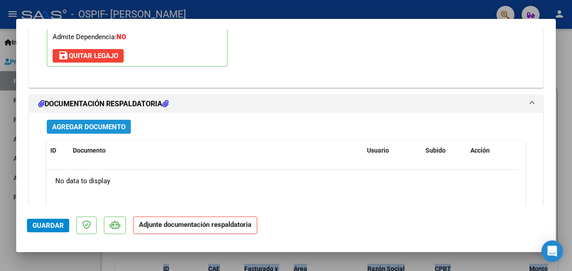
click at [92, 123] on span "Agregar Documento" at bounding box center [88, 127] width 73 height 8
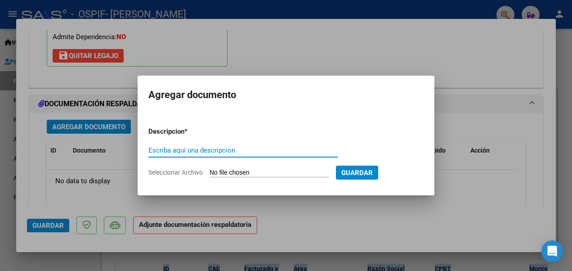
click at [201, 146] on input "Escriba aquí una descripcion" at bounding box center [243, 150] width 190 height 8
type input "Planilla de asistencia agosto."
click at [274, 172] on input "Seleccionar Archivo" at bounding box center [269, 173] width 119 height 9
type input "C:\fakepath\CamScanner [DATE] 20.52.pdf"
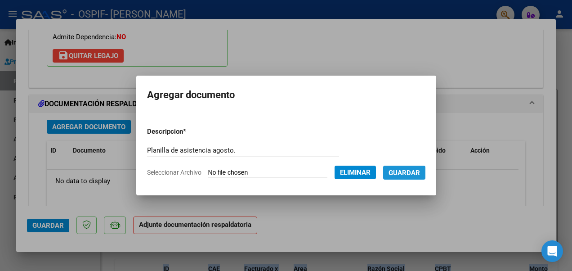
click at [425, 177] on button "Guardar" at bounding box center [404, 173] width 42 height 14
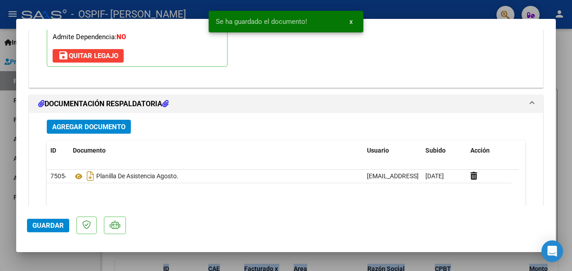
drag, startPoint x: 20, startPoint y: 228, endPoint x: 42, endPoint y: 224, distance: 22.8
click at [42, 224] on mat-dialog-container "COMPROBANTE VER COMPROBANTE ESTADO: Recibida. En proceso de confirmacion/acepta…" at bounding box center [286, 135] width 540 height 233
click at [42, 224] on span "Guardar" at bounding box center [47, 225] width 31 height 8
click at [565, 114] on div at bounding box center [286, 135] width 572 height 271
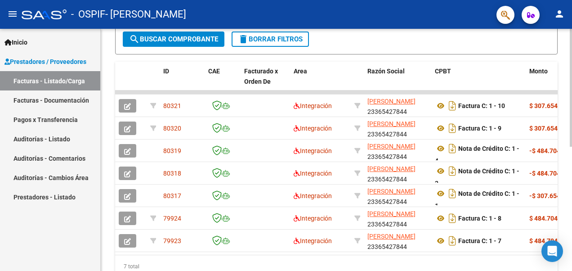
scroll to position [218, 0]
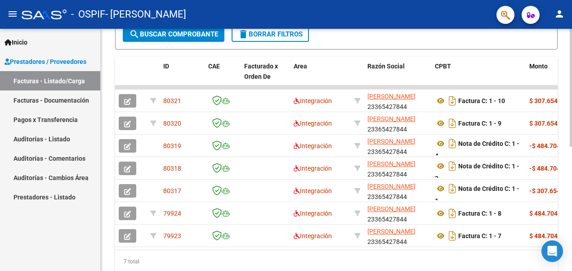
click at [572, 213] on html "menu - OSPIF - [PERSON_NAME] person Inicio Instructivos Contacto OS Prestadores…" at bounding box center [286, 135] width 572 height 271
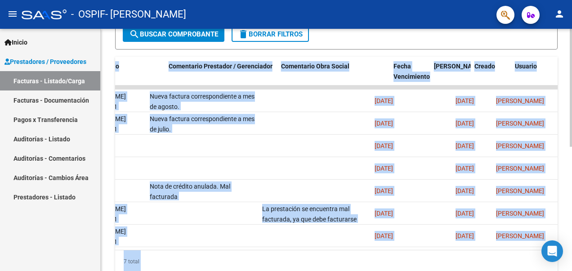
scroll to position [0, 1266]
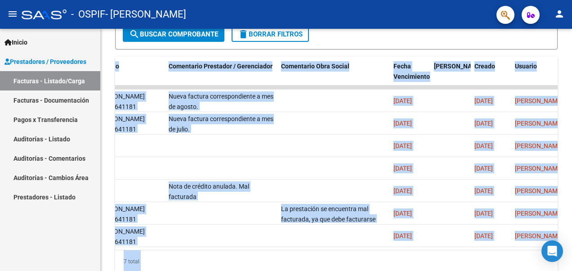
click at [12, 16] on mat-icon "menu" at bounding box center [12, 14] width 11 height 11
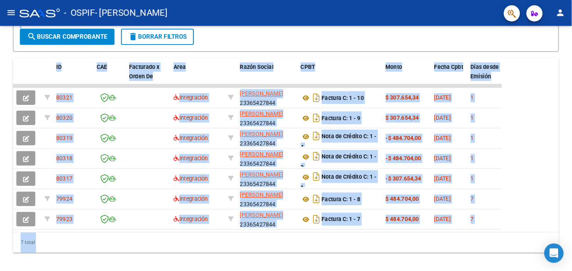
scroll to position [218, 0]
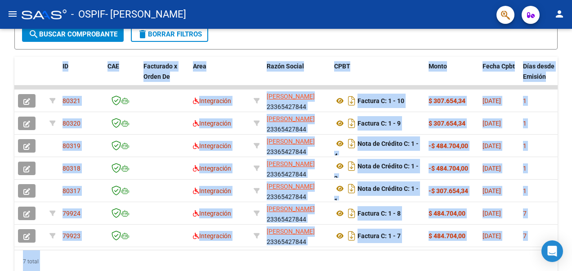
drag, startPoint x: 555, startPoint y: 0, endPoint x: 323, endPoint y: 20, distance: 232.9
click at [323, 20] on div "- OSPIF - [PERSON_NAME]" at bounding box center [256, 14] width 468 height 20
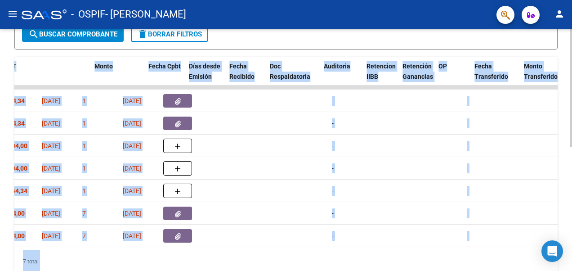
scroll to position [0, 334]
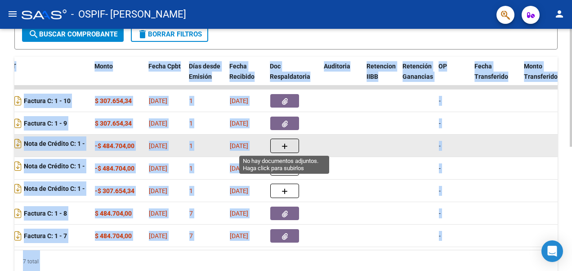
click at [283, 144] on icon "button" at bounding box center [285, 146] width 6 height 7
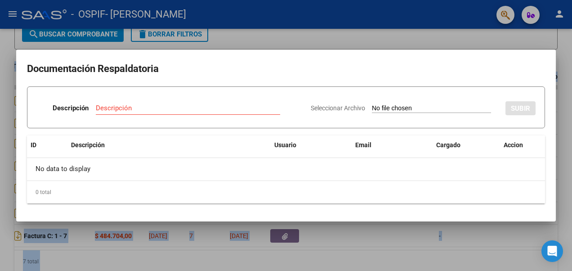
click at [471, 40] on div at bounding box center [286, 135] width 572 height 271
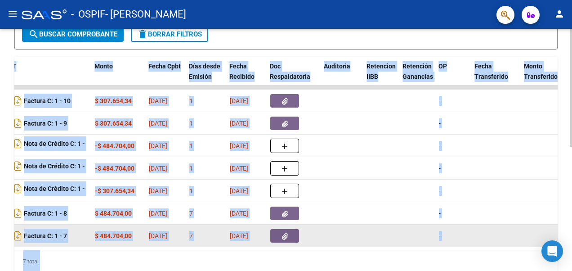
drag, startPoint x: 225, startPoint y: 256, endPoint x: 313, endPoint y: 246, distance: 89.2
click at [313, 246] on datatable-body "80321 Integración [PERSON_NAME] 23365427844 Factura C: 1 - 10 $ 307.654,34 [DAT…" at bounding box center [285, 167] width 543 height 164
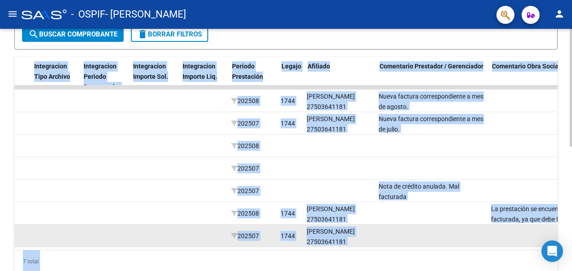
scroll to position [0, 0]
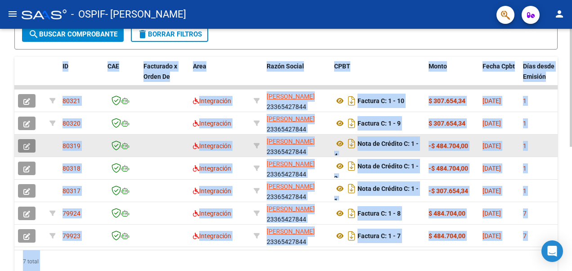
click at [30, 145] on icon "button" at bounding box center [26, 146] width 7 height 7
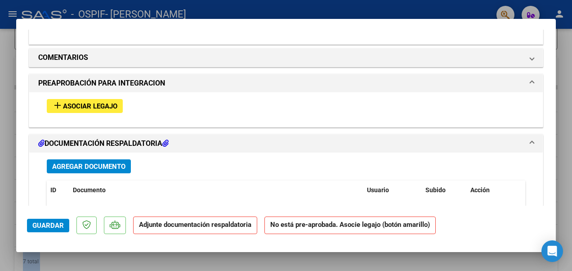
scroll to position [746, 0]
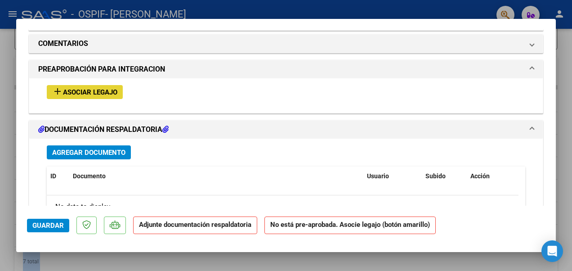
click at [107, 91] on span "Asociar Legajo" at bounding box center [90, 92] width 54 height 8
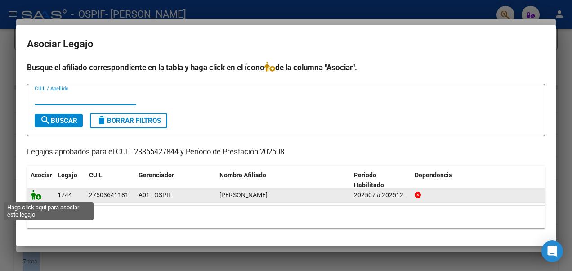
click at [35, 198] on icon at bounding box center [36, 195] width 11 height 10
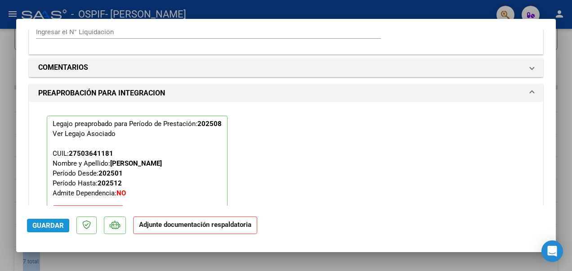
click at [46, 228] on span "Guardar" at bounding box center [47, 225] width 31 height 8
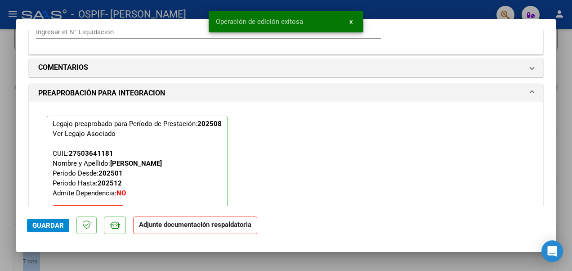
click at [572, 66] on html "menu - OSPIF - [PERSON_NAME] person Inicio Instructivos Contacto OS Prestadores…" at bounding box center [286, 135] width 572 height 271
click at [562, 81] on div at bounding box center [286, 135] width 572 height 271
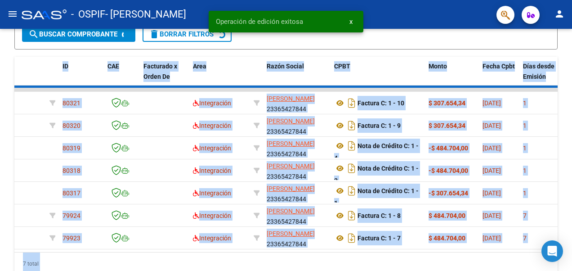
click at [562, 81] on div "Video tutorial PRESTADORES -> Listado de CPBTs Emitidos por Prestadores / Prove…" at bounding box center [286, 57] width 572 height 492
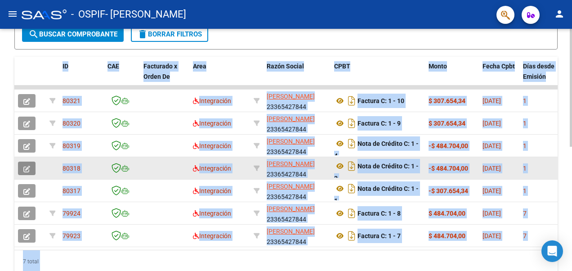
click at [20, 165] on button "button" at bounding box center [27, 167] width 18 height 13
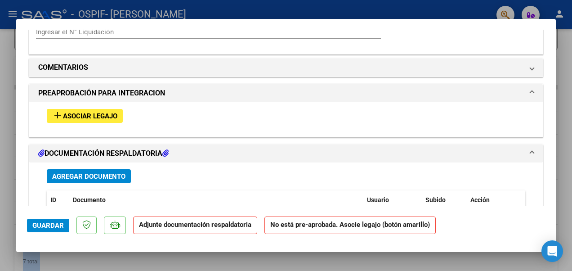
scroll to position [788, 0]
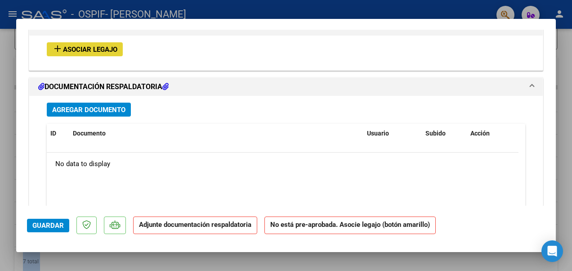
click at [109, 47] on span "Asociar Legajo" at bounding box center [90, 49] width 54 height 8
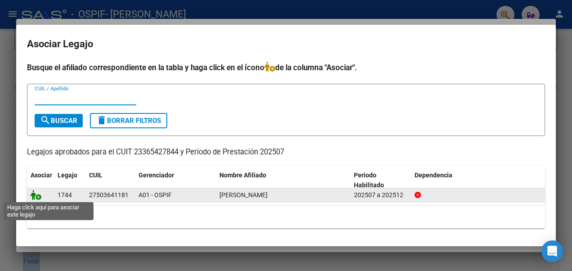
click at [35, 192] on icon at bounding box center [36, 195] width 11 height 10
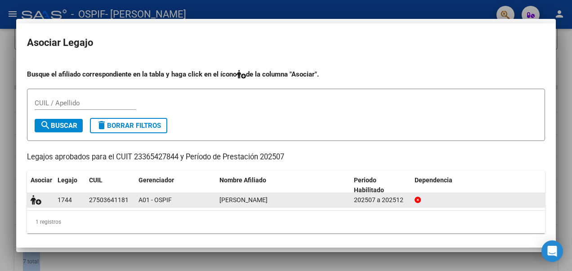
scroll to position [812, 0]
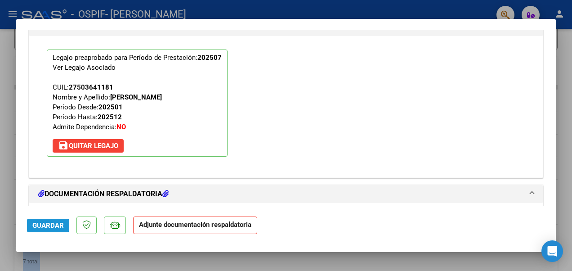
click at [54, 223] on span "Guardar" at bounding box center [47, 225] width 31 height 8
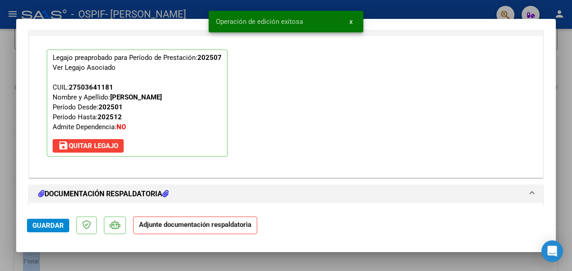
click at [571, 75] on div at bounding box center [286, 135] width 572 height 271
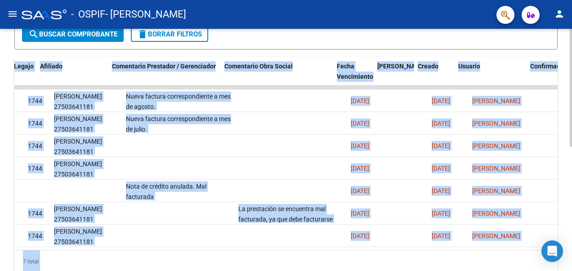
scroll to position [0, 1353]
